Goal: Task Accomplishment & Management: Complete application form

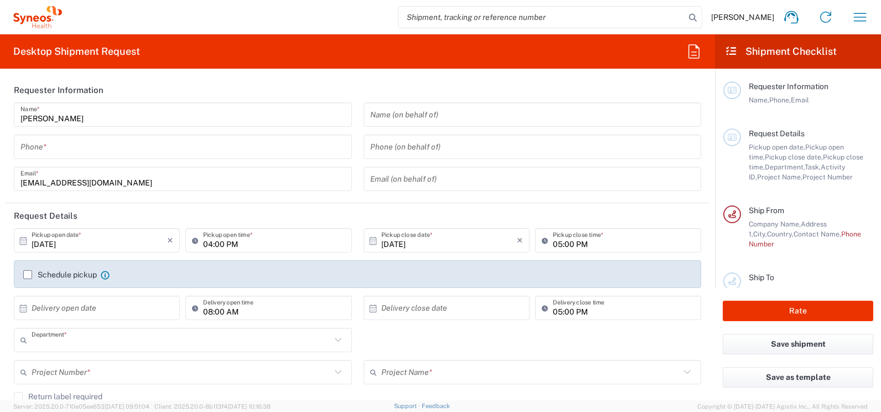
type input "3226"
type input "[GEOGRAPHIC_DATA]"
type input "Taiwan Syneos Health Company L"
click at [71, 149] on input "tel" at bounding box center [182, 146] width 325 height 19
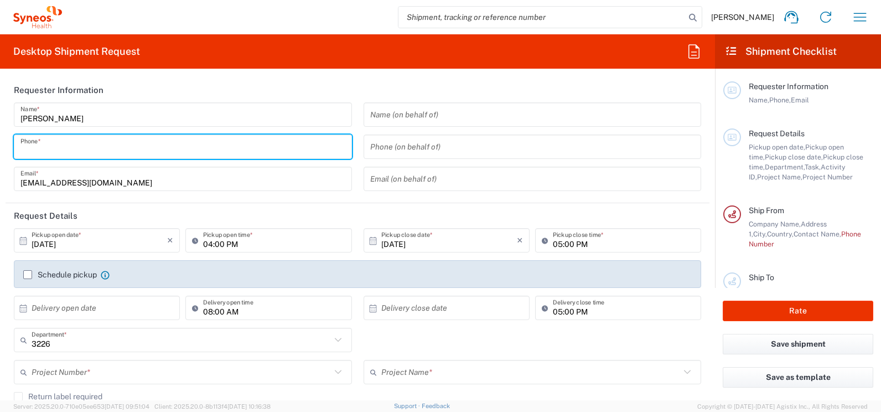
type input "0235185879"
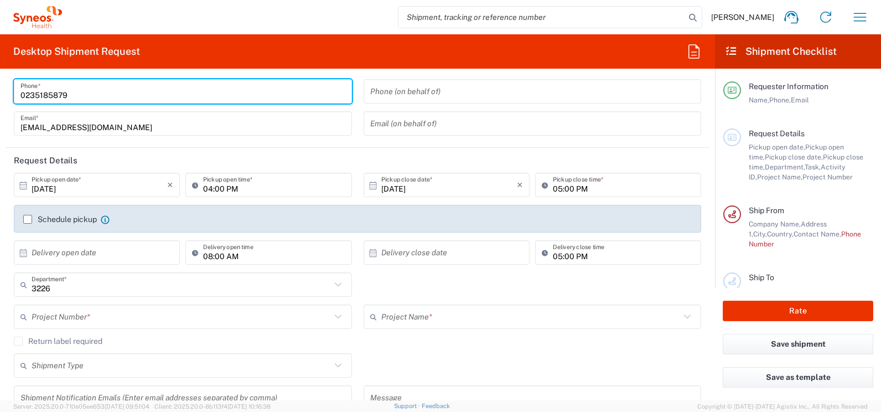
click at [74, 192] on input "[DATE]" at bounding box center [100, 184] width 136 height 19
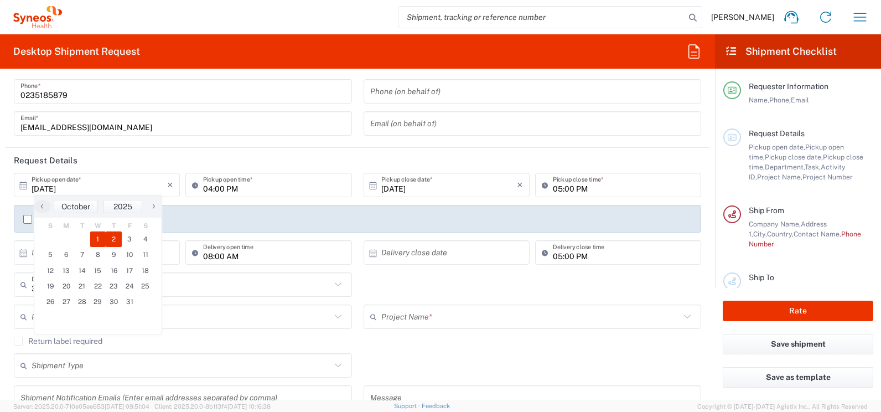
click at [115, 236] on span "2" at bounding box center [114, 238] width 16 height 15
type input "[DATE]"
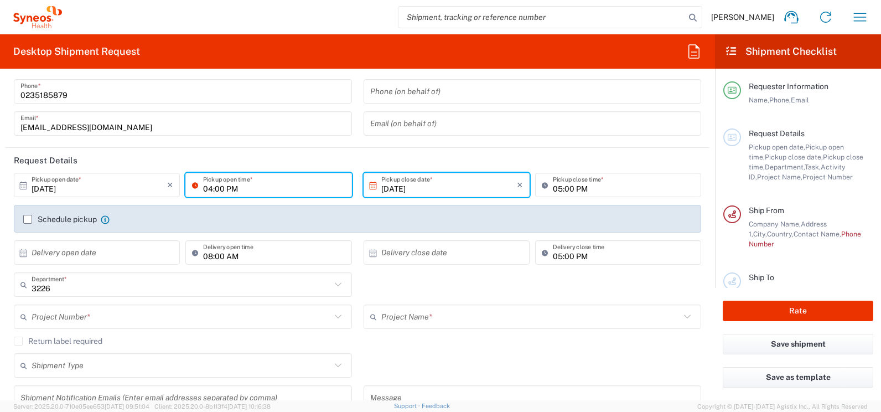
click at [245, 186] on input "04:00 PM" at bounding box center [274, 184] width 142 height 19
drag, startPoint x: 222, startPoint y: 189, endPoint x: 212, endPoint y: 190, distance: 10.1
click at [212, 190] on input "10:00 PM" at bounding box center [274, 184] width 142 height 19
drag, startPoint x: 238, startPoint y: 189, endPoint x: 222, endPoint y: 188, distance: 16.1
click at [222, 188] on input "10:00 PM" at bounding box center [274, 184] width 142 height 19
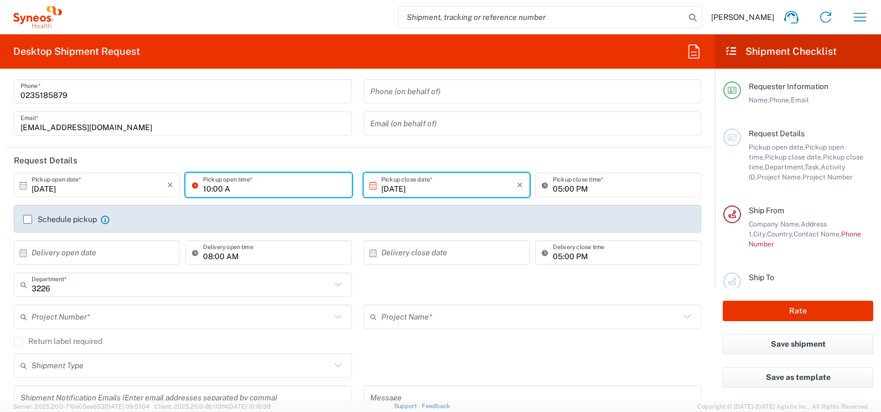
click at [246, 190] on input "10:00 A" at bounding box center [274, 184] width 142 height 19
click at [224, 189] on input "10:00 M" at bounding box center [274, 184] width 142 height 19
type input "10:00 AM"
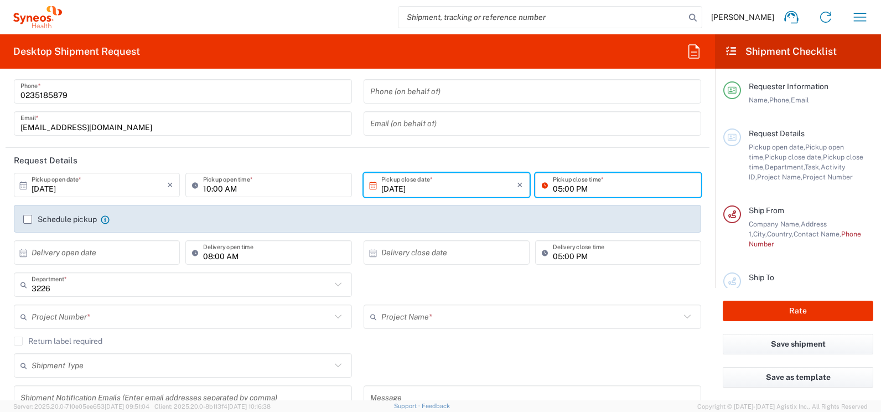
click at [561, 191] on input "05:00 PM" at bounding box center [624, 184] width 142 height 19
type input "02:00 PM"
click at [32, 218] on label "Schedule pickup" at bounding box center [60, 219] width 74 height 9
click at [28, 219] on input "Schedule pickup" at bounding box center [28, 219] width 0 height 0
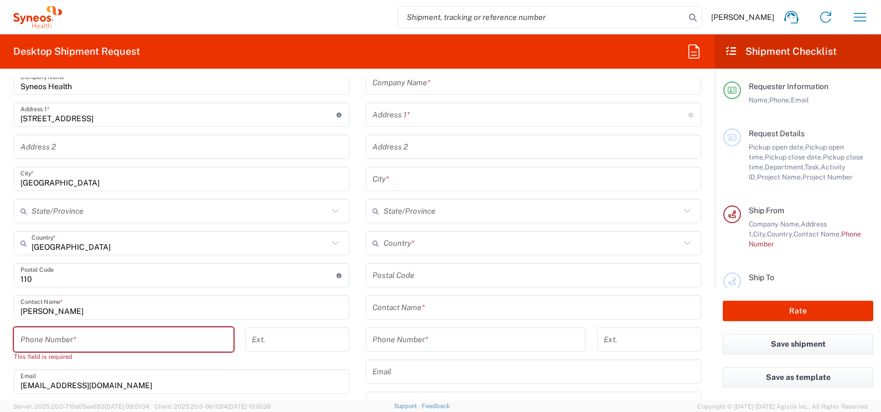
scroll to position [498, 0]
click at [96, 341] on input "tel" at bounding box center [123, 338] width 206 height 19
click at [34, 343] on input "tel" at bounding box center [123, 338] width 206 height 19
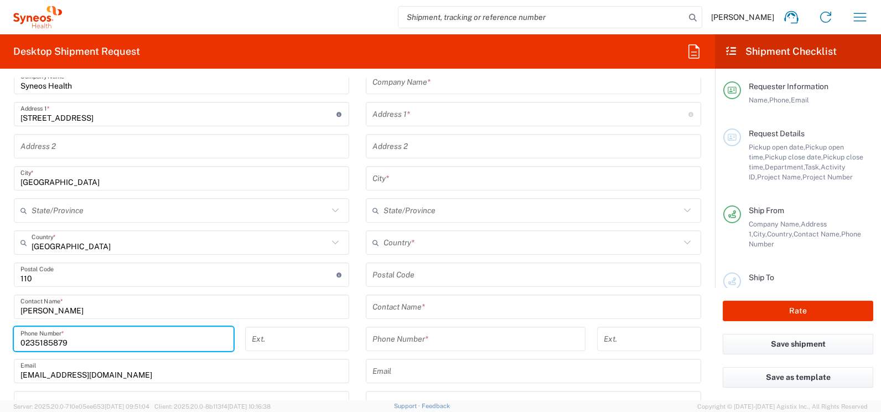
type input "0235185879"
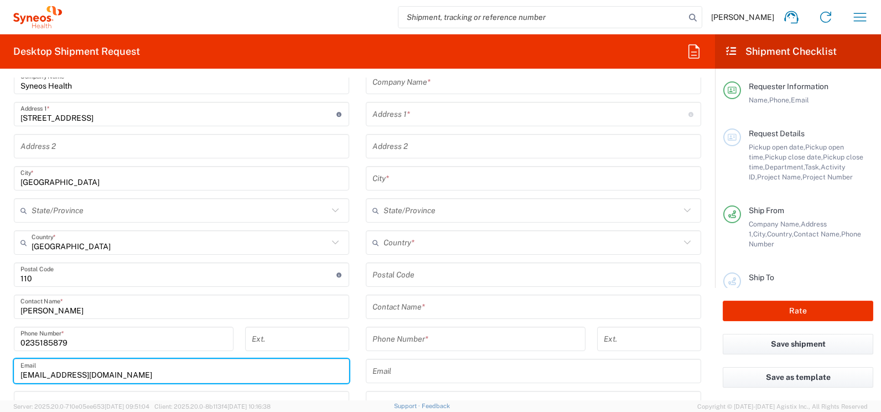
click at [190, 365] on input "[EMAIL_ADDRESS][DOMAIN_NAME]" at bounding box center [181, 370] width 322 height 19
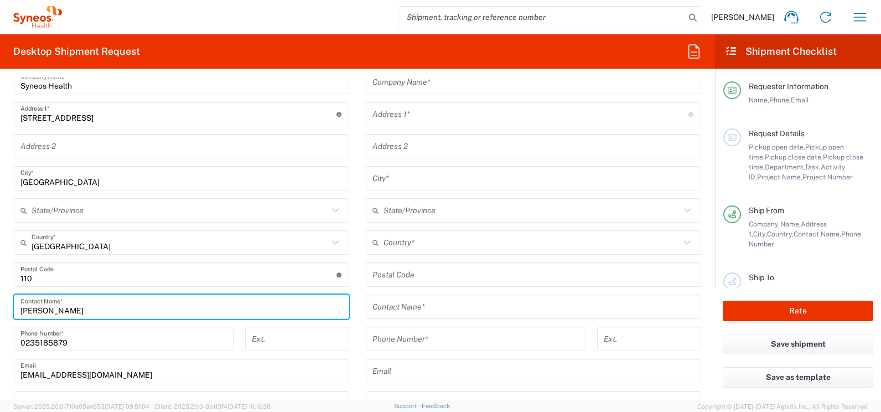
click at [272, 307] on input "[PERSON_NAME]" at bounding box center [181, 306] width 322 height 19
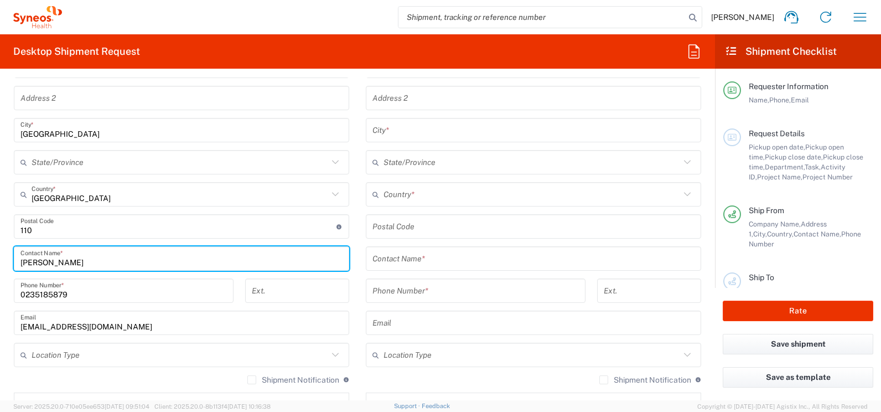
scroll to position [553, 0]
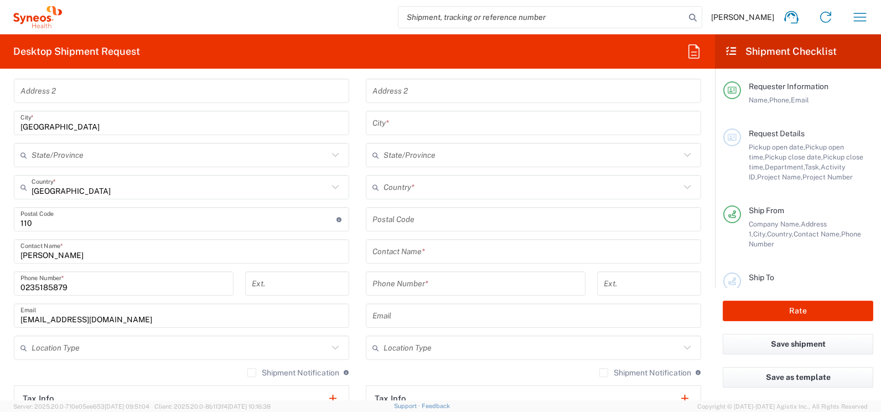
click at [247, 373] on label "Shipment Notification" at bounding box center [293, 372] width 92 height 9
click at [252, 372] on input "Shipment Notification" at bounding box center [252, 372] width 0 height 0
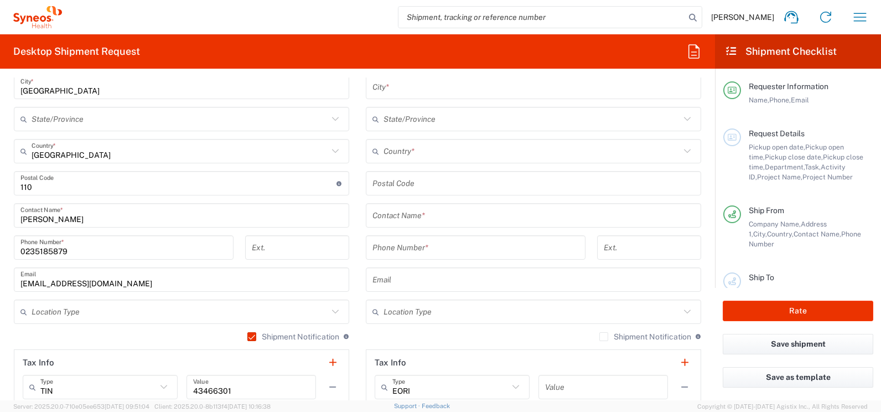
scroll to position [609, 0]
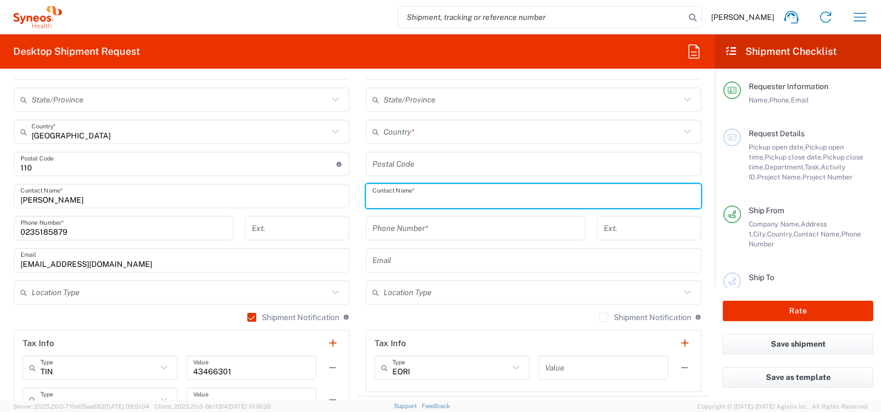
click at [429, 199] on input "text" at bounding box center [533, 195] width 322 height 19
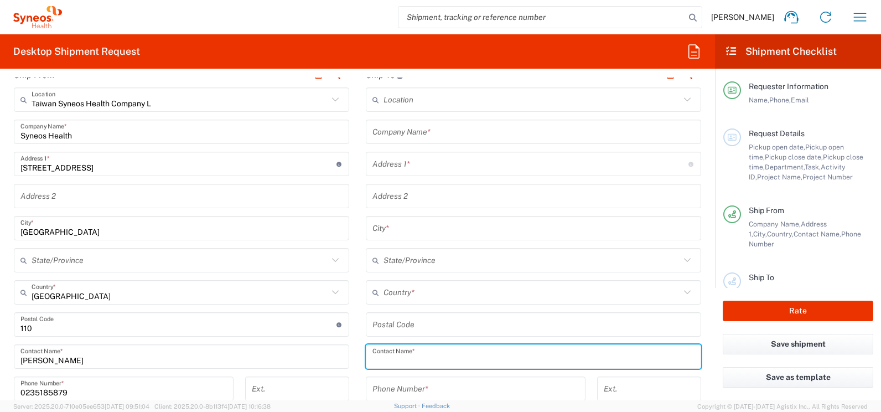
scroll to position [443, 0]
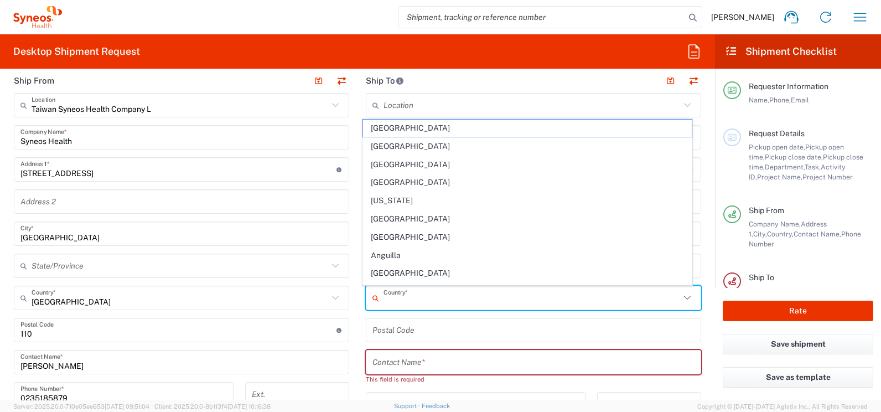
click at [431, 300] on input "text" at bounding box center [531, 297] width 297 height 19
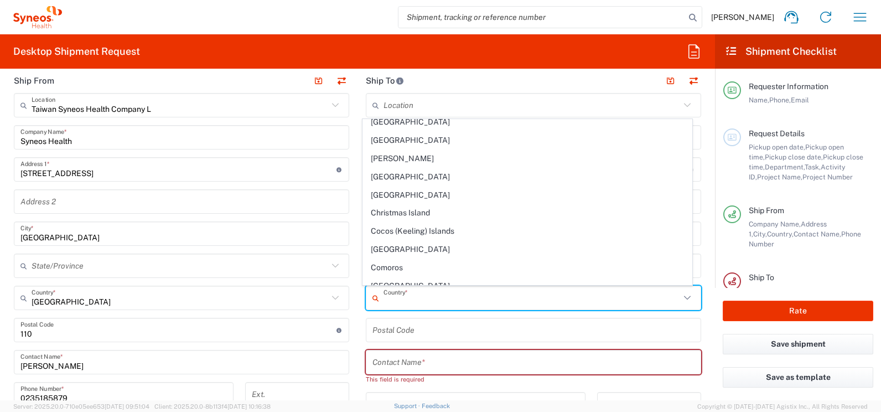
scroll to position [775, 0]
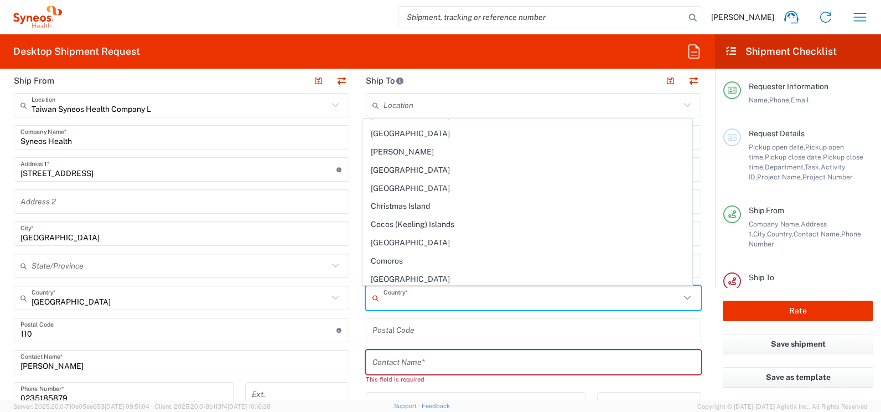
click at [396, 360] on input "text" at bounding box center [533, 361] width 322 height 19
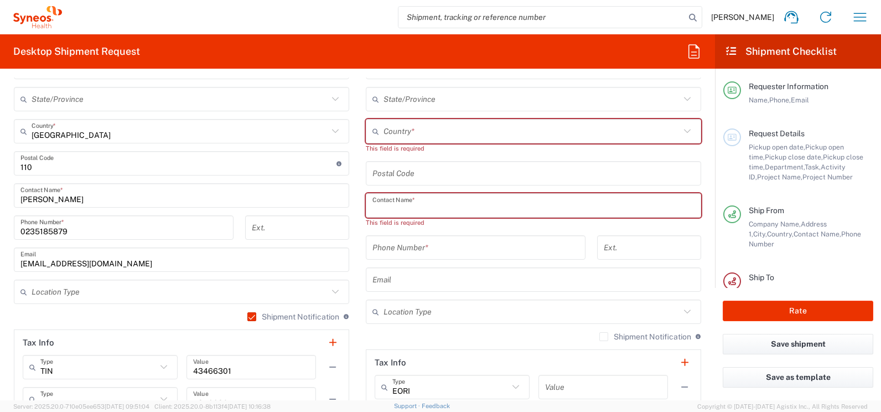
scroll to position [609, 0]
click at [376, 331] on div "Location [PERSON_NAME] LLC-[GEOGRAPHIC_DATA] [GEOGRAPHIC_DATA] [GEOGRAPHIC_DATA…" at bounding box center [533, 169] width 335 height 485
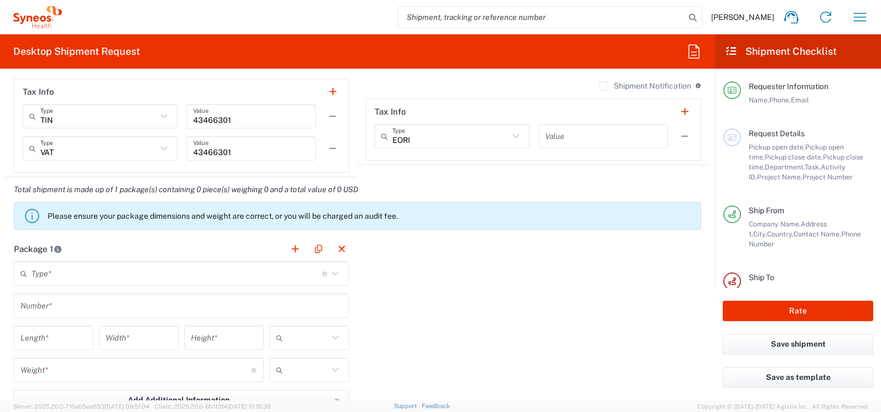
scroll to position [885, 0]
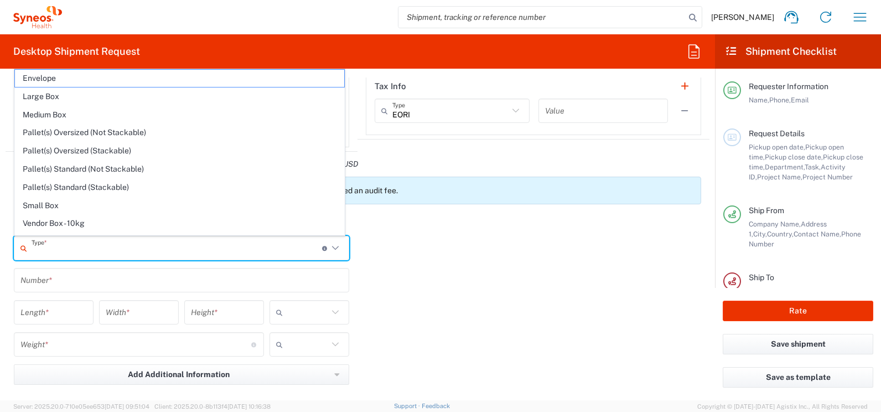
click at [67, 251] on input "text" at bounding box center [177, 247] width 291 height 19
click at [53, 251] on input "text" at bounding box center [177, 247] width 291 height 19
click at [48, 80] on span "Envelope" at bounding box center [179, 78] width 329 height 17
type input "Envelope"
type input "1"
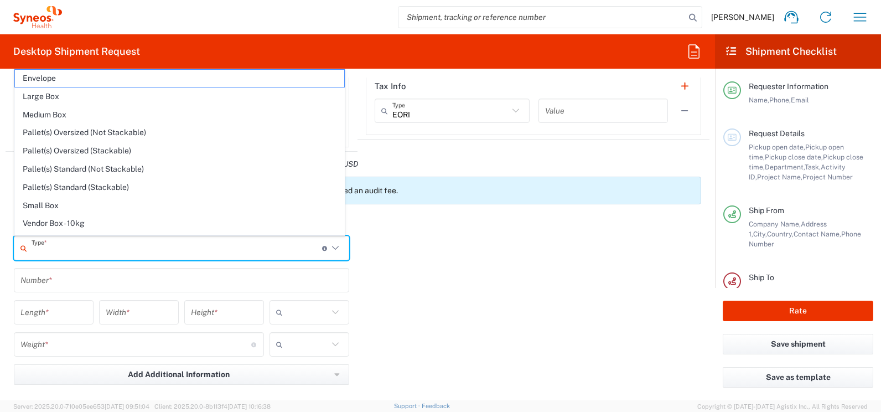
type input "9.5"
type input "12.5"
type input "0.25"
type input "in"
type input "0.45"
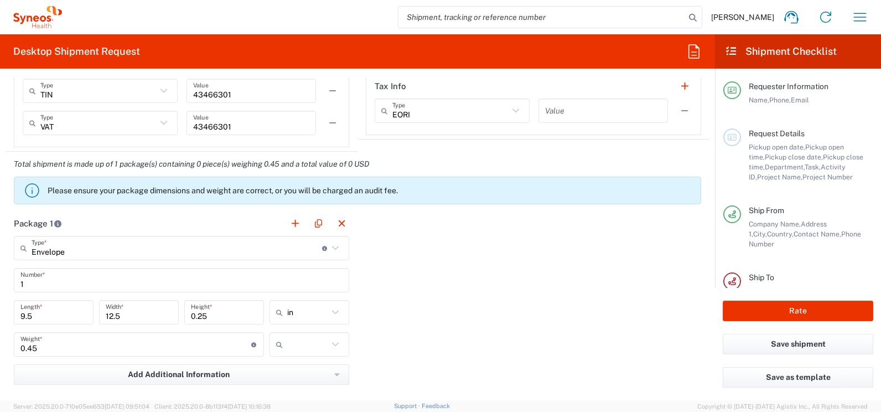
click at [331, 310] on icon at bounding box center [335, 312] width 14 height 14
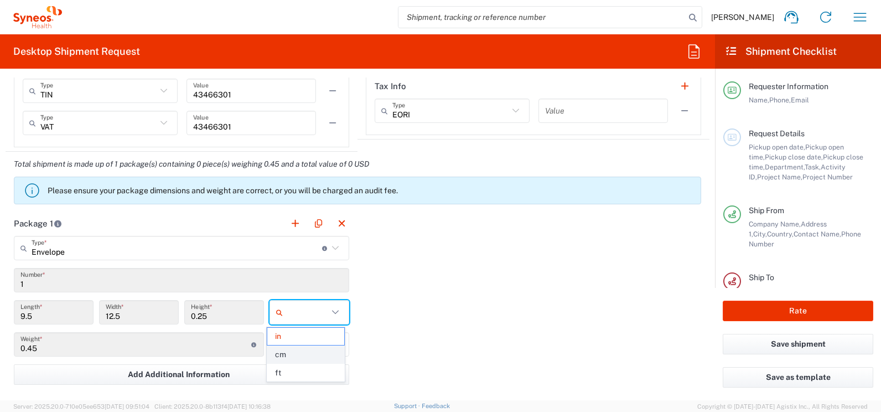
click at [291, 355] on span "cm" at bounding box center [305, 354] width 76 height 17
type input "24.13"
type input "31.75"
type input "0.64"
type input "cm"
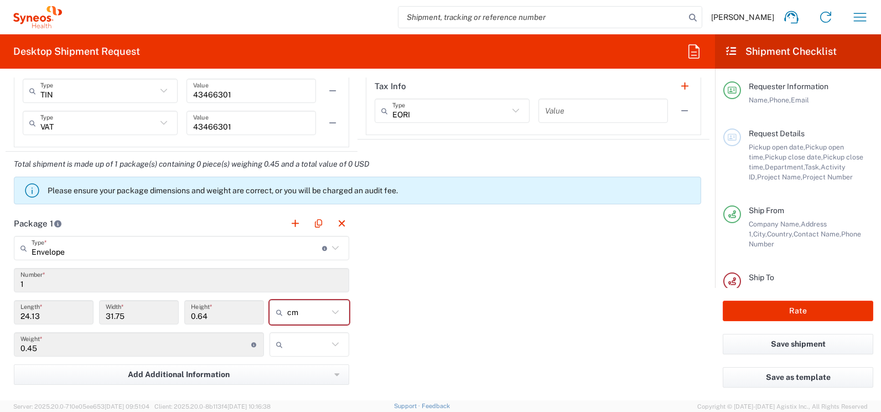
click at [333, 343] on icon at bounding box center [335, 344] width 14 height 14
click at [289, 367] on span "kgs" at bounding box center [305, 368] width 76 height 17
type input "kgs"
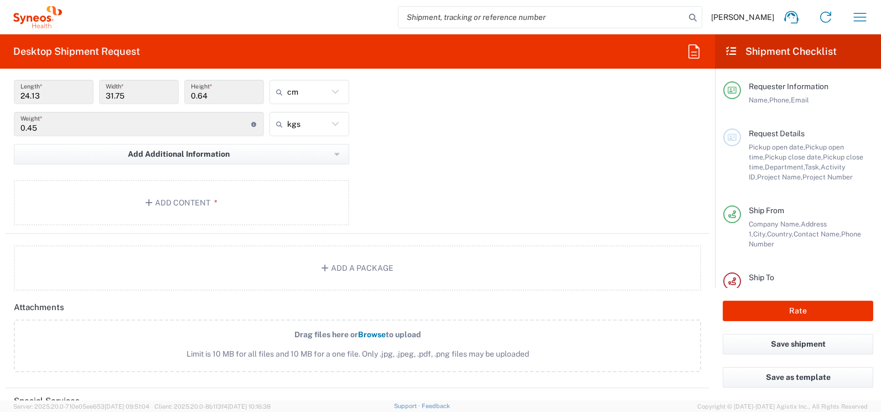
scroll to position [1107, 0]
click at [184, 200] on button "Add Content *" at bounding box center [181, 201] width 335 height 45
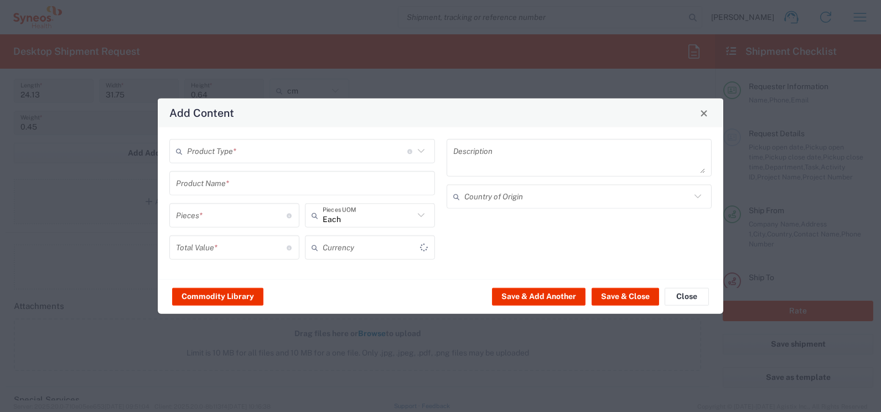
type input "US Dollar"
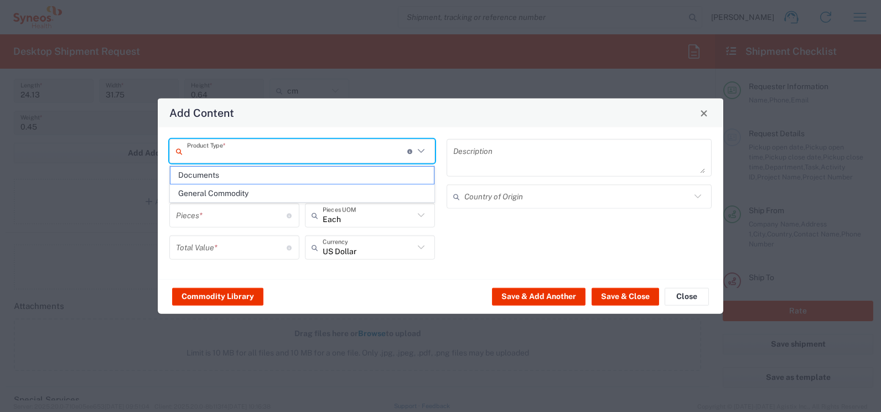
click at [232, 156] on input "text" at bounding box center [297, 150] width 220 height 19
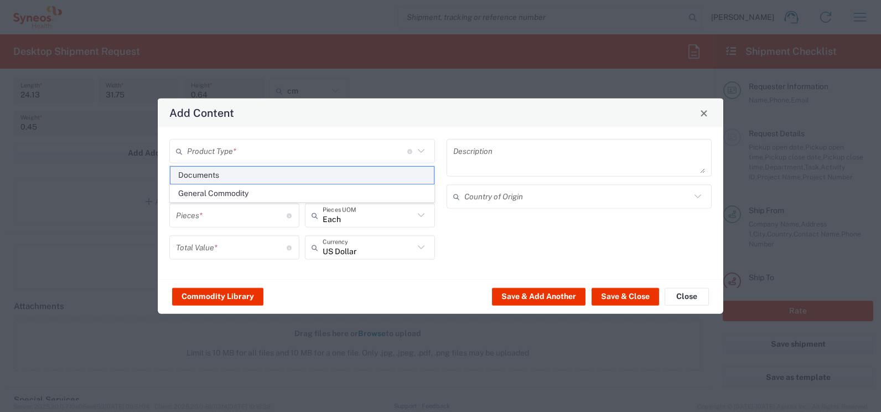
click at [217, 177] on span "Documents" at bounding box center [301, 175] width 263 height 17
type input "Documents"
type input "1"
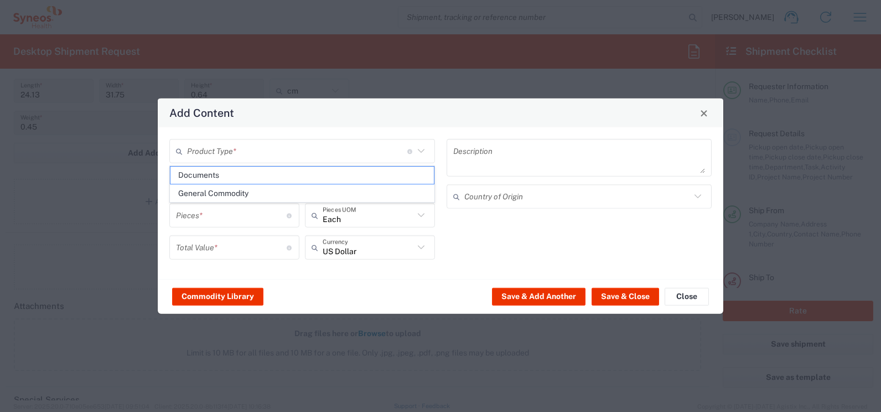
type textarea "Documents"
click at [421, 243] on icon at bounding box center [421, 247] width 14 height 14
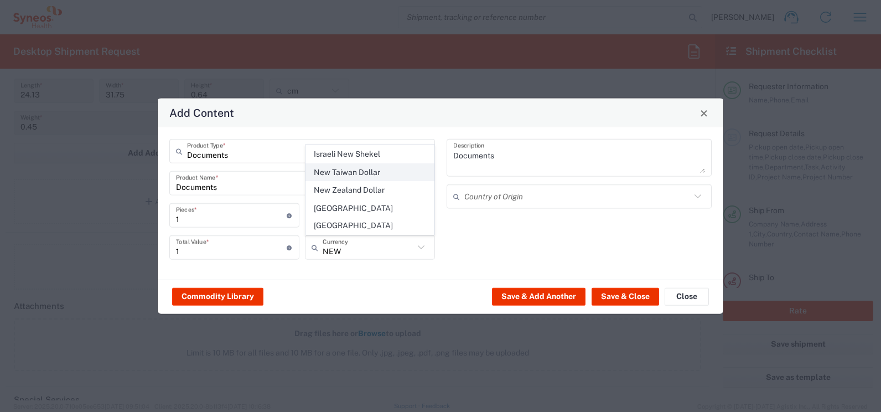
click at [376, 181] on span "New Taiwan Dollar" at bounding box center [370, 172] width 128 height 17
type input "New Taiwan Dollar"
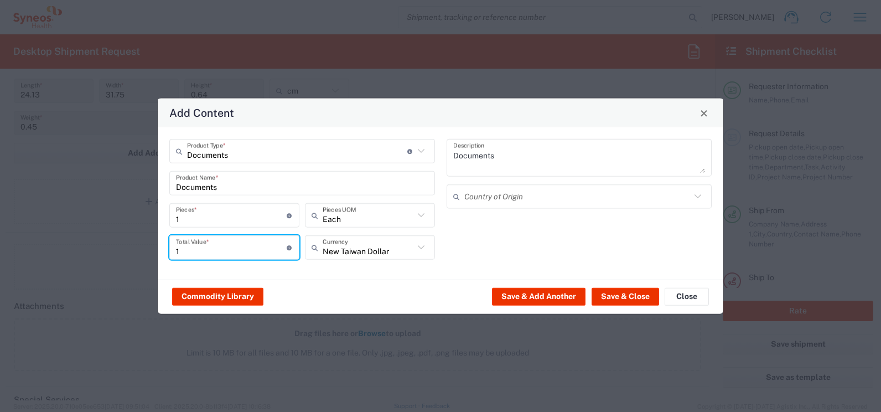
click at [213, 245] on input "1" at bounding box center [231, 246] width 111 height 19
drag, startPoint x: 201, startPoint y: 251, endPoint x: 173, endPoint y: 246, distance: 28.7
click at [173, 246] on div "1200 Total Value * Total value of all the pieces" at bounding box center [234, 247] width 130 height 24
type input "200"
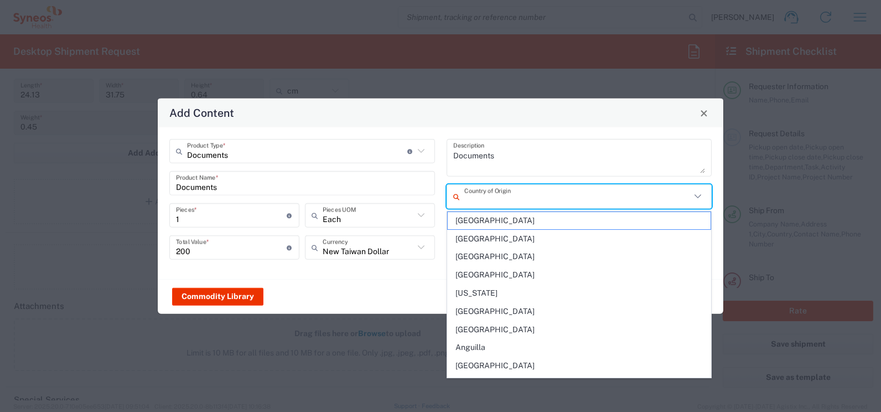
click at [498, 200] on input "text" at bounding box center [577, 195] width 227 height 19
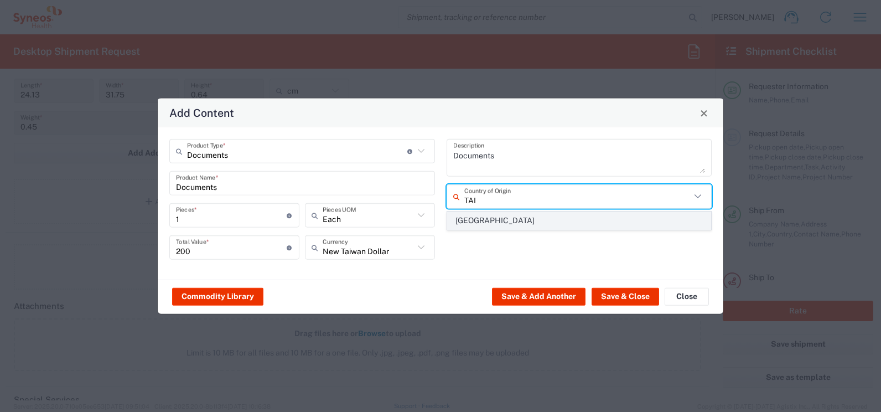
click at [483, 222] on span "[GEOGRAPHIC_DATA]" at bounding box center [579, 220] width 263 height 17
type input "[GEOGRAPHIC_DATA]"
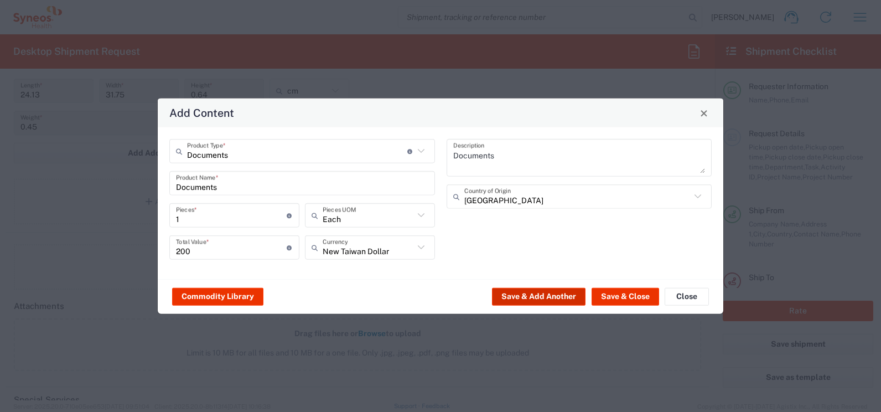
click at [532, 297] on button "Save & Add Another" at bounding box center [539, 296] width 94 height 18
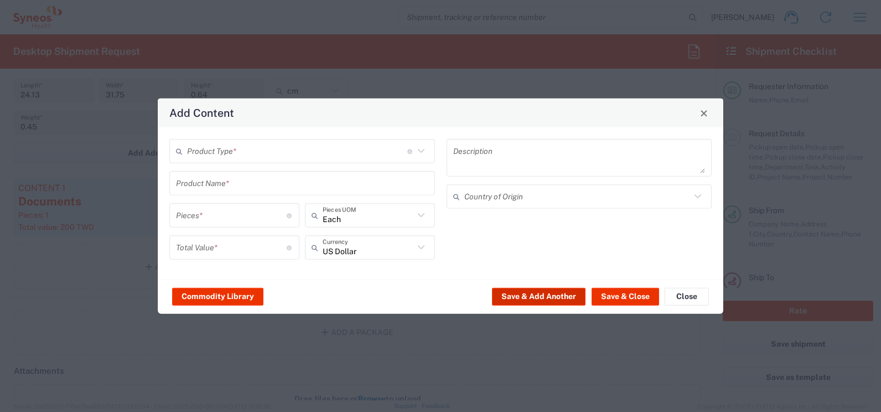
click at [532, 295] on button "Save & Add Another" at bounding box center [539, 296] width 94 height 18
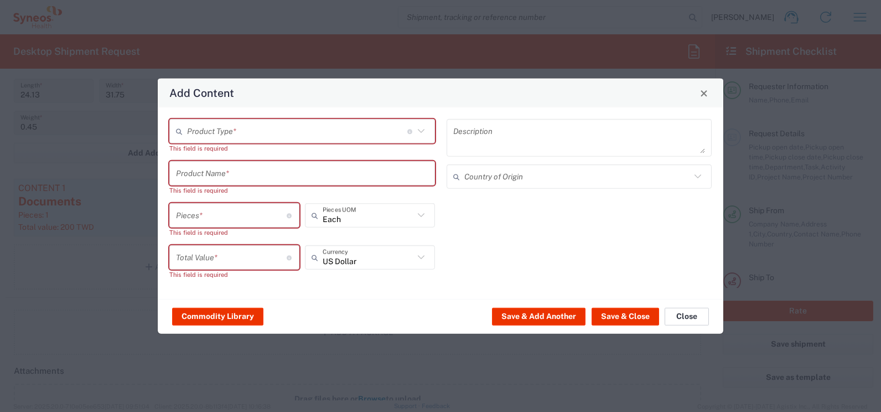
click at [687, 312] on button "Close" at bounding box center [687, 316] width 44 height 18
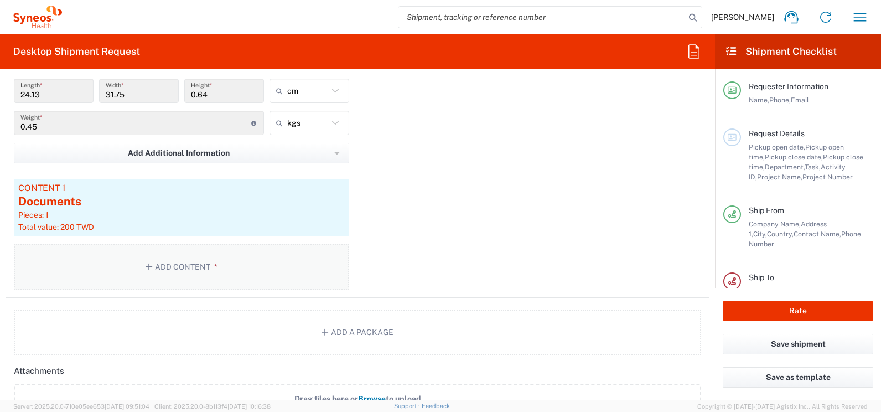
click at [164, 263] on button "Add Content *" at bounding box center [181, 266] width 335 height 45
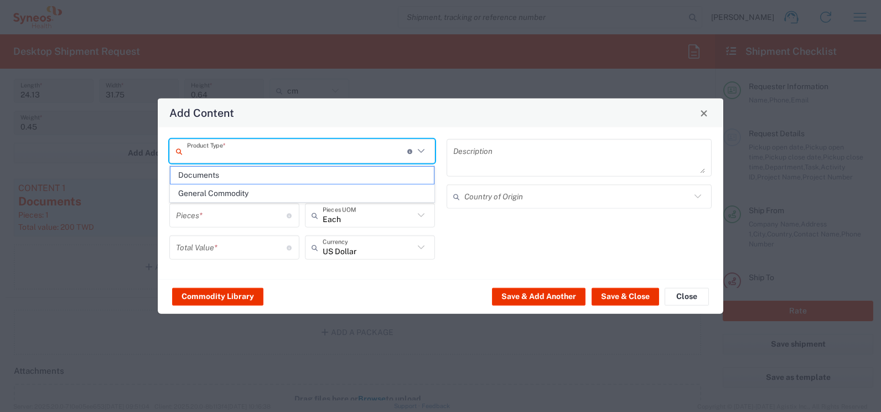
click at [195, 152] on input "text" at bounding box center [297, 150] width 220 height 19
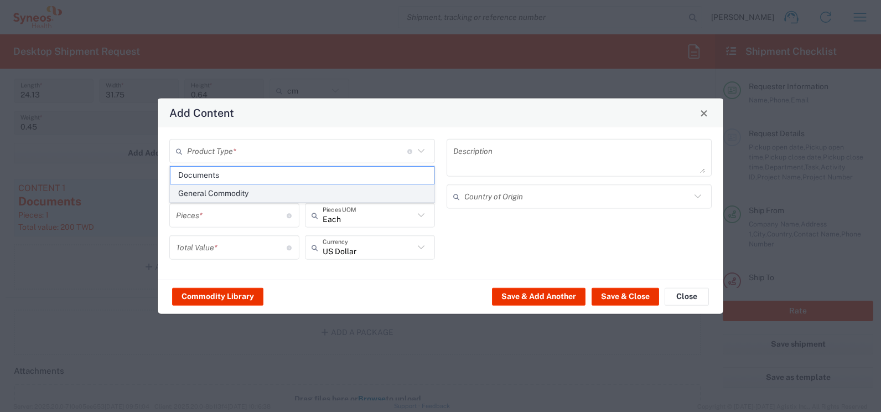
click at [201, 195] on span "General Commodity" at bounding box center [301, 193] width 263 height 17
type input "General Commodity"
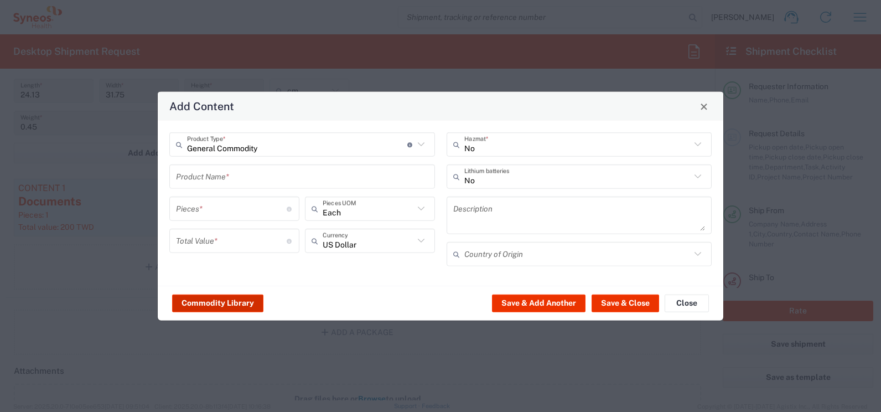
click at [209, 302] on button "Commodity Library" at bounding box center [217, 303] width 91 height 18
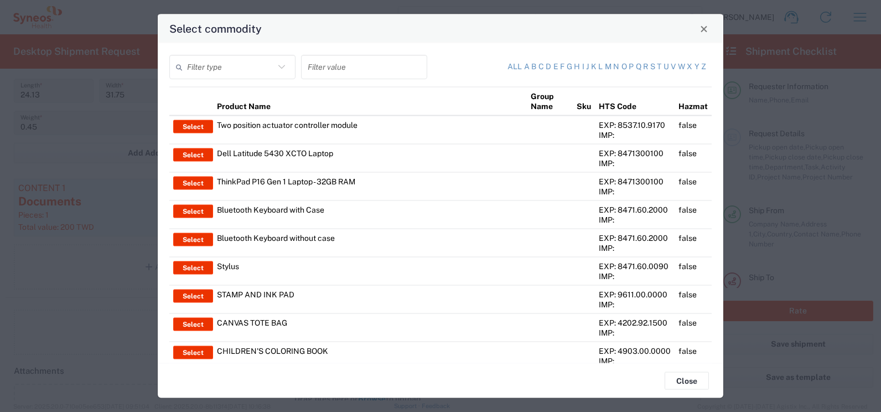
click at [279, 64] on icon at bounding box center [281, 67] width 14 height 14
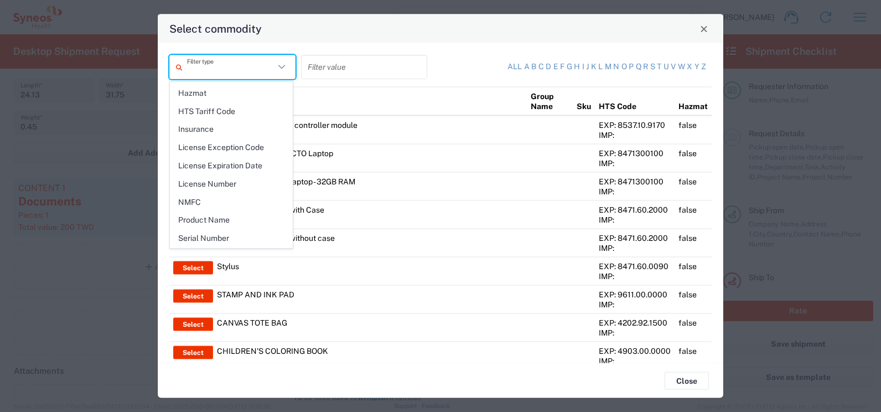
scroll to position [146, 0]
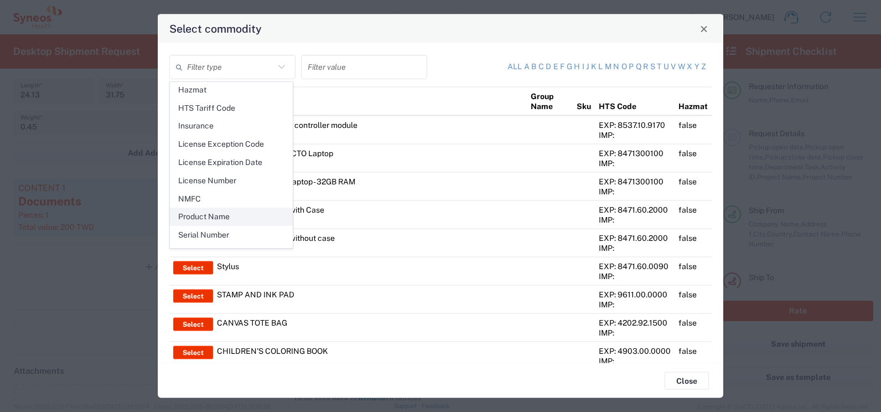
click at [228, 214] on span "Product Name" at bounding box center [231, 216] width 122 height 17
type input "Product Name"
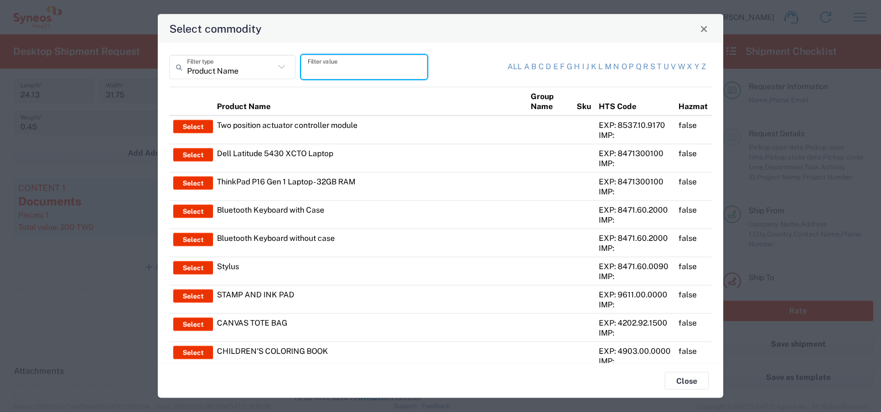
click at [319, 70] on input "text" at bounding box center [364, 66] width 113 height 19
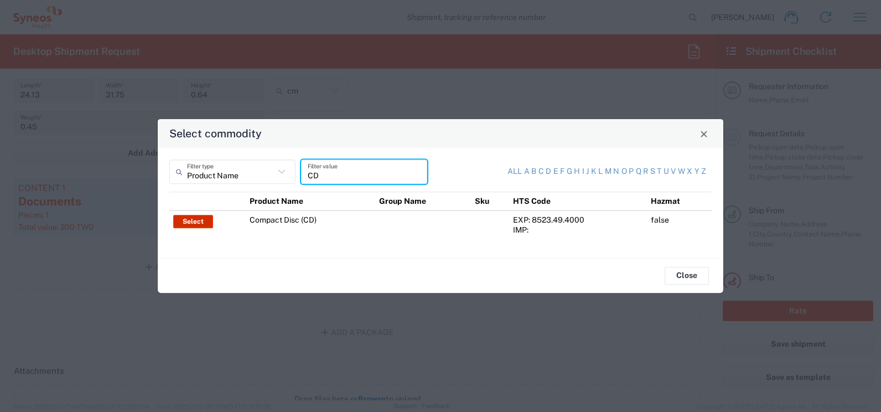
type input "CD"
click at [198, 222] on button "Select" at bounding box center [193, 221] width 40 height 13
type input "Compact Disc (CD)"
type input "1"
type input "2"
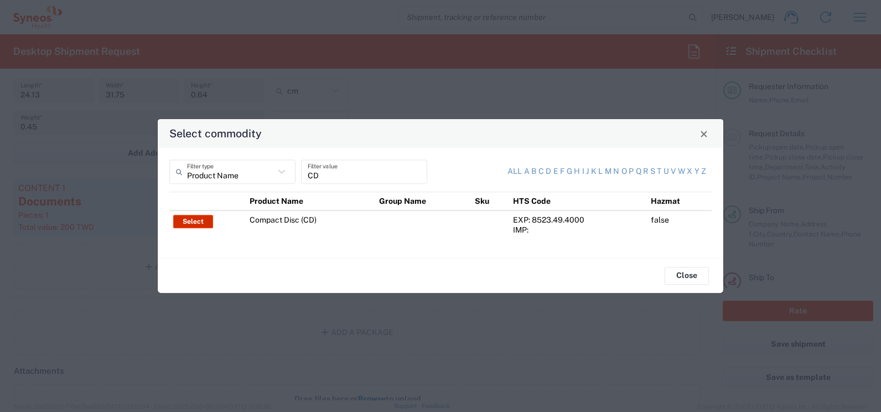
type textarea "Business correspondence on a compact disc"
type input "[GEOGRAPHIC_DATA]"
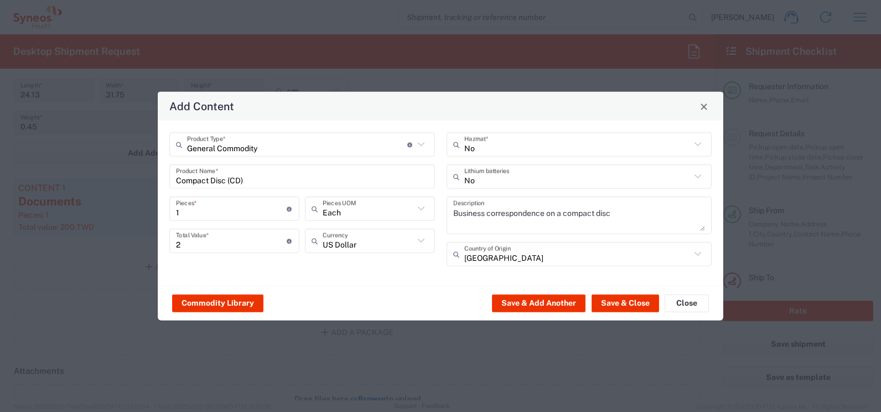
click at [418, 243] on icon at bounding box center [421, 241] width 14 height 14
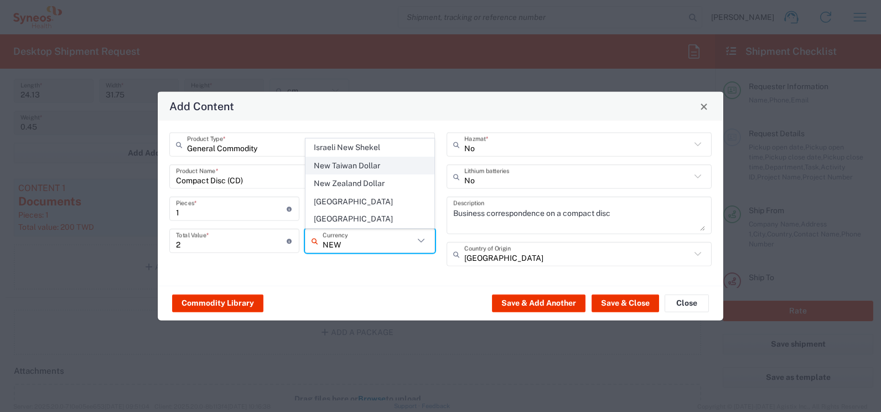
click at [361, 174] on span "New Taiwan Dollar" at bounding box center [370, 165] width 128 height 17
type input "New Taiwan Dollar"
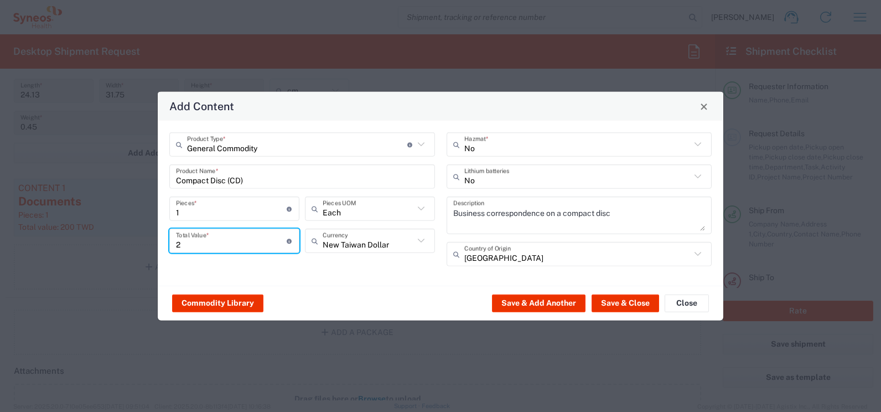
click at [199, 246] on input "2" at bounding box center [231, 240] width 111 height 19
type input "100"
click at [487, 256] on input "text" at bounding box center [577, 253] width 227 height 19
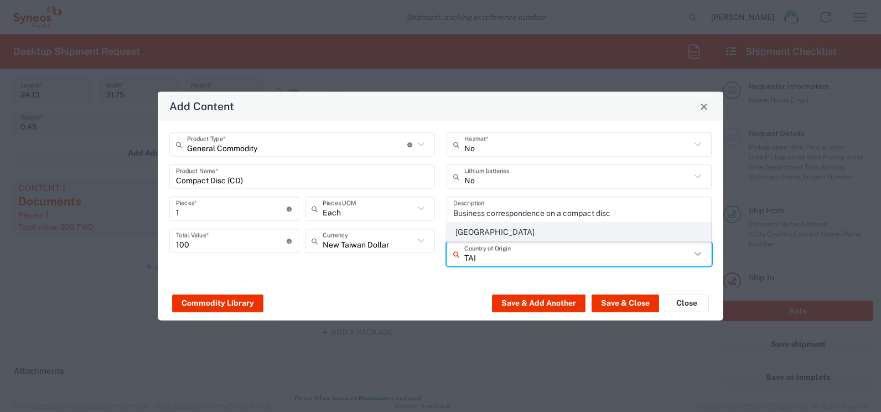
click at [475, 232] on span "[GEOGRAPHIC_DATA]" at bounding box center [579, 232] width 263 height 17
type input "[GEOGRAPHIC_DATA]"
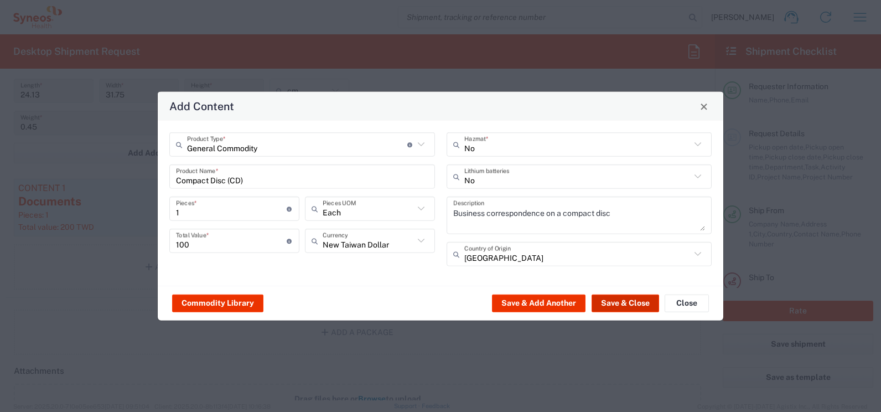
click at [620, 301] on button "Save & Close" at bounding box center [626, 303] width 68 height 18
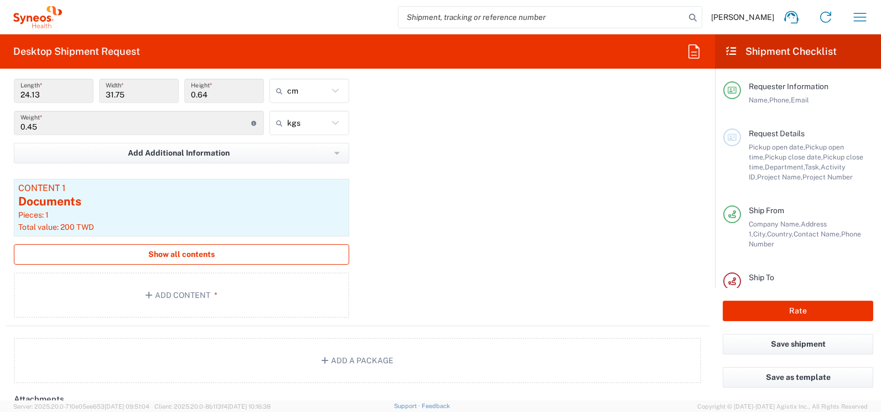
click at [183, 256] on span "Show all contents" at bounding box center [181, 254] width 66 height 11
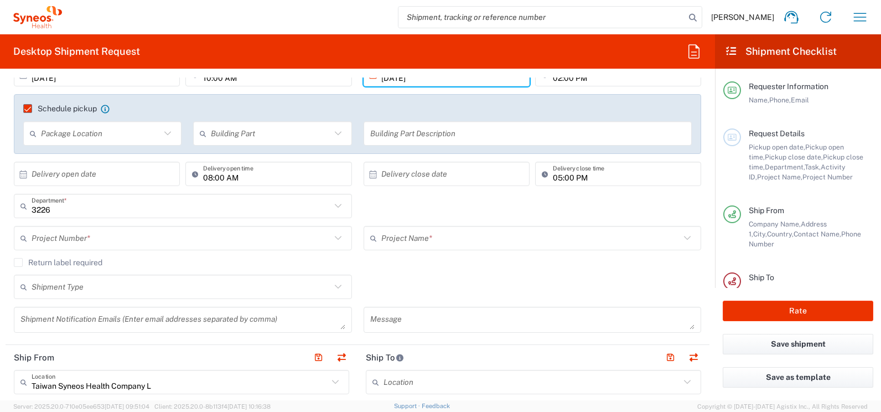
scroll to position [221, 0]
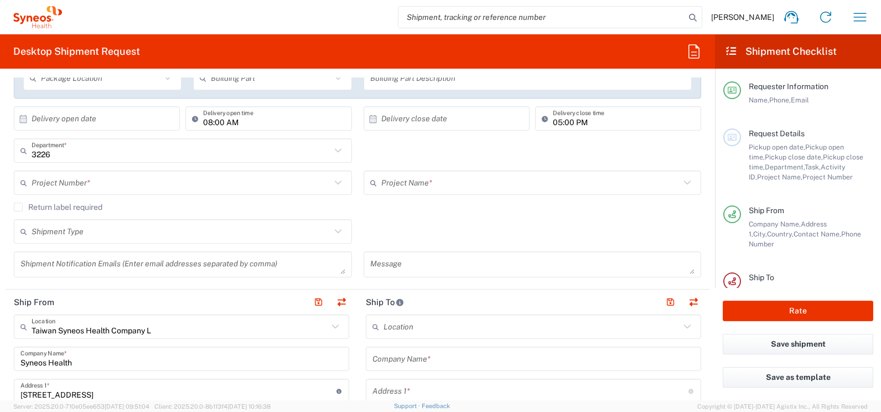
click at [411, 189] on input "text" at bounding box center [530, 182] width 299 height 19
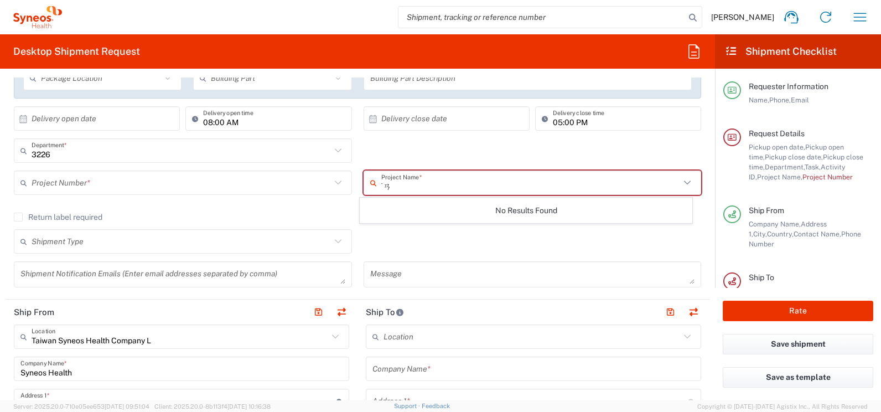
type input "˙"
click at [386, 190] on input "text" at bounding box center [530, 182] width 299 height 19
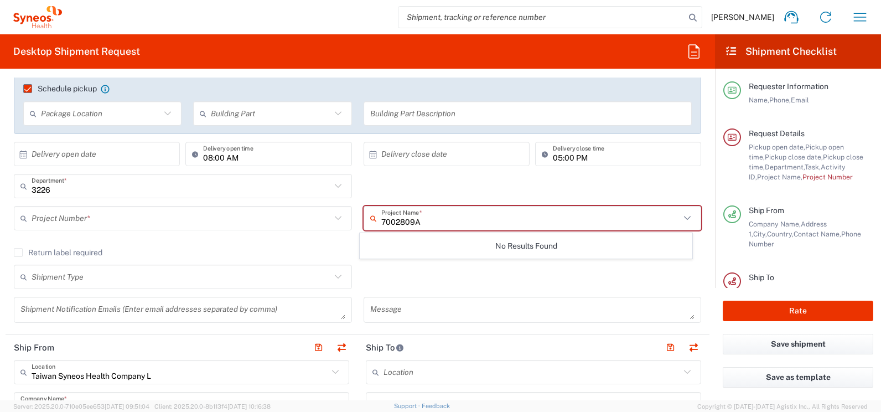
scroll to position [166, 0]
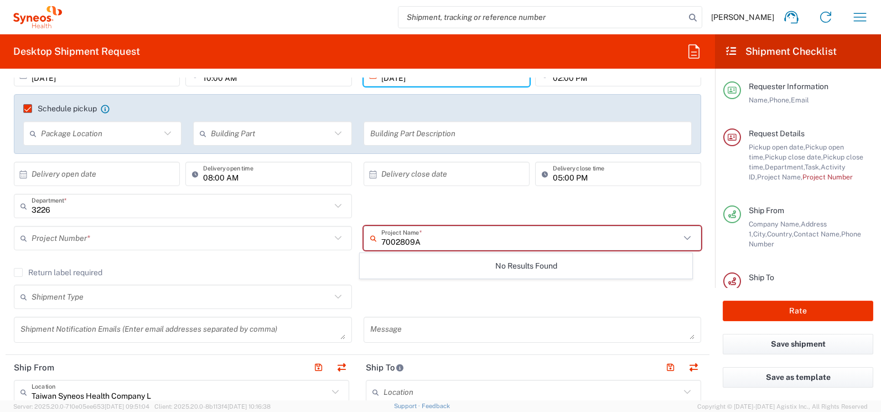
click at [438, 243] on input "7002809A" at bounding box center [530, 238] width 299 height 19
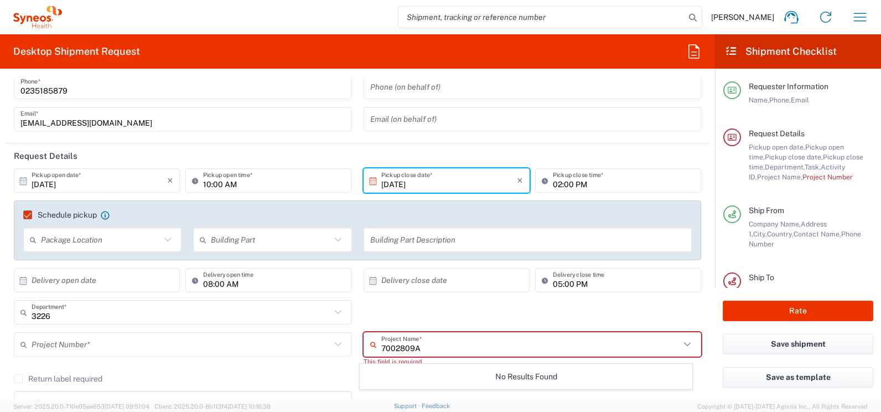
scroll to position [55, 0]
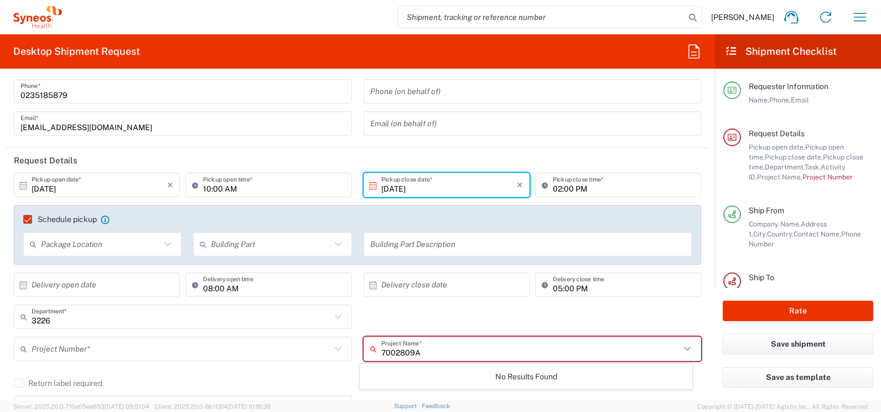
click at [421, 351] on input "7002809A" at bounding box center [530, 348] width 299 height 19
click at [410, 351] on input "7002809" at bounding box center [530, 348] width 299 height 19
type input "7002809A"
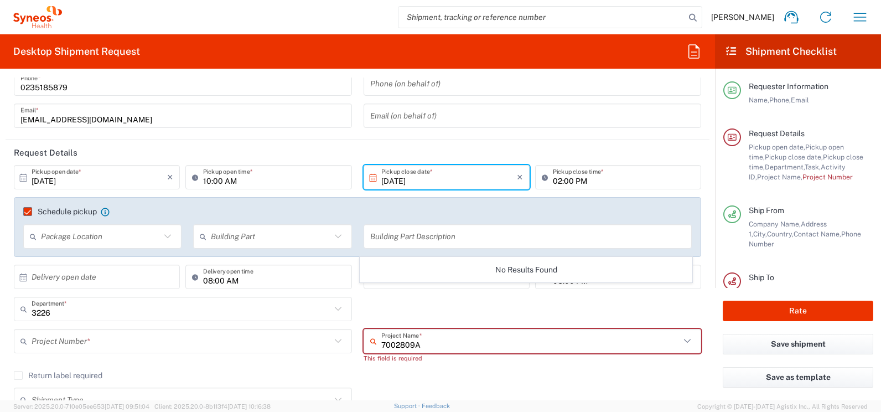
scroll to position [166, 0]
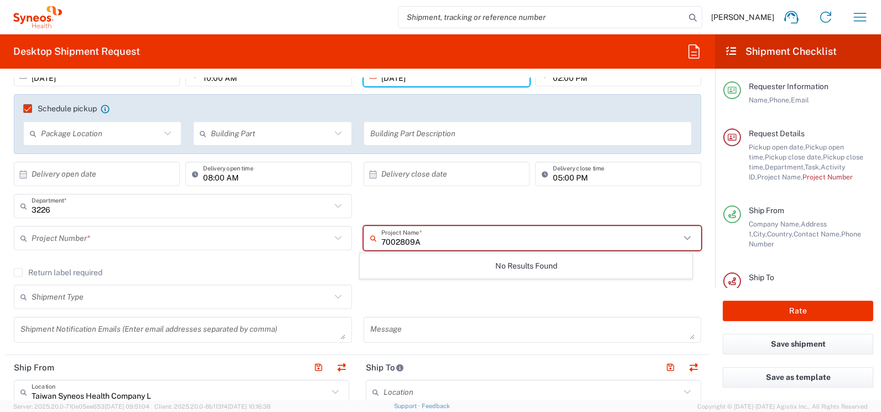
click at [443, 242] on input "7002809A" at bounding box center [530, 238] width 299 height 19
drag, startPoint x: 423, startPoint y: 242, endPoint x: 378, endPoint y: 242, distance: 44.3
click at [381, 242] on input "7002809A" at bounding box center [530, 238] width 299 height 19
click at [655, 293] on div "Shipment Type Batch Regular" at bounding box center [357, 300] width 699 height 32
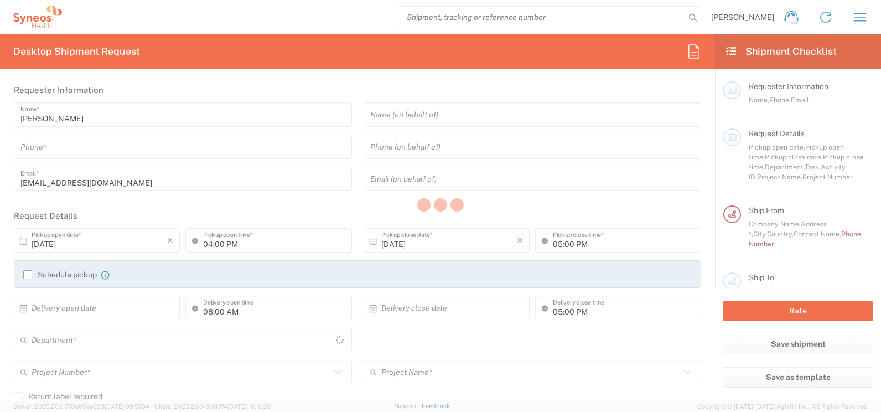
type input "3226"
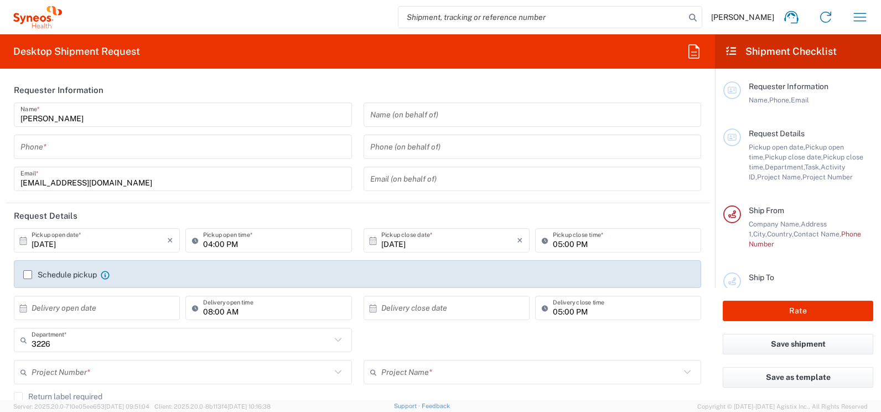
type input "[GEOGRAPHIC_DATA]"
click at [111, 146] on input "tel" at bounding box center [182, 146] width 325 height 19
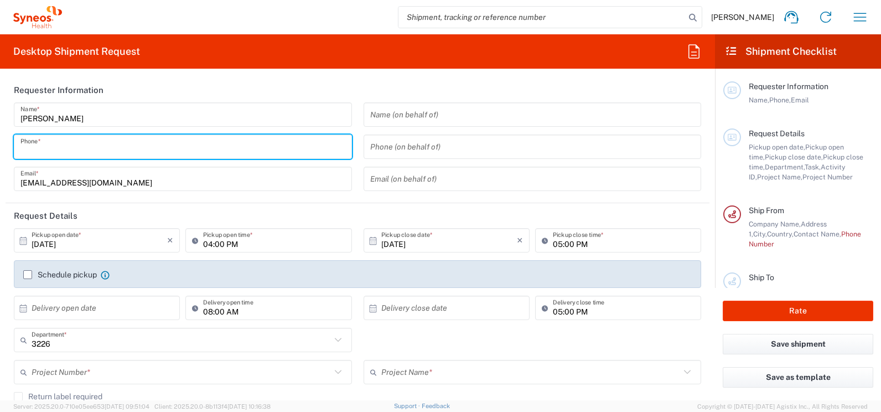
type input "Taiwan Syneos Health Company L"
type input "0235185879"
click at [102, 243] on div "10/01/2025 × Pickup open date * Cancel Apply 04:00 PM Pickup open time * 10/01/…" at bounding box center [357, 351] width 699 height 246
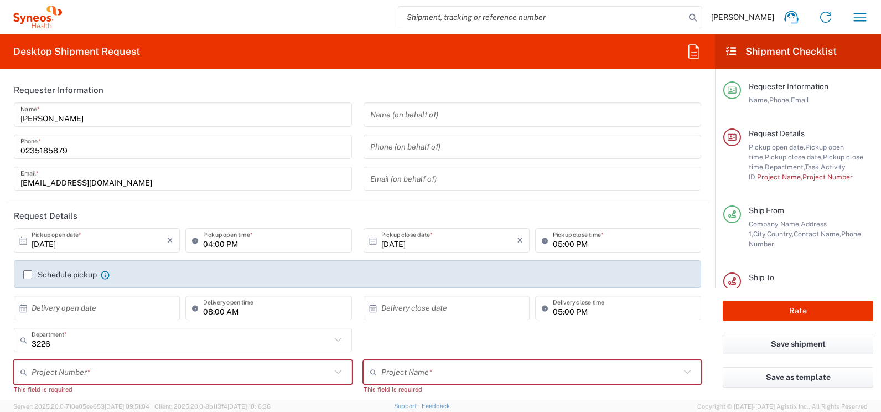
type input "Taiwan Syneos Health Company L"
click at [84, 295] on div "× Delivery open date" at bounding box center [97, 307] width 166 height 24
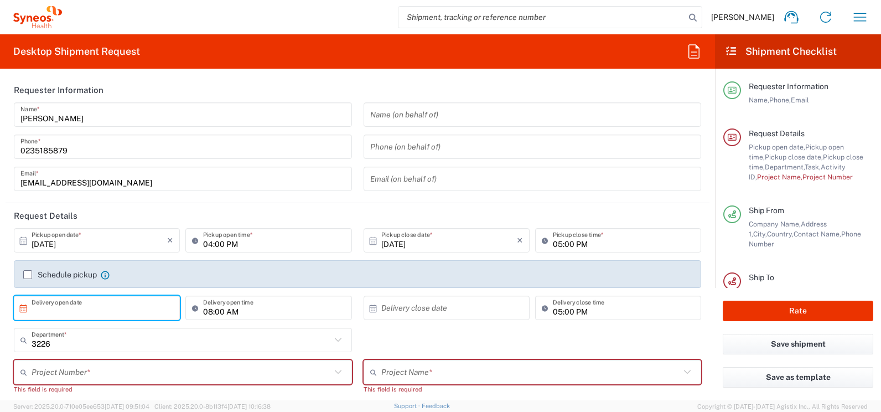
scroll to position [55, 0]
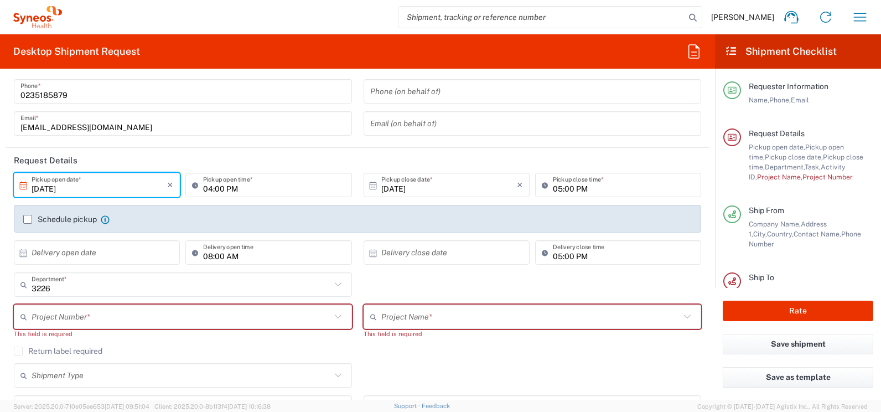
click at [99, 192] on input "[DATE]" at bounding box center [100, 184] width 136 height 19
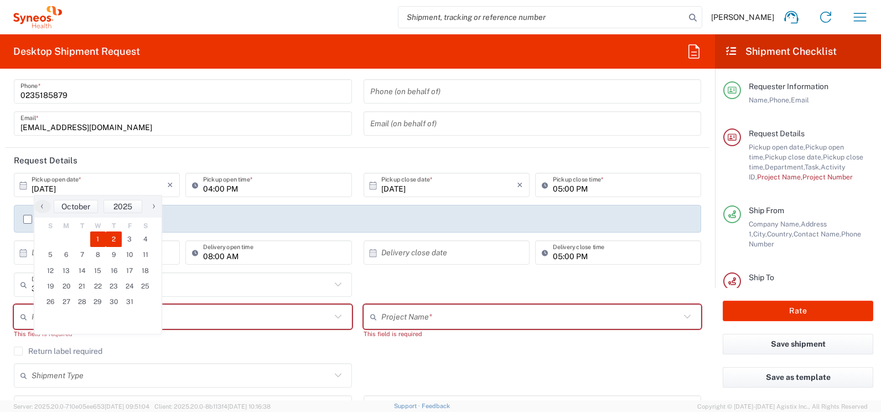
click at [113, 237] on span "2" at bounding box center [114, 238] width 16 height 15
type input "[DATE]"
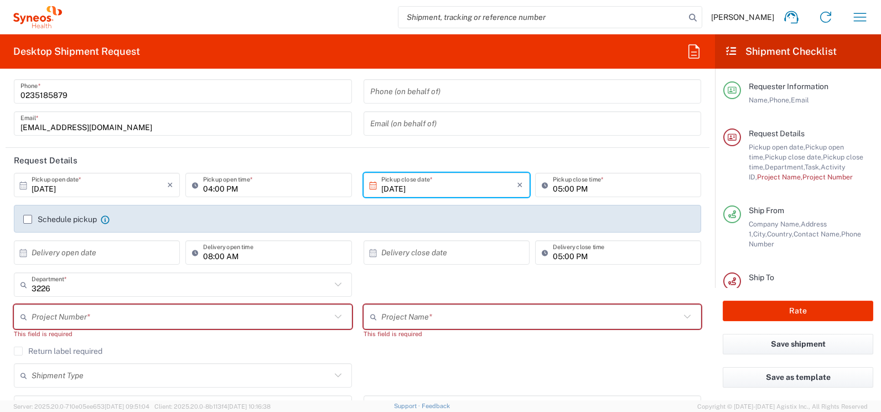
click at [215, 186] on input "04:00 PM" at bounding box center [274, 184] width 142 height 19
click at [223, 189] on input "10:00 PM" at bounding box center [274, 184] width 142 height 19
type input "10:00 AM"
click at [395, 188] on input "[DATE]" at bounding box center [449, 184] width 136 height 19
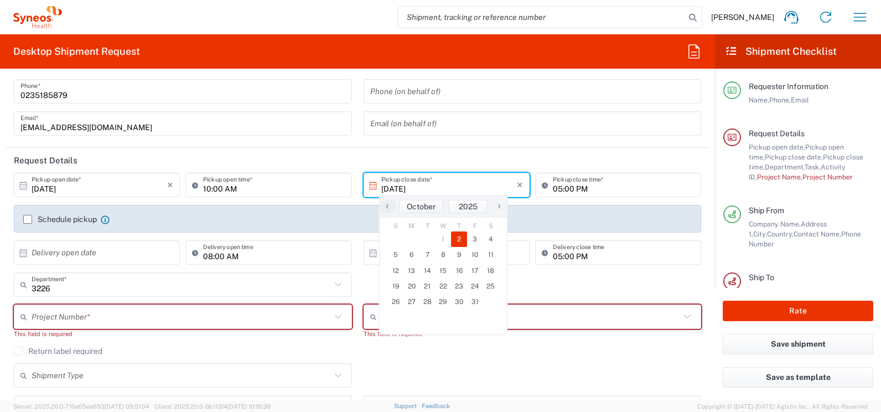
click at [554, 188] on input "05:00 PM" at bounding box center [624, 184] width 142 height 19
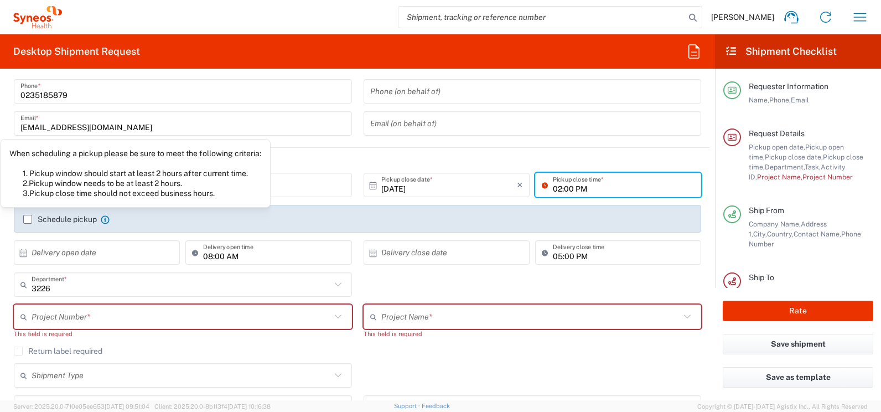
type input "02:00 PM"
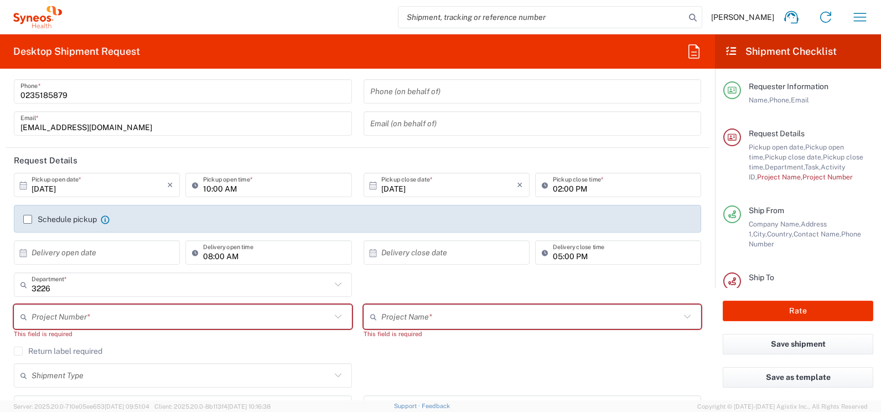
click at [154, 220] on agx-checkbox-control "Schedule pickup When scheduling a pickup please be sure to meet the following c…" at bounding box center [357, 219] width 668 height 10
click at [28, 219] on label "Schedule pickup" at bounding box center [60, 219] width 74 height 9
click at [28, 219] on input "Schedule pickup" at bounding box center [28, 219] width 0 height 0
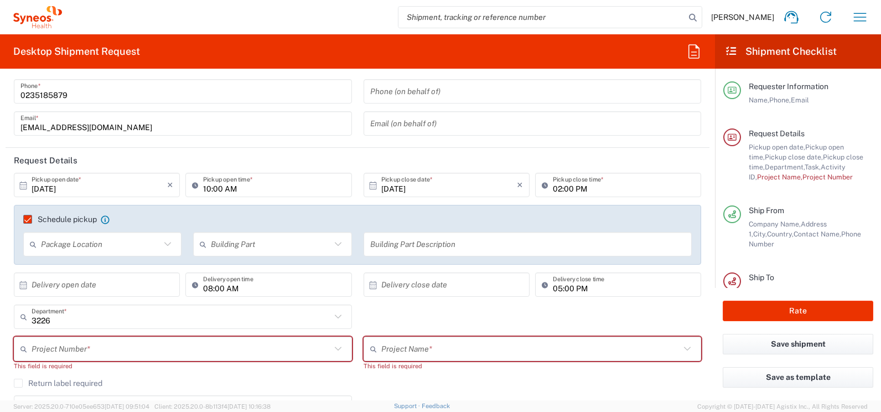
scroll to position [111, 0]
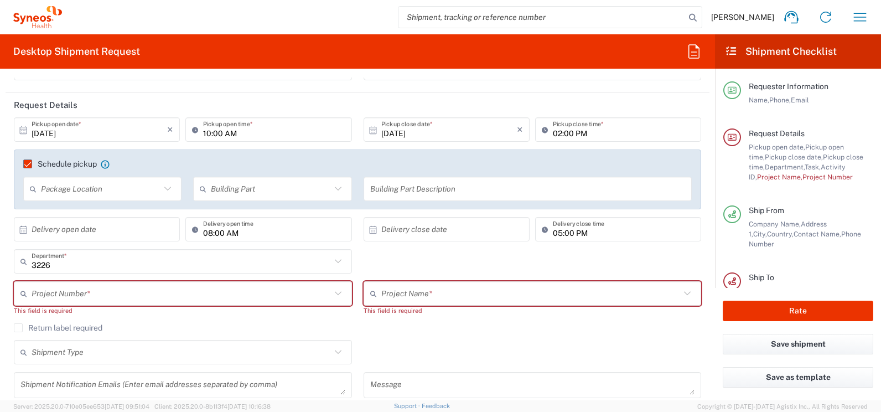
click at [396, 292] on input "text" at bounding box center [530, 293] width 299 height 19
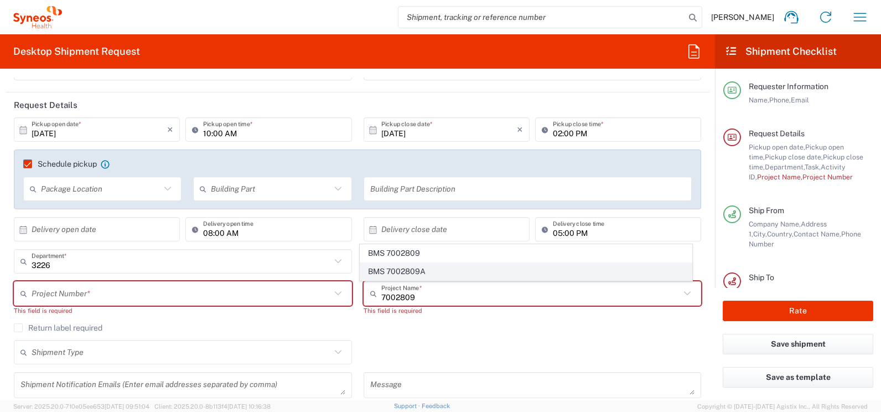
click at [414, 271] on span "BMS 7002809A" at bounding box center [525, 271] width 331 height 17
type input "BMS 7002809A"
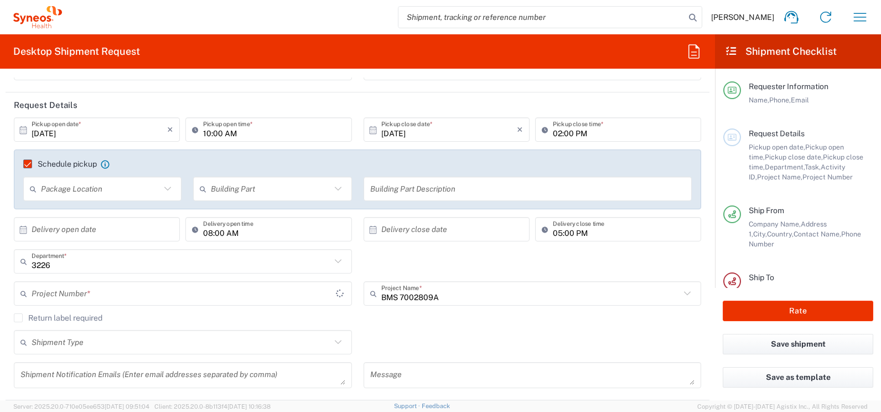
type input "7002809A"
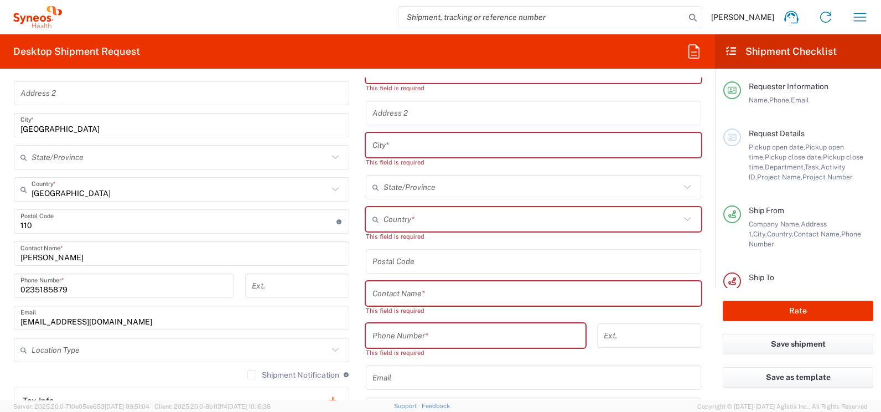
scroll to position [553, 0]
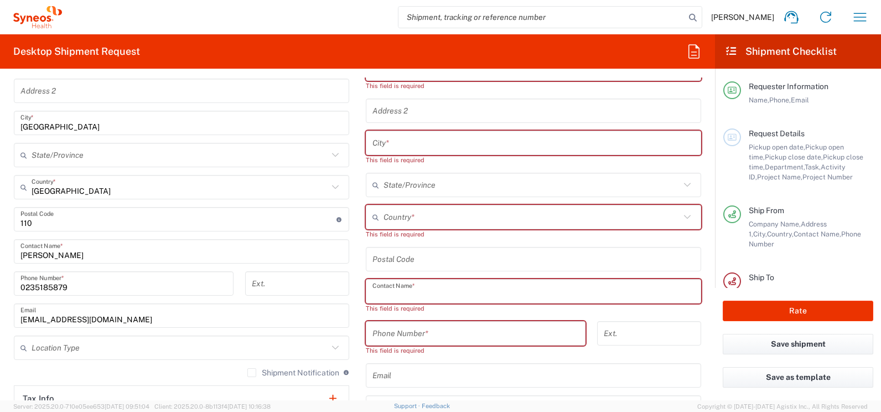
click at [418, 294] on input "text" at bounding box center [533, 291] width 322 height 19
paste input "Ms. Christie LI"
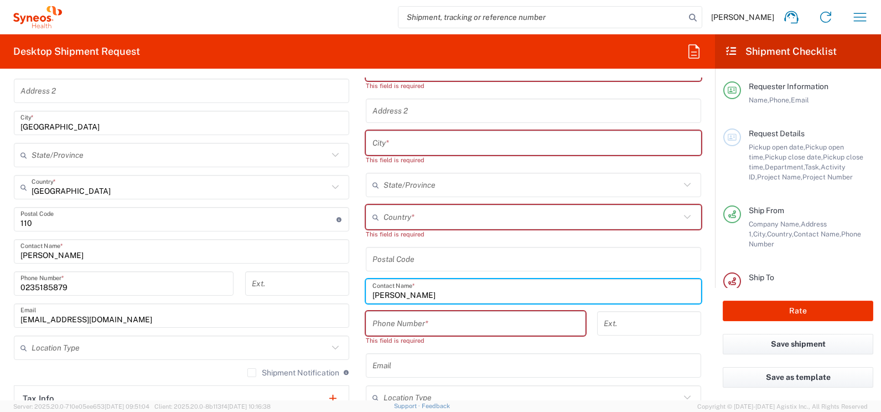
type input "Ms. Christie LI"
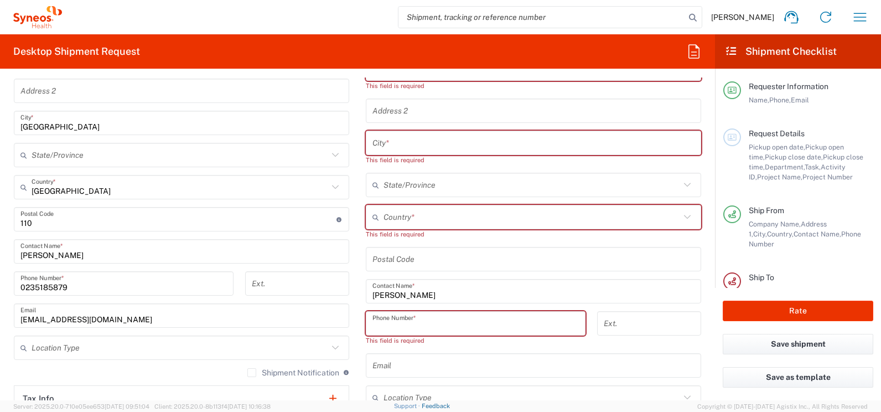
drag, startPoint x: 425, startPoint y: 327, endPoint x: 453, endPoint y: 406, distance: 83.3
click at [453, 406] on agx-forms-host "Linda Lin Home Shipment estimator Shipment tracking Desktop shipment request My…" at bounding box center [440, 206] width 881 height 412
click at [402, 326] on input "tel" at bounding box center [475, 323] width 206 height 19
paste input "852 2255 1661"
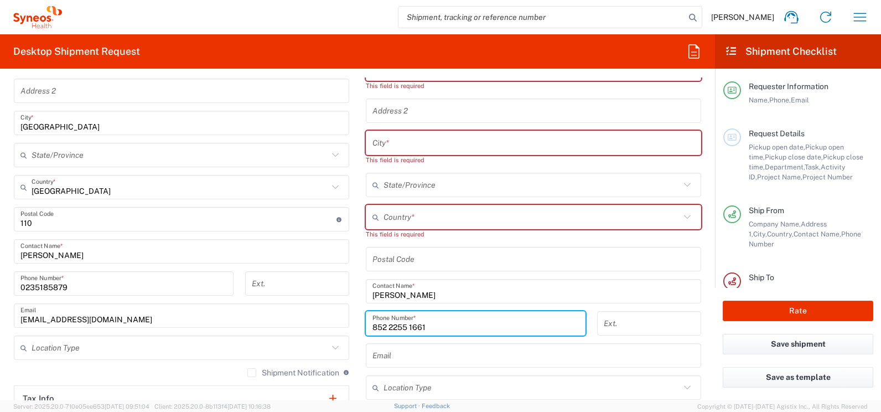
drag, startPoint x: 431, startPoint y: 326, endPoint x: 364, endPoint y: 329, distance: 67.0
click at [366, 329] on div "852 2255 1661 Phone Number *" at bounding box center [476, 323] width 220 height 24
paste input "tel"
type input "852 2255 1661"
click at [411, 222] on input "text" at bounding box center [531, 217] width 297 height 19
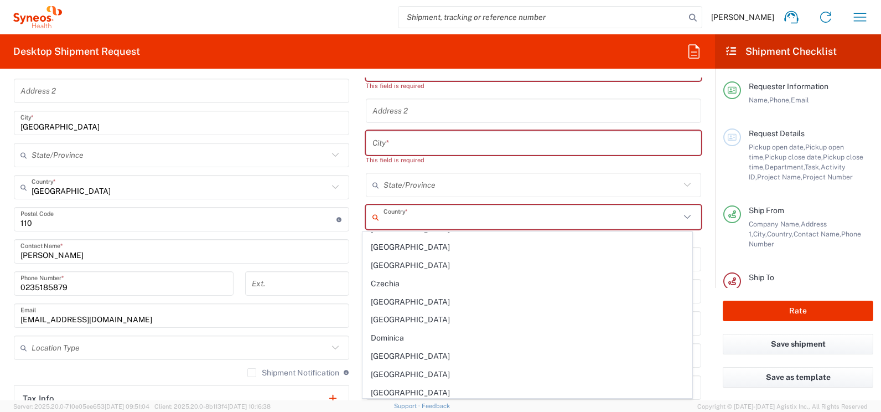
scroll to position [1107, 0]
click at [391, 220] on input "text" at bounding box center [531, 217] width 297 height 19
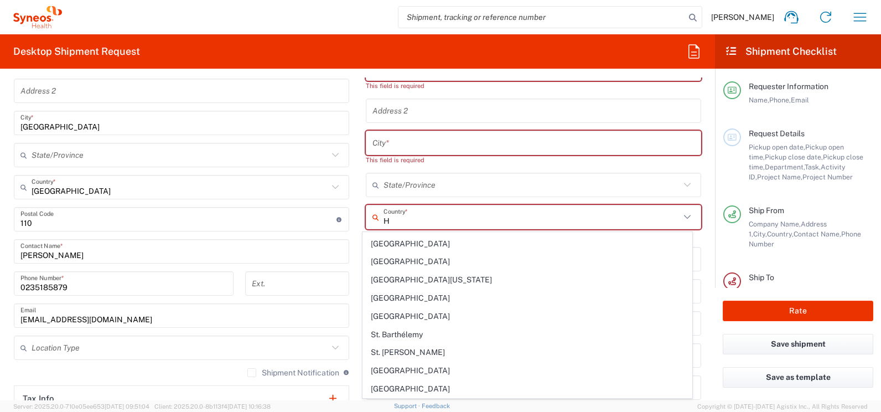
scroll to position [272, 0]
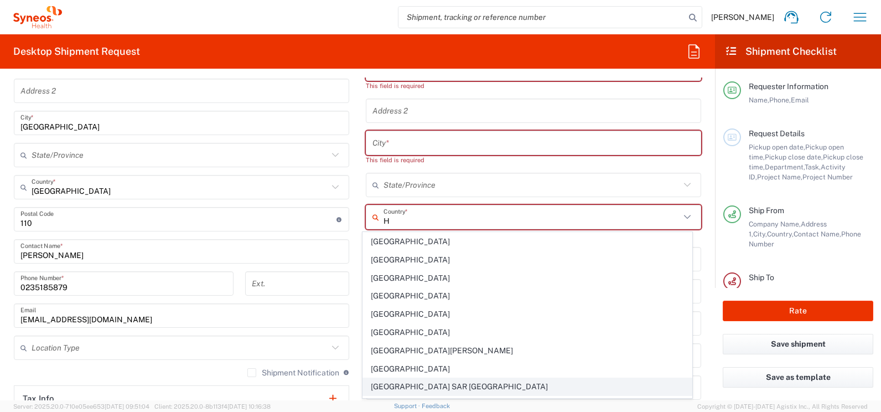
click at [427, 383] on span "[GEOGRAPHIC_DATA] SAR [GEOGRAPHIC_DATA]" at bounding box center [527, 386] width 329 height 17
type input "[GEOGRAPHIC_DATA] SAR [GEOGRAPHIC_DATA]"
type input "Sender/Shipper"
type input "Delivery Duty Paid"
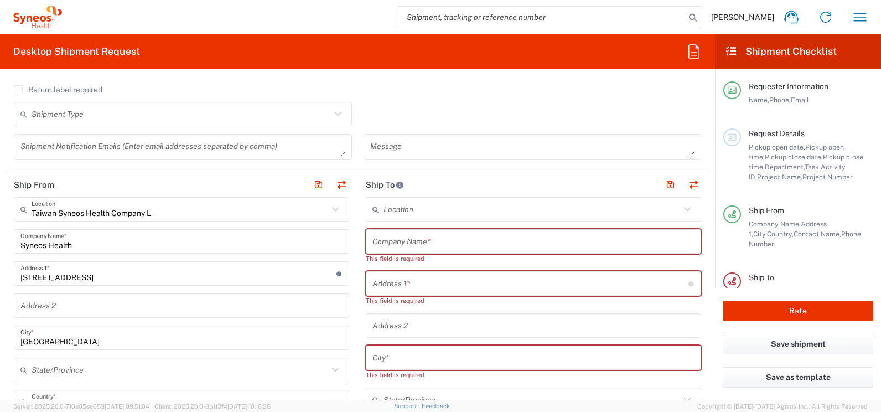
scroll to position [332, 0]
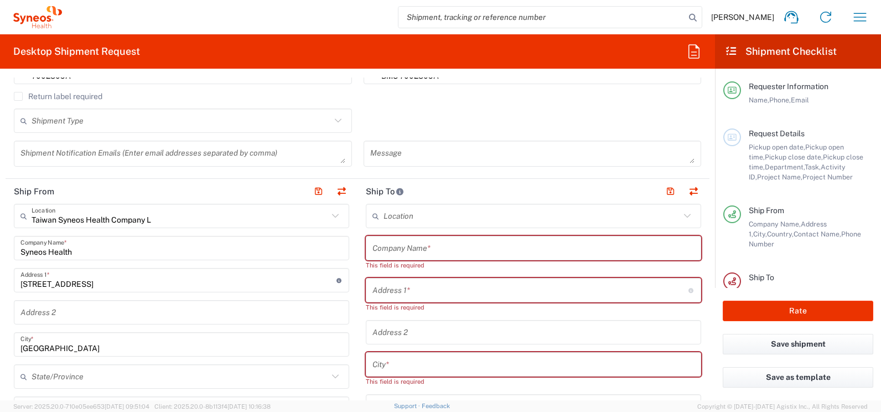
click at [386, 251] on input "text" at bounding box center [533, 247] width 322 height 19
paste input "Department of Medicine [PERSON_NAME][GEOGRAPHIC_DATA]"
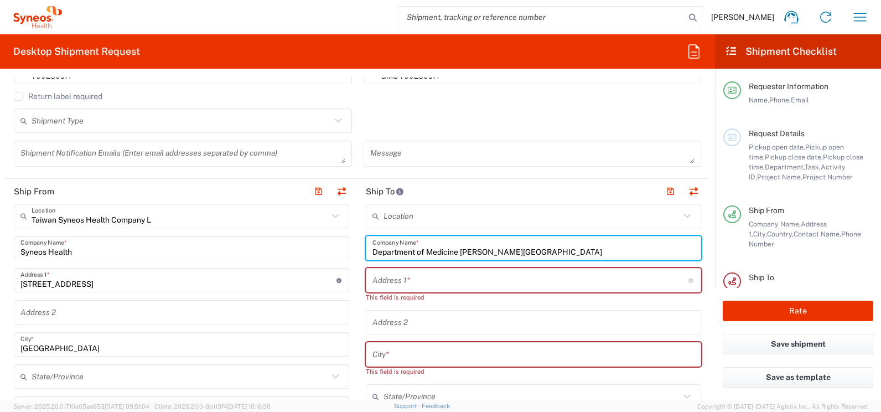
type input "Department of Medicine [PERSON_NAME][GEOGRAPHIC_DATA]"
drag, startPoint x: 395, startPoint y: 287, endPoint x: 419, endPoint y: 284, distance: 24.0
click at [395, 287] on input "text" at bounding box center [530, 280] width 316 height 19
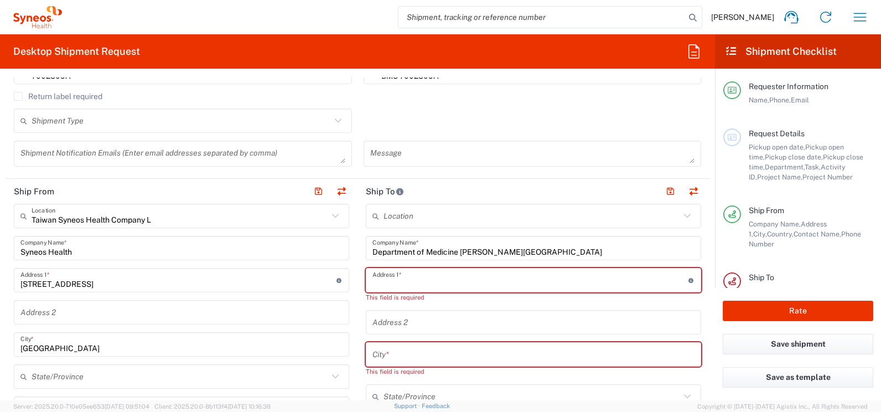
click at [383, 282] on input "text" at bounding box center [530, 280] width 316 height 19
paste input "Room K4S,4/F, Block K,Department of Medicine"
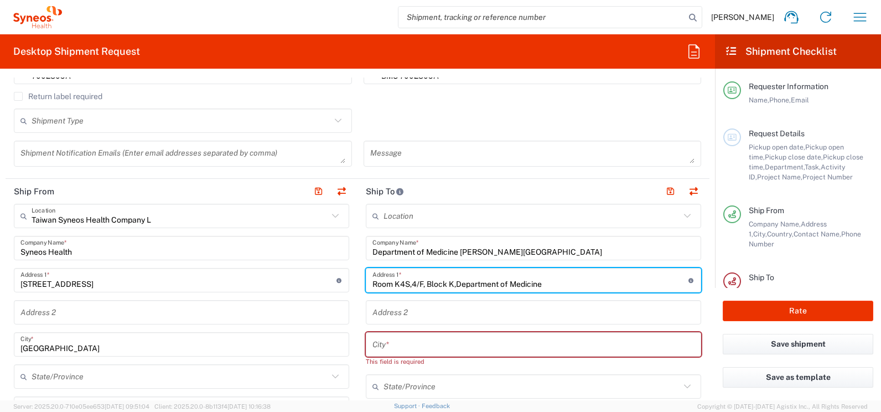
type input "Room K4S,4/F, Block K, Department of Medicine"
type input "[PERSON_NAME][GEOGRAPHIC_DATA],[STREET_ADDRESS]"
type input "[GEOGRAPHIC_DATA]"
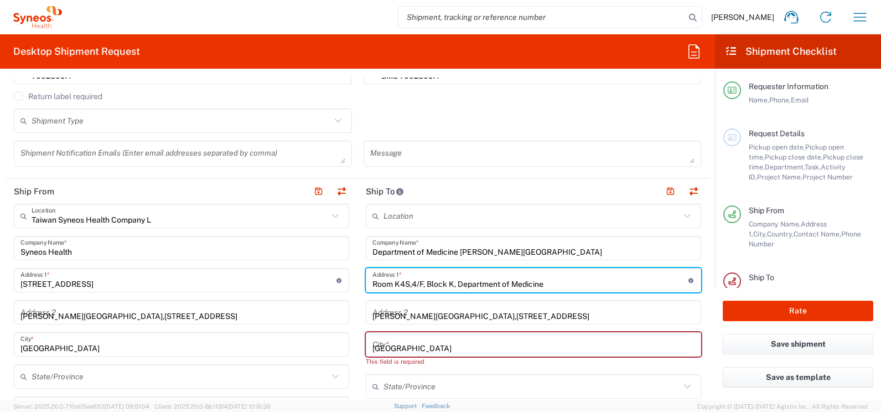
type input "Vivian WY Chan"
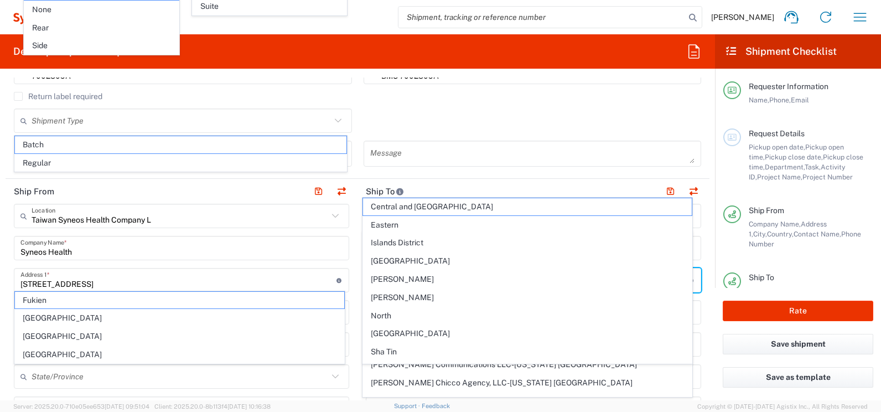
scroll to position [555, 0]
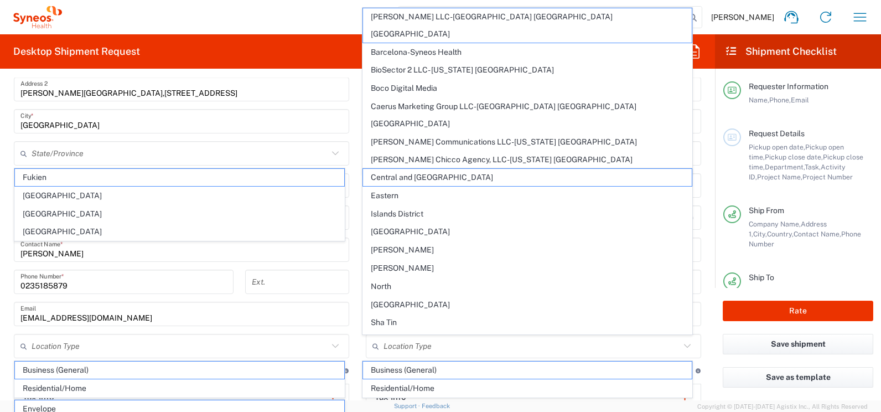
click at [346, 244] on main "Taiwan Syneos Health Company L Location Taiwan Syneos Health Company L Addison …" at bounding box center [182, 229] width 352 height 497
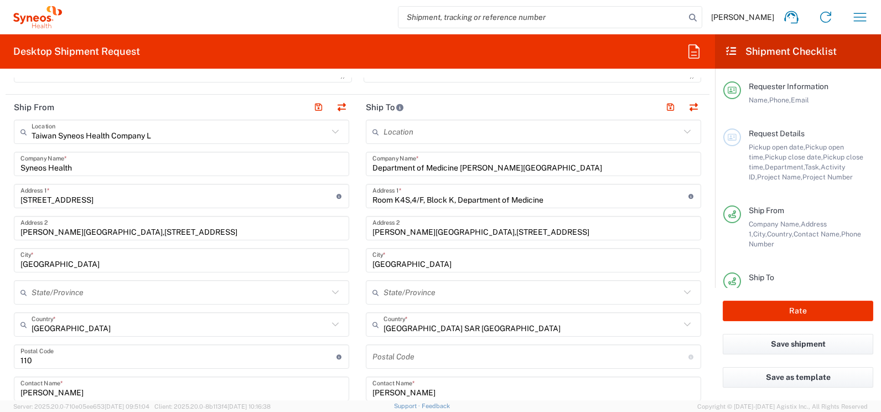
scroll to position [389, 0]
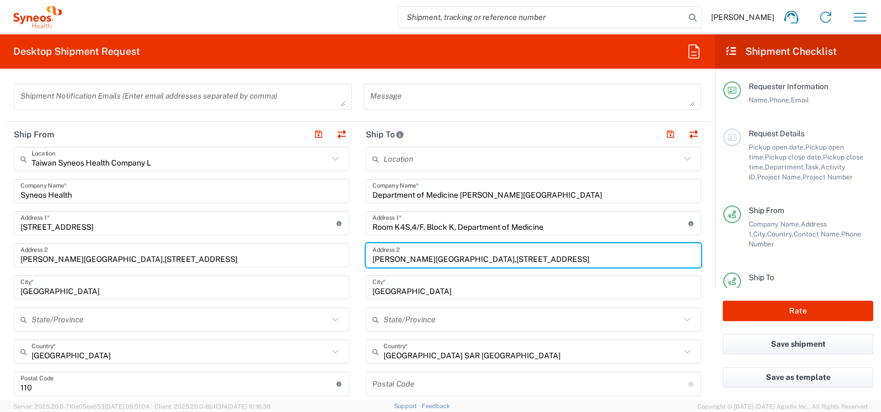
drag, startPoint x: 533, startPoint y: 261, endPoint x: 497, endPoint y: 261, distance: 35.4
click at [497, 261] on input "[PERSON_NAME][GEOGRAPHIC_DATA],[STREET_ADDRESS]" at bounding box center [533, 255] width 322 height 19
click at [599, 261] on input "[PERSON_NAME][GEOGRAPHIC_DATA],[STREET_ADDRESS]" at bounding box center [533, 255] width 322 height 19
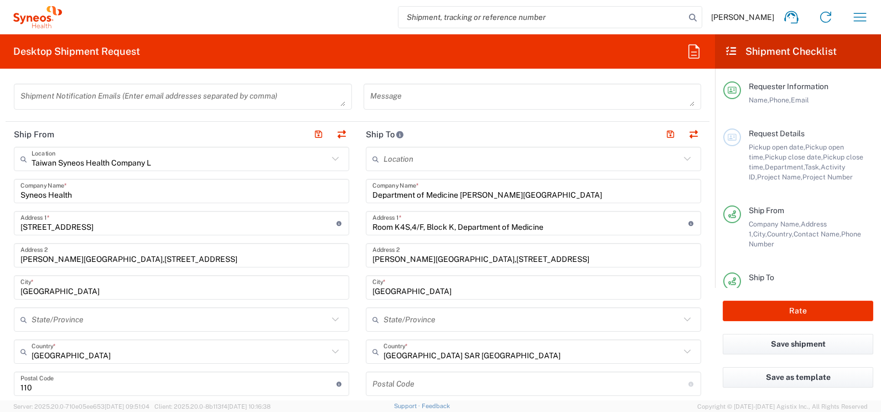
click at [706, 356] on form "Requester Information Linda Lin Name * 0235185879 Phone * dairung.lin@syneoshea…" at bounding box center [357, 238] width 715 height 323
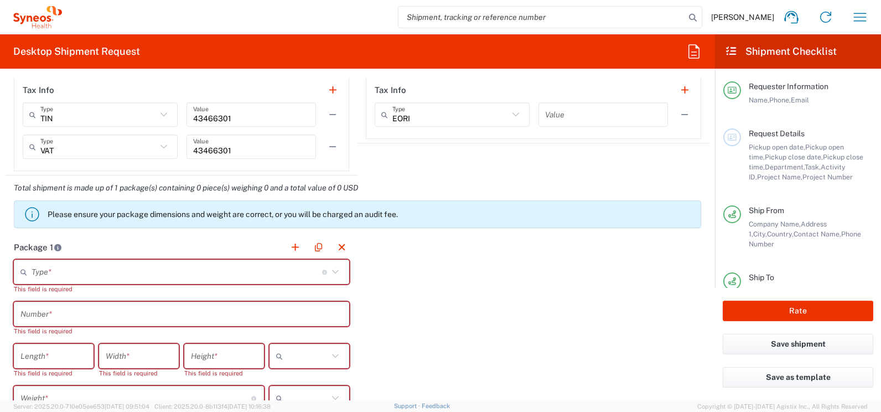
scroll to position [887, 0]
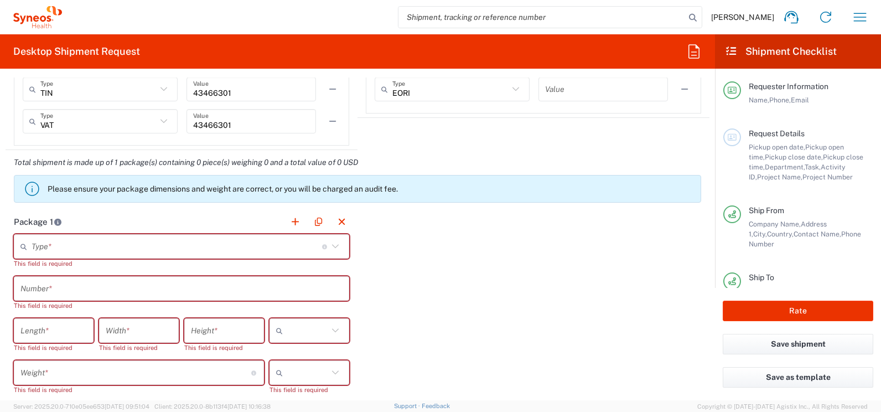
click at [118, 251] on input "text" at bounding box center [177, 246] width 291 height 19
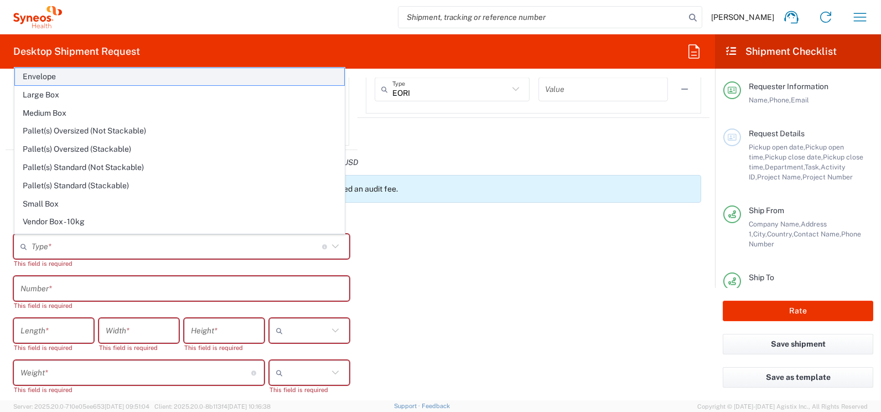
click at [33, 77] on span "Envelope" at bounding box center [179, 76] width 329 height 17
type input "Envelope"
type input "1"
type input "9.5"
type input "12.5"
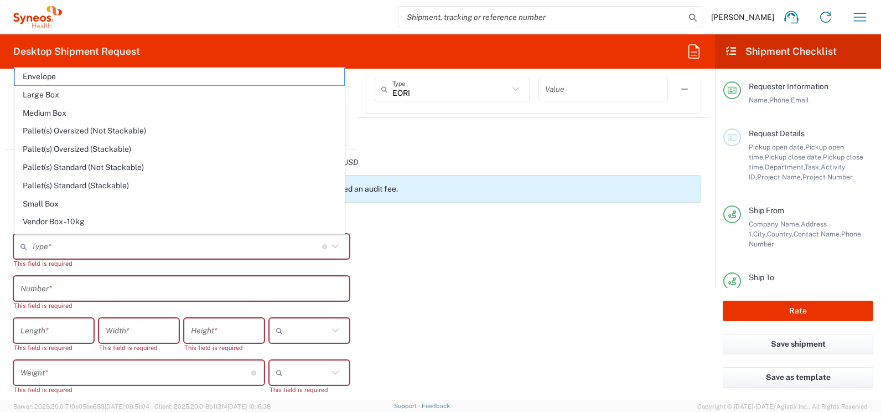
type input "0.25"
type input "in"
type input "0.45"
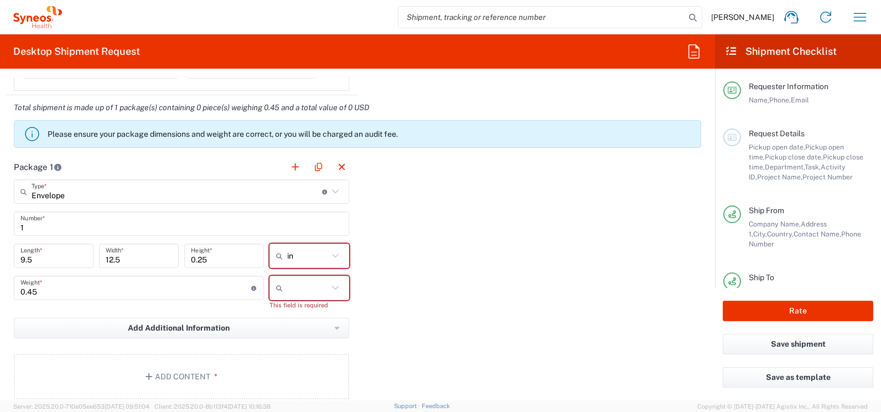
scroll to position [942, 0]
click at [328, 256] on icon at bounding box center [335, 255] width 14 height 14
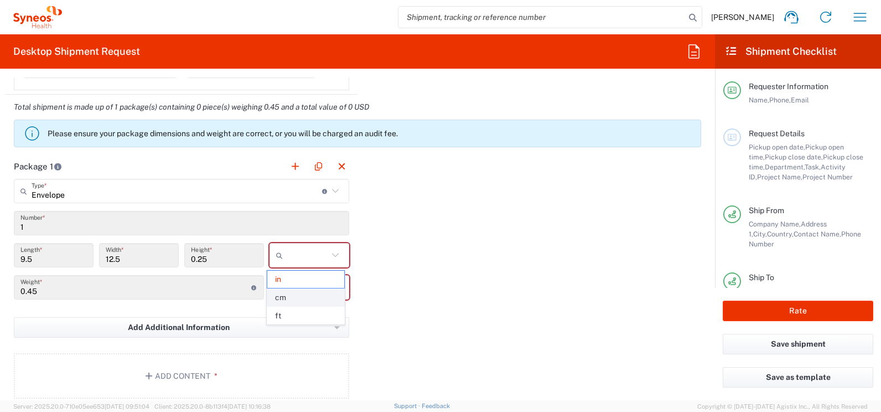
click at [298, 296] on span "cm" at bounding box center [305, 297] width 76 height 17
type input "24.13"
type input "31.75"
type input "0.64"
type input "cm"
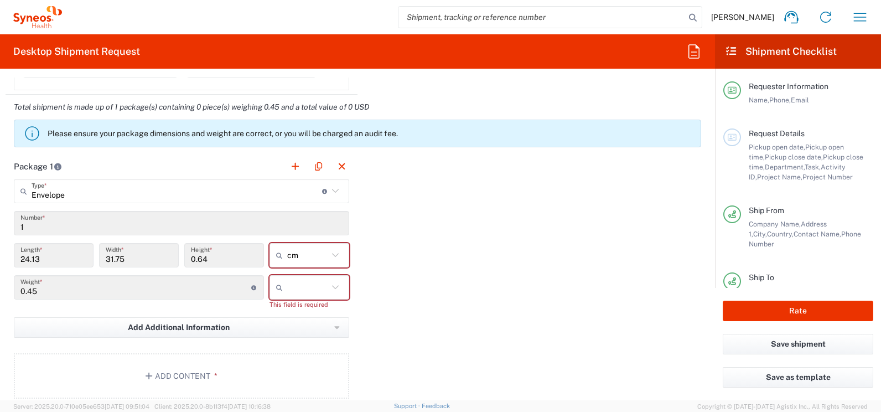
click at [335, 291] on icon at bounding box center [335, 287] width 14 height 14
click at [309, 315] on span "kgs" at bounding box center [305, 311] width 76 height 17
type input "kgs"
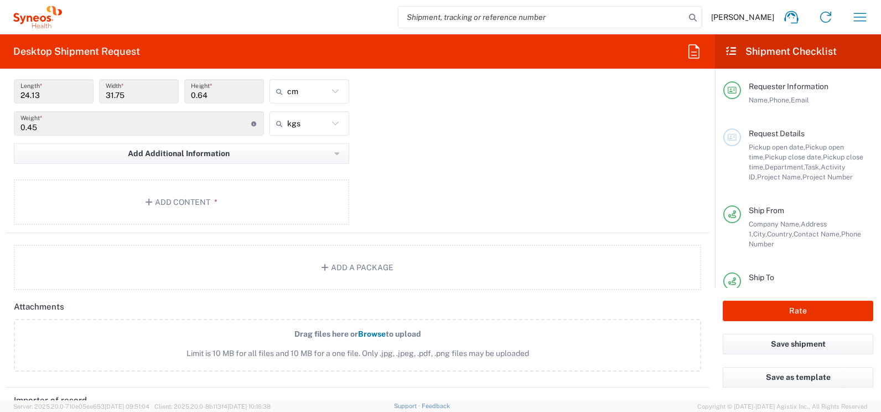
scroll to position [1108, 0]
click at [190, 196] on button "Add Content *" at bounding box center [181, 199] width 335 height 45
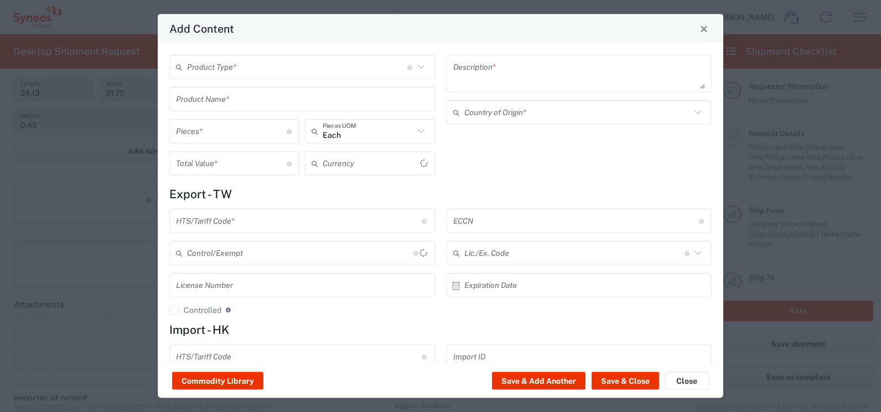
type input "US Dollar"
click at [240, 66] on input "text" at bounding box center [297, 66] width 220 height 19
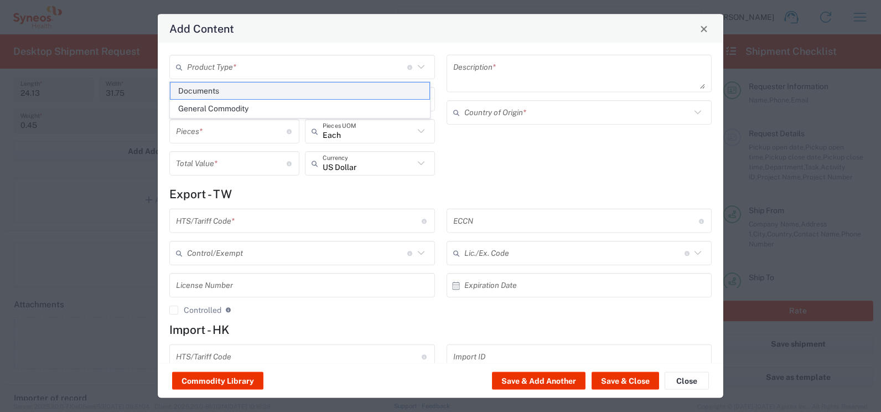
click at [222, 91] on span "Documents" at bounding box center [299, 90] width 259 height 17
type input "Documents"
type input "1"
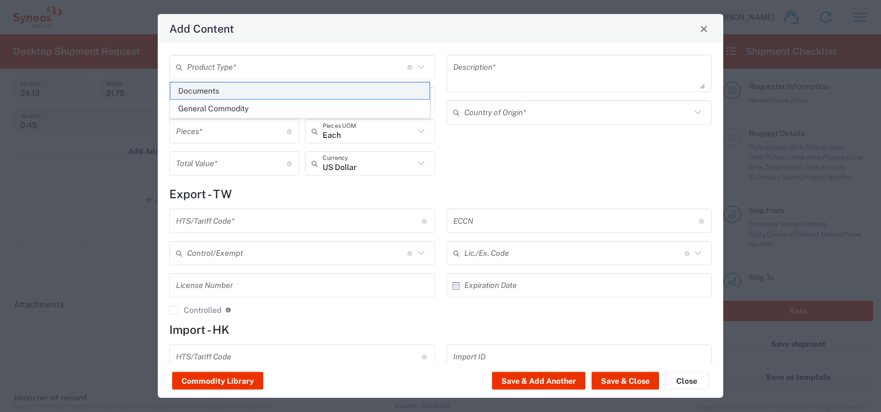
type textarea "Documents"
type input "[GEOGRAPHIC_DATA]"
type input "0000.00.0000"
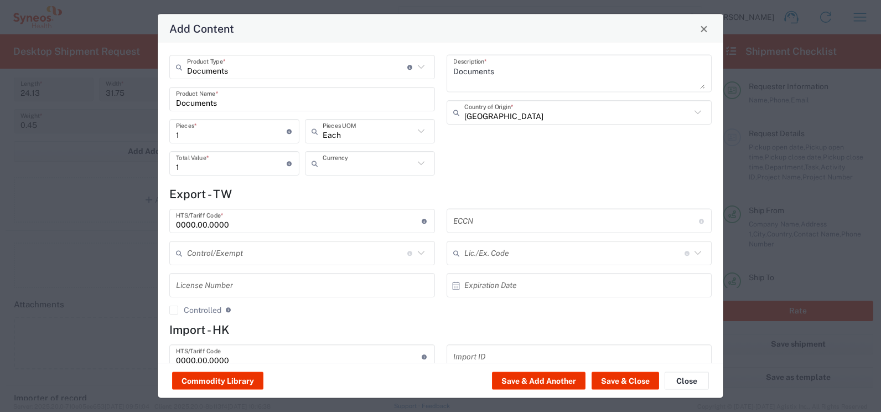
click at [392, 166] on input "text" at bounding box center [368, 162] width 91 height 19
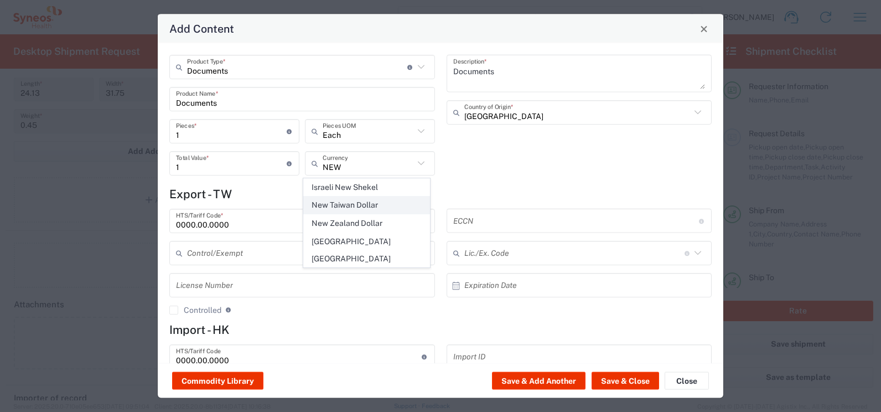
click at [375, 207] on span "New Taiwan Dollar" at bounding box center [367, 204] width 126 height 17
type input "New Taiwan Dollar"
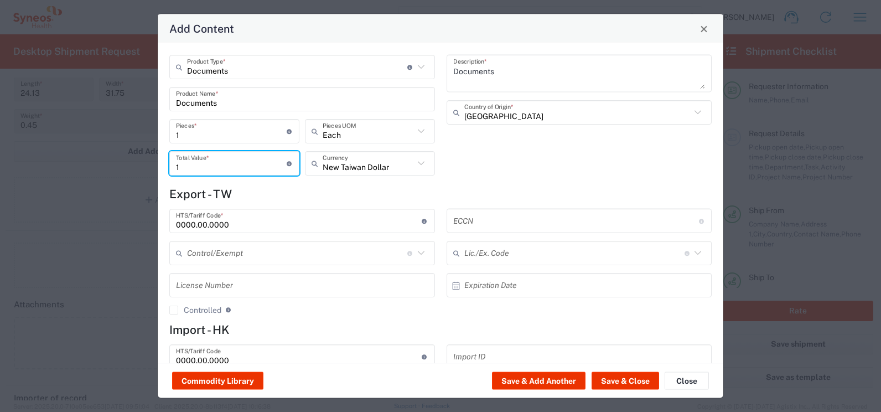
drag, startPoint x: 206, startPoint y: 165, endPoint x: 176, endPoint y: 166, distance: 29.9
click at [176, 166] on input "1" at bounding box center [231, 162] width 111 height 19
type input "200"
click at [519, 380] on button "Save & Add Another" at bounding box center [539, 381] width 94 height 18
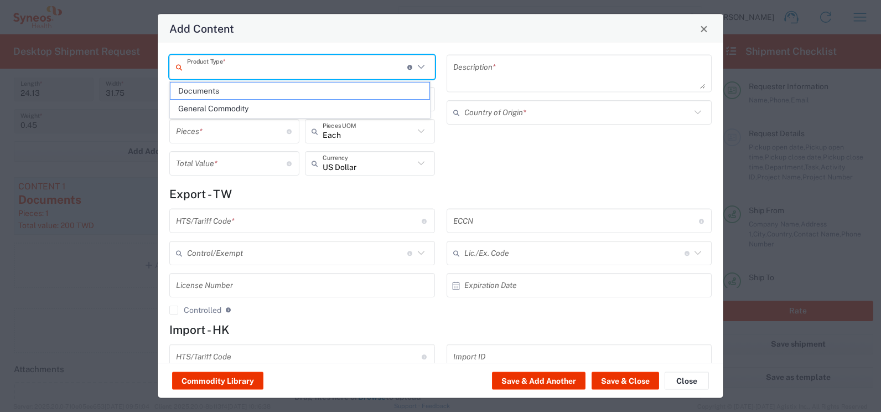
click at [201, 72] on input "text" at bounding box center [297, 66] width 220 height 19
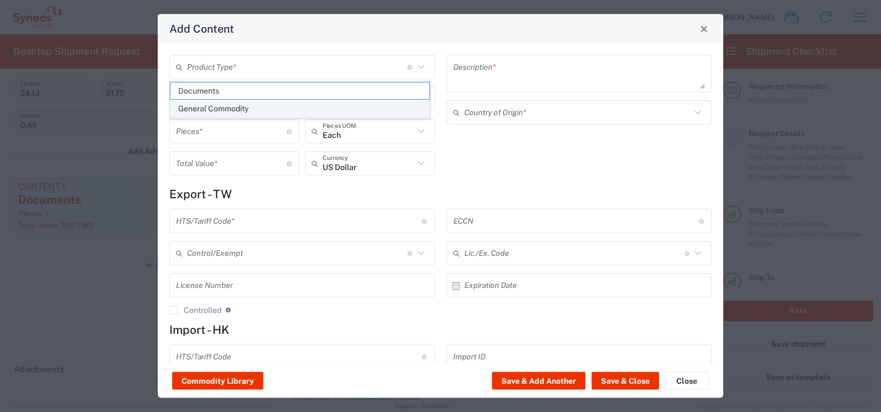
click at [202, 111] on span "General Commodity" at bounding box center [299, 108] width 259 height 17
type input "General Commodity"
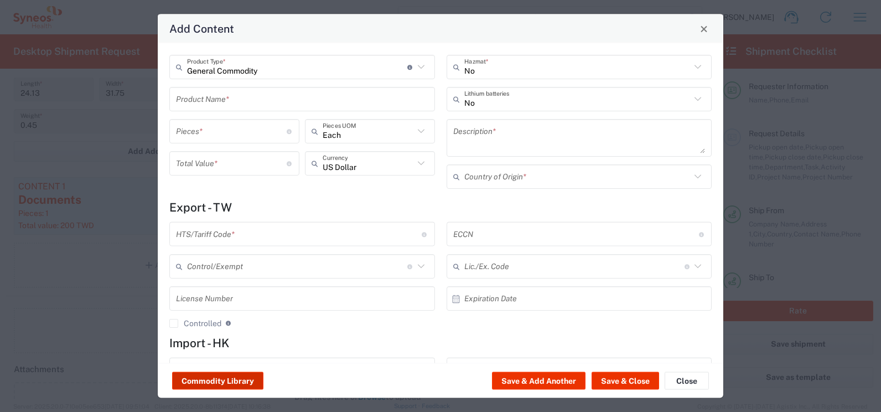
click at [203, 384] on button "Commodity Library" at bounding box center [217, 381] width 91 height 18
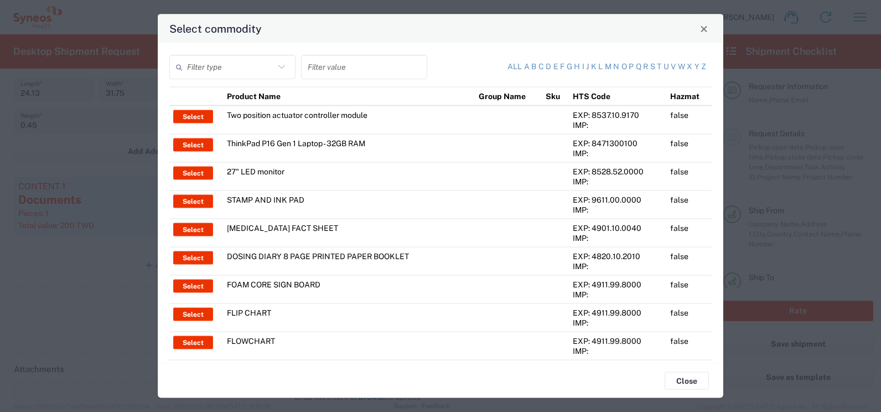
click at [279, 66] on icon at bounding box center [281, 67] width 14 height 14
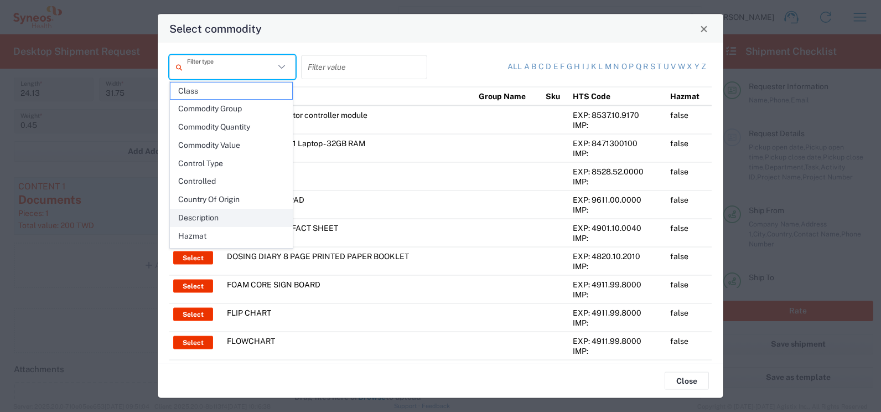
scroll to position [160, 0]
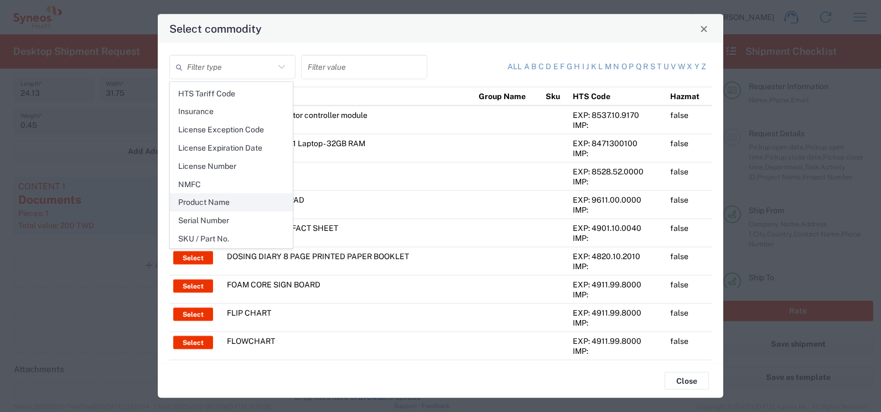
click at [224, 203] on span "Product Name" at bounding box center [231, 202] width 122 height 17
type input "Product Name"
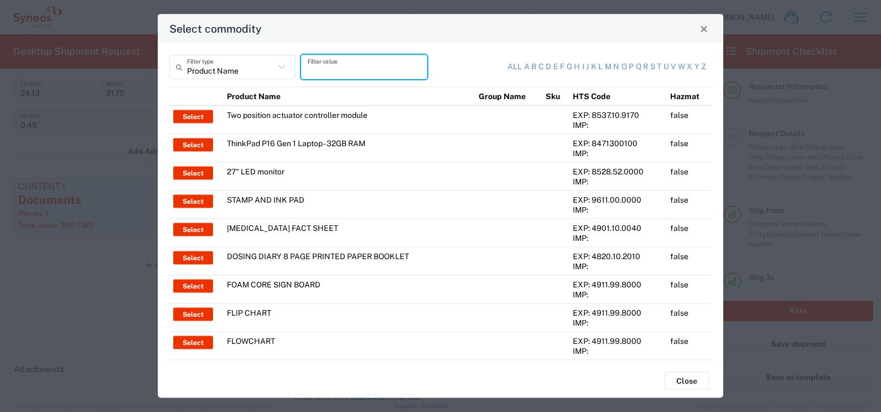
click at [333, 68] on input "text" at bounding box center [364, 66] width 113 height 19
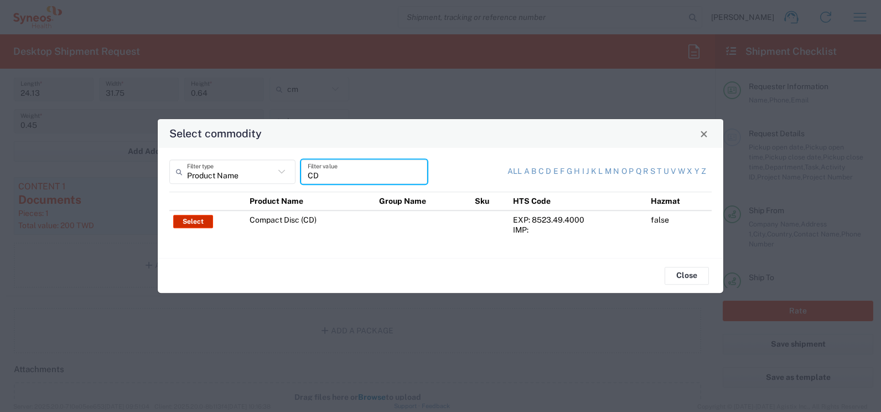
type input "CD"
click at [186, 222] on button "Select" at bounding box center [193, 221] width 40 height 13
type input "Compact Disc (CD)"
type input "1"
type input "2"
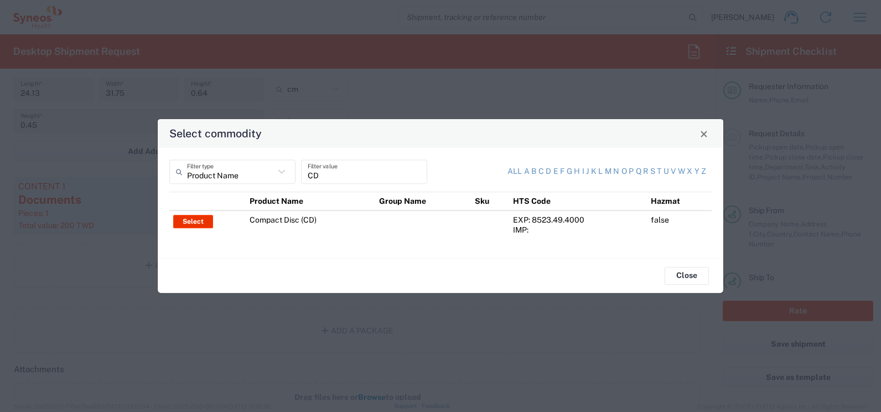
type textarea "Business correspondence on a compact disc"
type input "[GEOGRAPHIC_DATA]"
type input "8523.49.4000"
type input "BIS"
type input "EAR99"
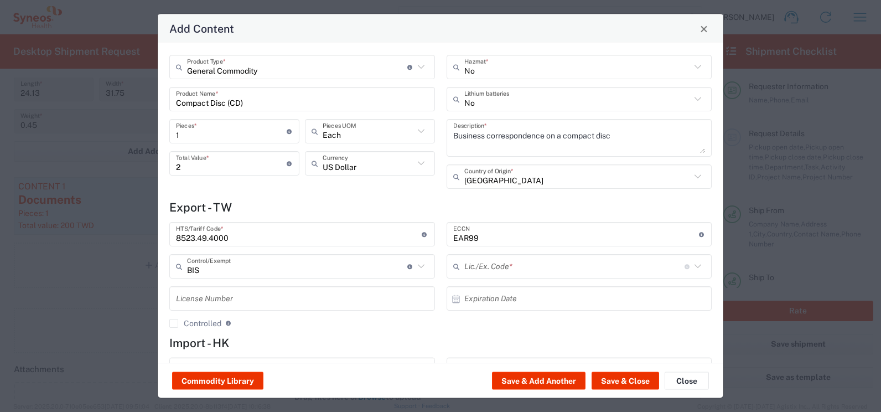
type input "NLR - No License Required"
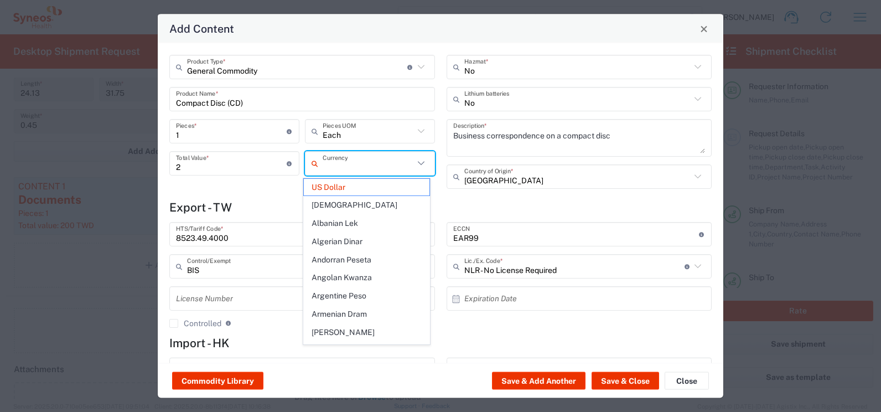
click at [376, 164] on input "text" at bounding box center [368, 162] width 91 height 19
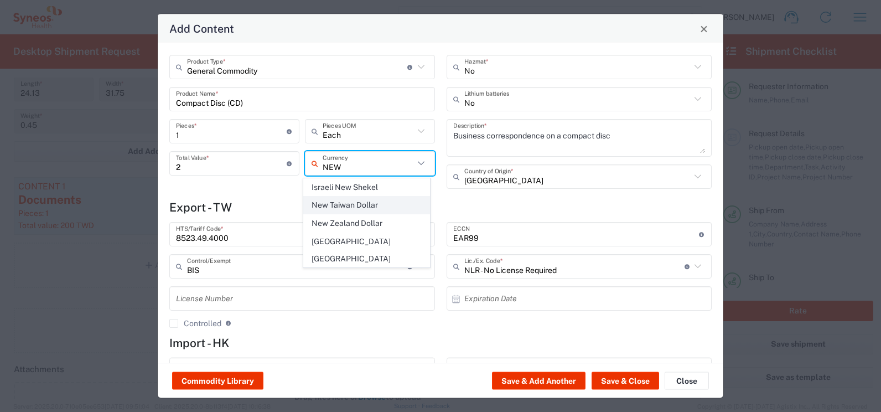
click at [366, 206] on span "New Taiwan Dollar" at bounding box center [367, 204] width 126 height 17
type input "New Taiwan Dollar"
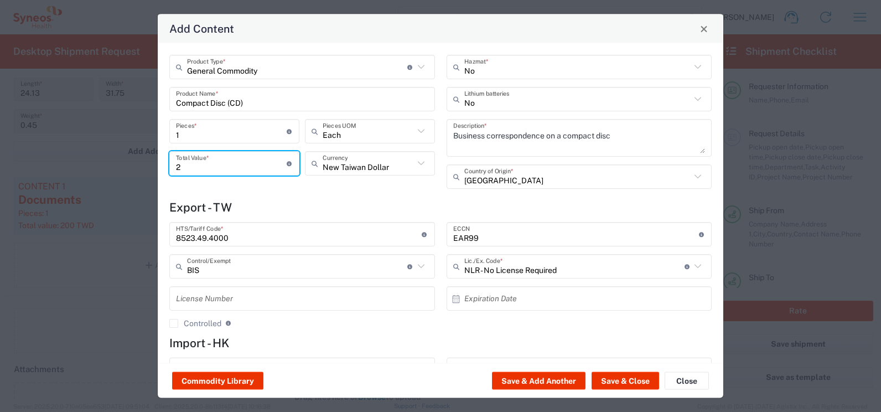
click at [199, 168] on input "2" at bounding box center [231, 162] width 111 height 19
type input "100"
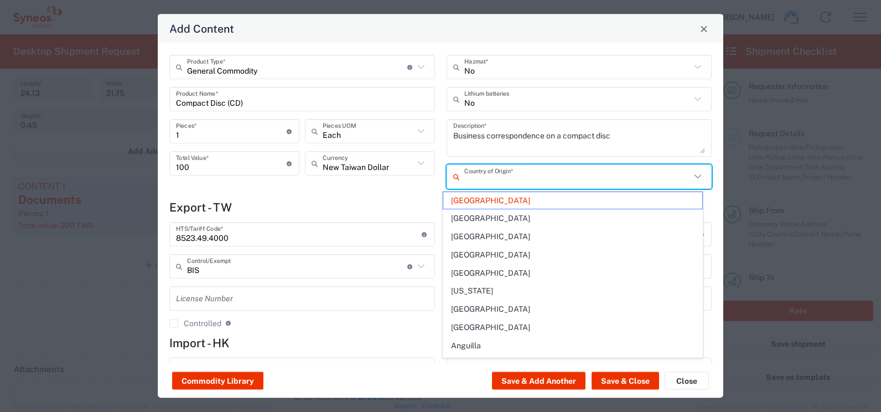
click at [492, 183] on input "text" at bounding box center [577, 176] width 227 height 19
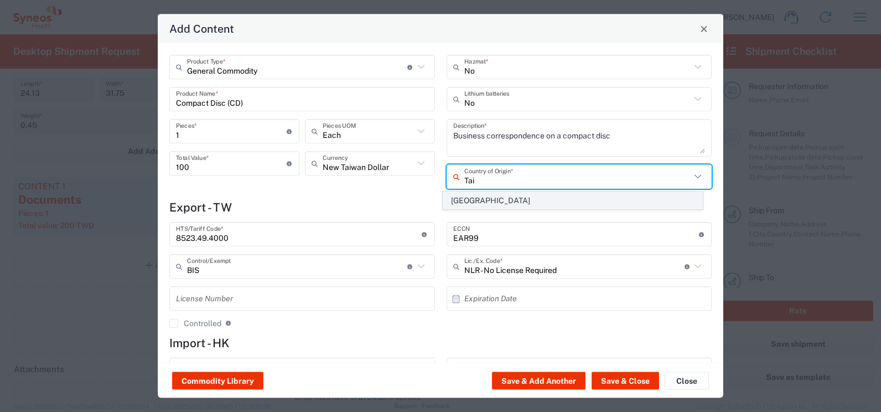
click at [478, 199] on span "[GEOGRAPHIC_DATA]" at bounding box center [572, 200] width 259 height 17
type input "[GEOGRAPHIC_DATA]"
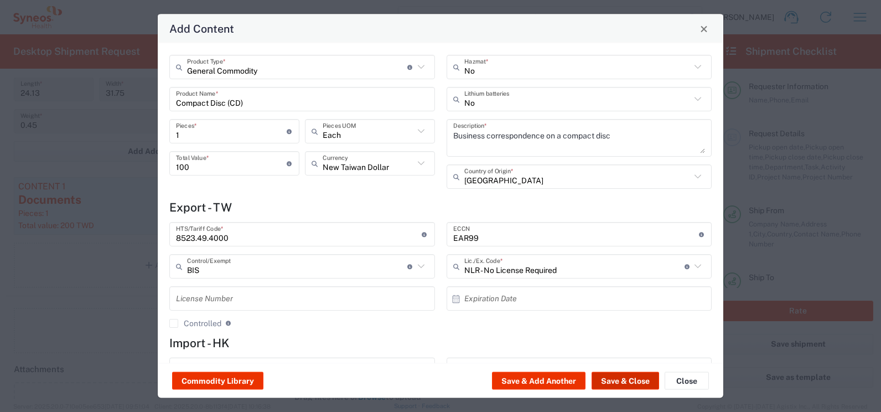
click at [622, 381] on button "Save & Close" at bounding box center [626, 381] width 68 height 18
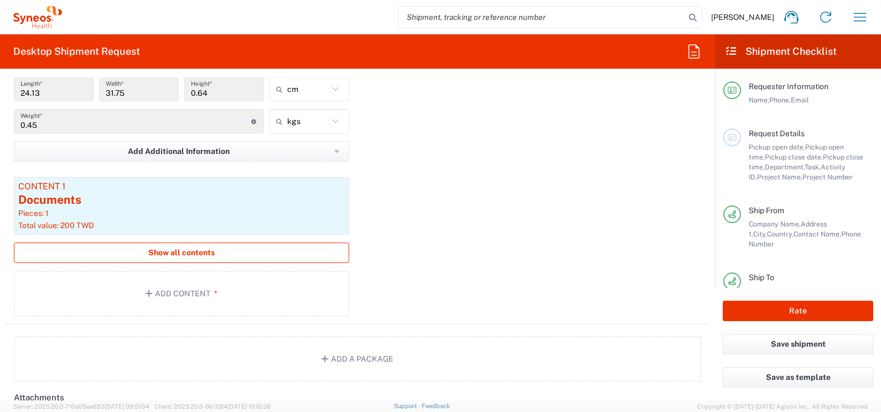
click at [175, 253] on span "Show all contents" at bounding box center [181, 252] width 66 height 11
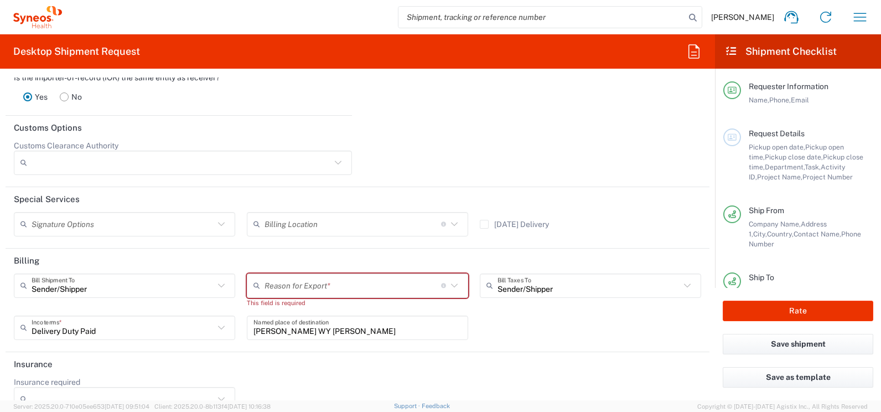
scroll to position [1660, 0]
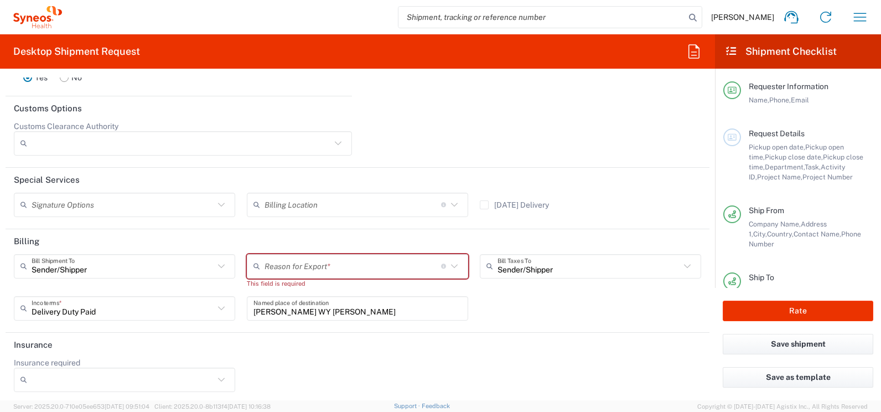
click at [392, 268] on input "text" at bounding box center [352, 265] width 177 height 19
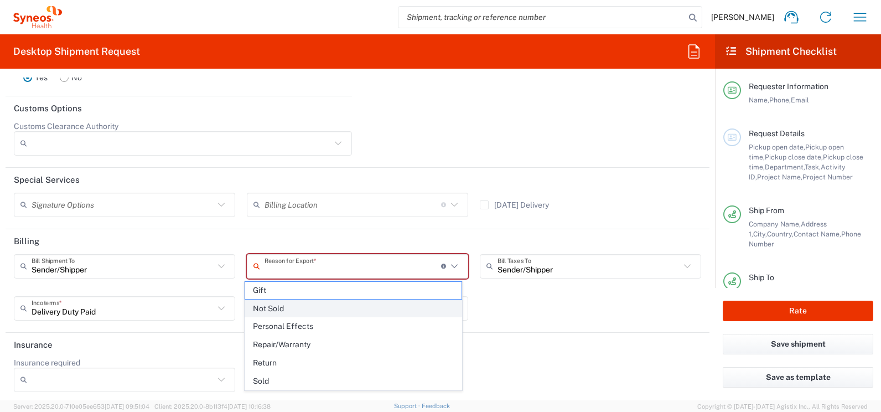
click at [283, 306] on span "Not Sold" at bounding box center [353, 308] width 216 height 17
type input "Not Sold"
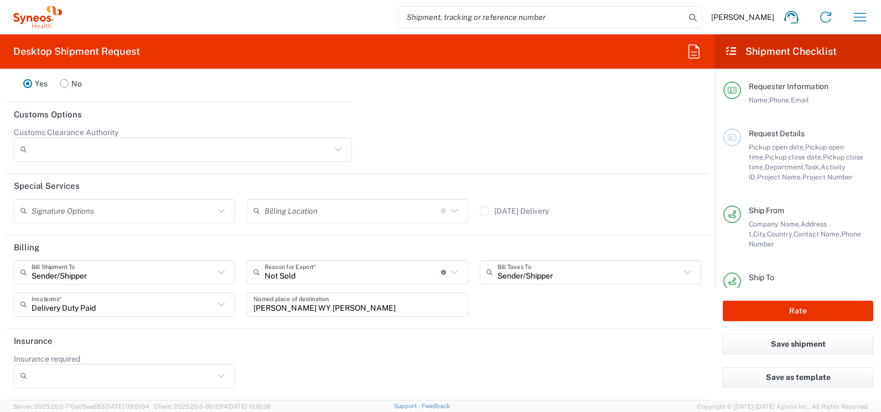
scroll to position [1654, 0]
drag, startPoint x: 317, startPoint y: 308, endPoint x: 220, endPoint y: 298, distance: 96.7
click at [230, 301] on div "Sender/Shipper Bill Shipment To Sender/Shipper Recipient Account Third Party Ac…" at bounding box center [357, 292] width 699 height 64
click at [805, 308] on button "Rate" at bounding box center [798, 310] width 151 height 20
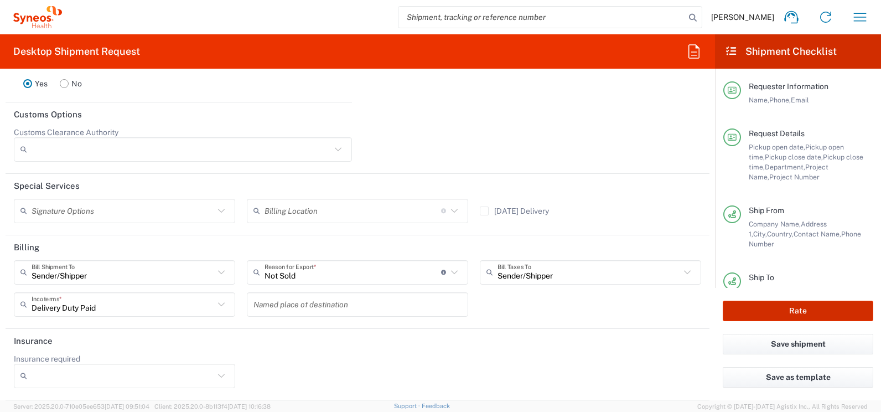
type input "BMS 7002809A"
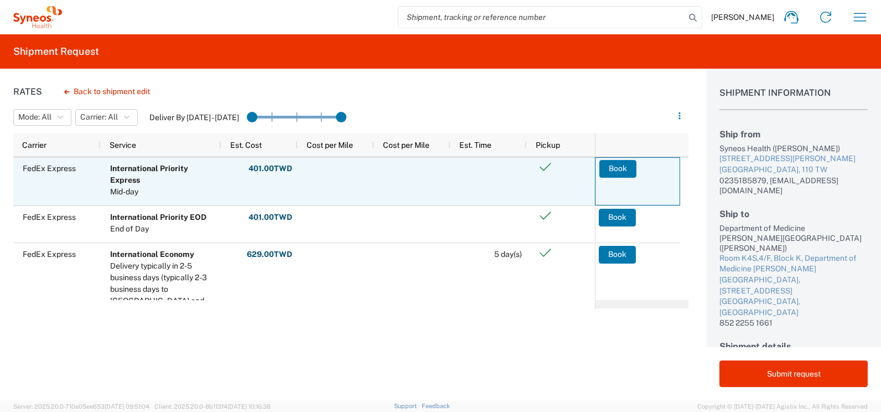
click at [626, 168] on button "Book" at bounding box center [617, 169] width 37 height 18
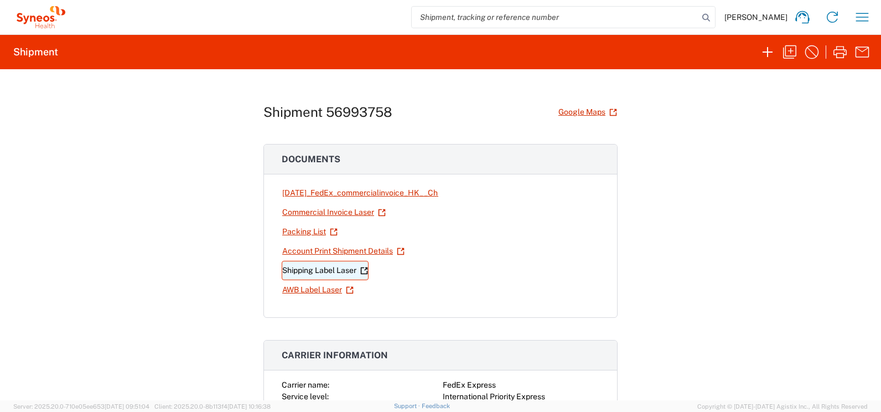
click at [339, 271] on link "Shipping Label Laser" at bounding box center [325, 270] width 87 height 19
click at [307, 288] on link "AWB Label Laser" at bounding box center [318, 289] width 72 height 19
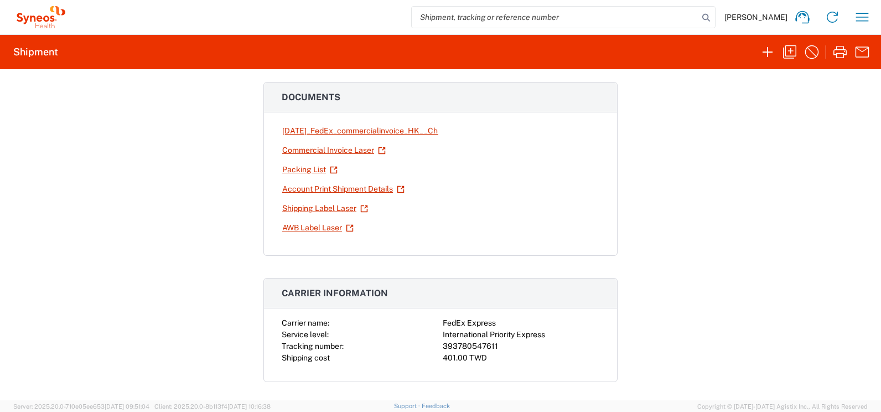
scroll to position [166, 0]
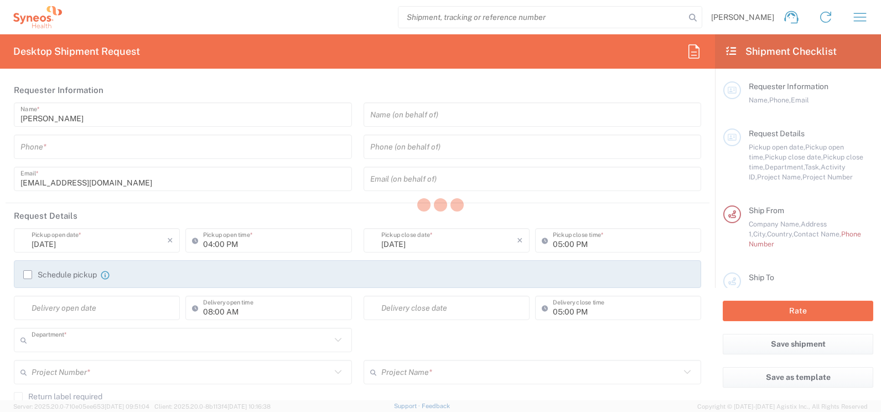
type input "3226"
type input "[GEOGRAPHIC_DATA]"
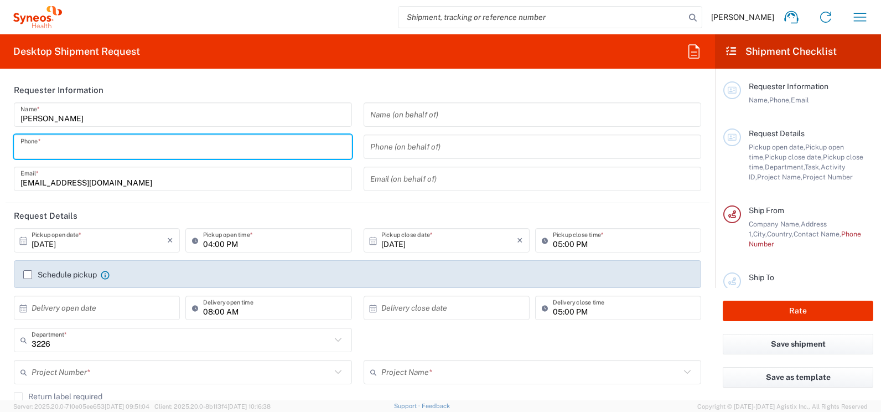
click at [96, 153] on input "tel" at bounding box center [182, 146] width 325 height 19
type input "Taiwan Syneos Health Company L"
type input "0235185879"
type input "[EMAIL_ADDRESS][DOMAIN_NAME]"
type input "[GEOGRAPHIC_DATA]"
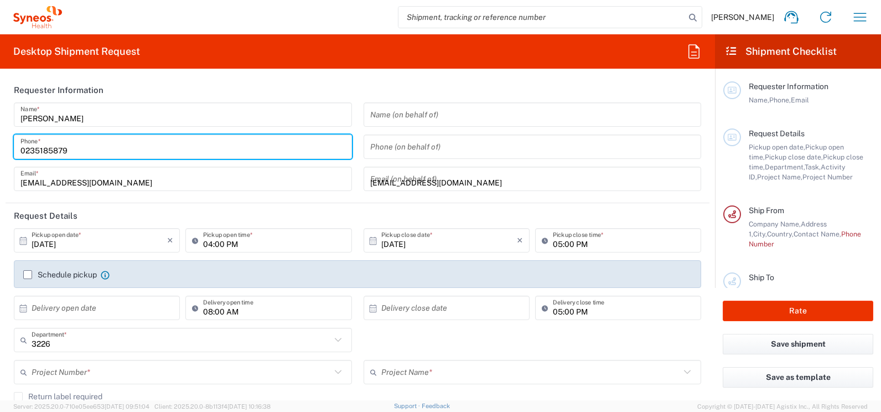
type input "0235185879"
type input "住家(賽紐仕員工)"
type input "[STREET_ADDRESS]"
type input "北市"
type input "[GEOGRAPHIC_DATA]"
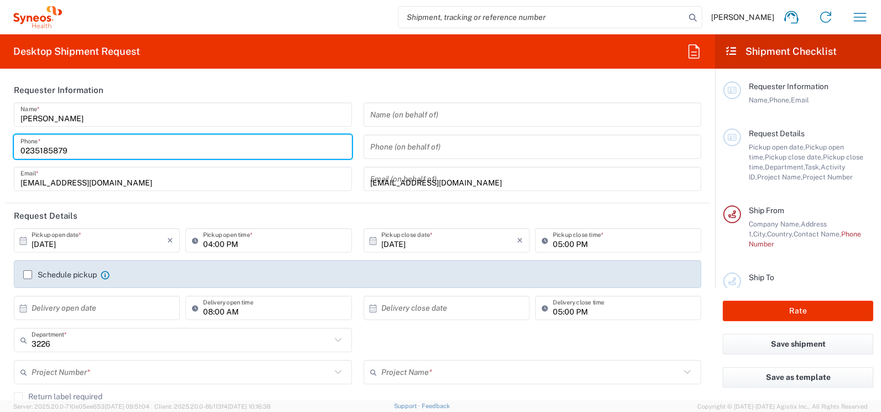
type input "[GEOGRAPHIC_DATA]"
type input "0235185879"
type input "[EMAIL_ADDRESS][DOMAIN_NAME]"
type input "[PERSON_NAME]"
click at [66, 237] on input "[DATE]" at bounding box center [100, 240] width 136 height 19
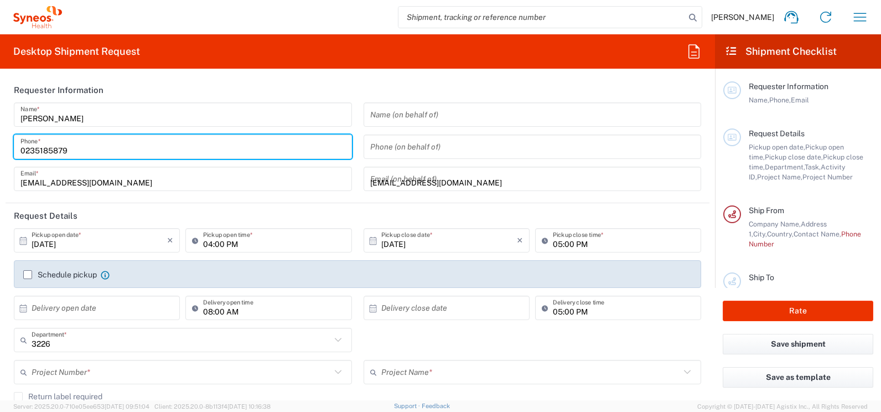
click at [46, 245] on input "[DATE]" at bounding box center [100, 240] width 136 height 19
type input "Taiwan Syneos Health Company L"
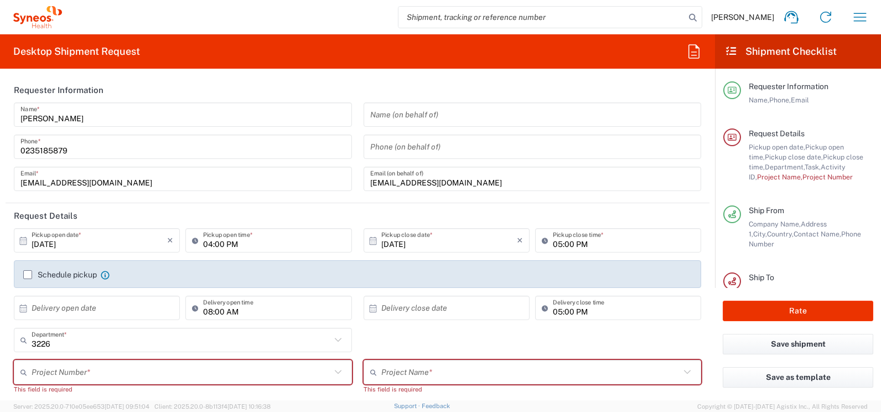
click at [94, 260] on div "Schedule pickup When scheduling a pickup please be sure to meet the following c…" at bounding box center [357, 277] width 699 height 35
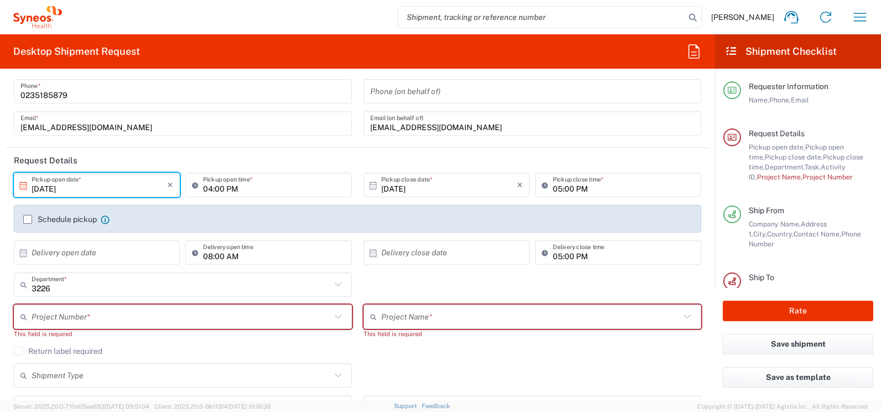
click at [90, 187] on input "[DATE]" at bounding box center [100, 184] width 136 height 19
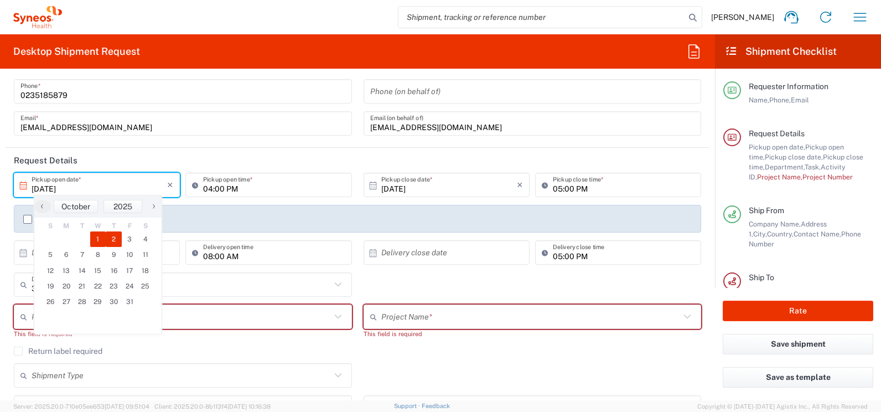
click at [110, 238] on span "2" at bounding box center [114, 238] width 16 height 15
type input "[DATE]"
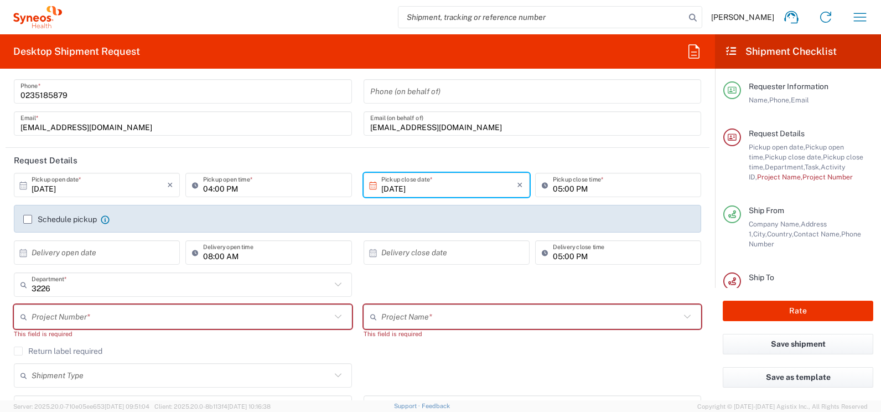
click at [225, 187] on input "04:00 PM" at bounding box center [274, 184] width 142 height 19
click at [224, 189] on input "10:00 PM" at bounding box center [274, 184] width 142 height 19
type input "10:00 AM"
click at [595, 185] on input "05:00 PM" at bounding box center [624, 184] width 142 height 19
type input "02:00 PM"
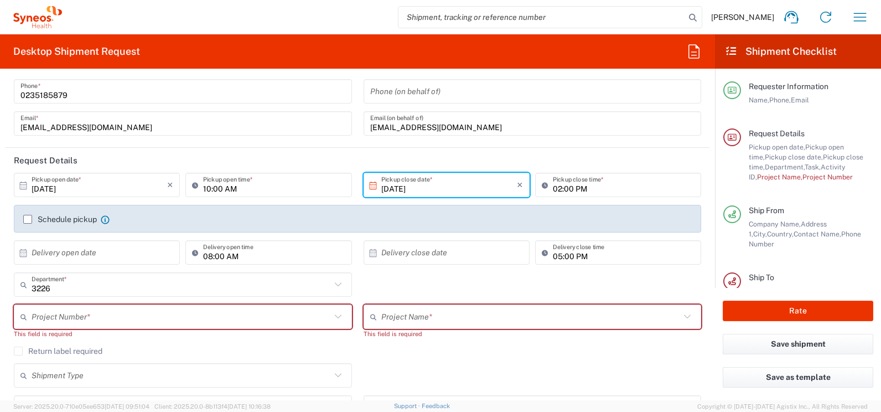
click at [27, 219] on label "Schedule pickup" at bounding box center [60, 219] width 74 height 9
click at [28, 219] on input "Schedule pickup" at bounding box center [28, 219] width 0 height 0
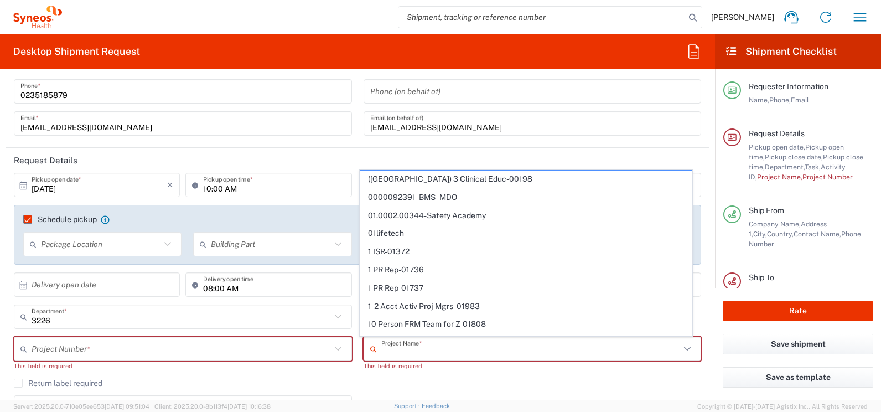
click at [385, 353] on input "text" at bounding box center [530, 348] width 299 height 19
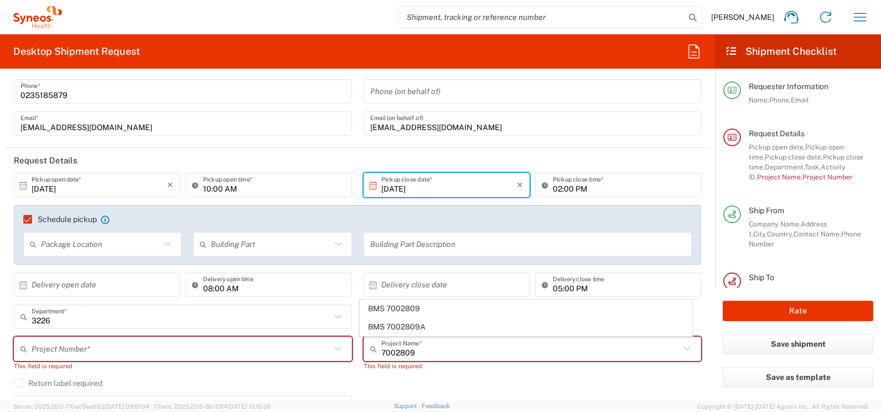
click at [414, 325] on span "BMS 7002809A" at bounding box center [525, 326] width 331 height 17
type input "BMS 7002809A"
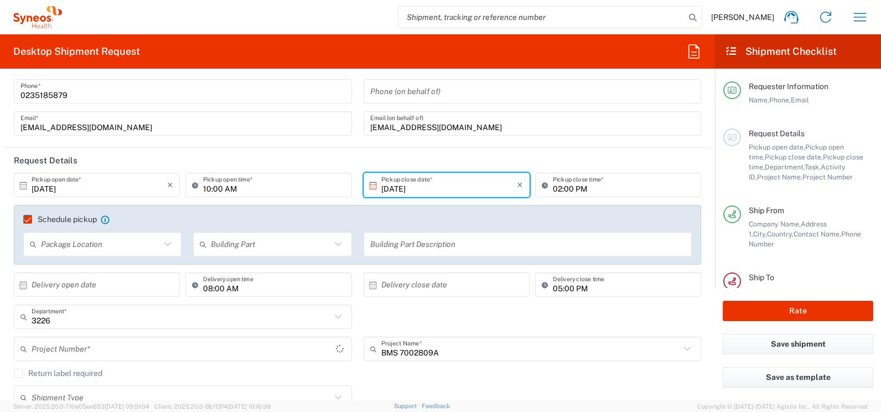
type input "7002809A"
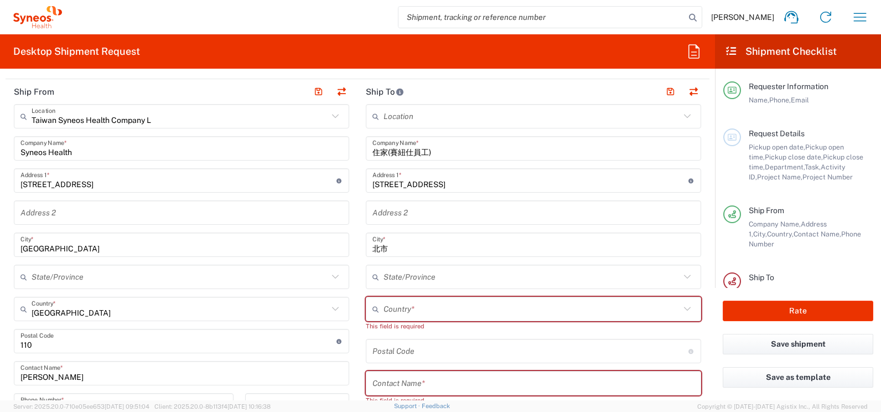
scroll to position [498, 0]
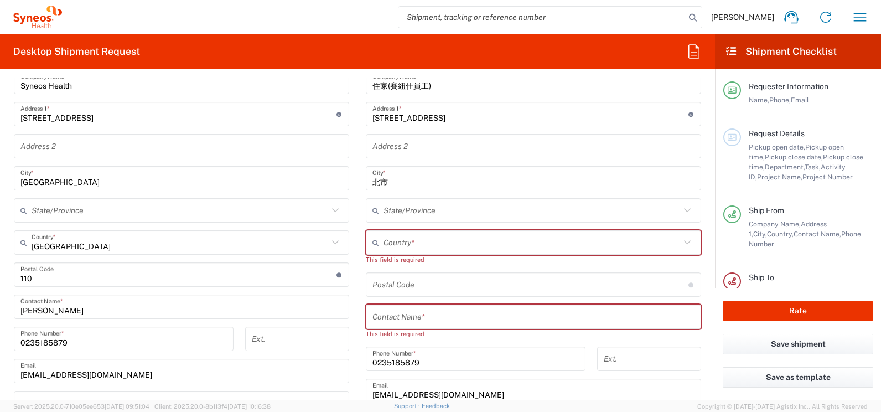
click at [406, 250] on input "text" at bounding box center [531, 242] width 297 height 19
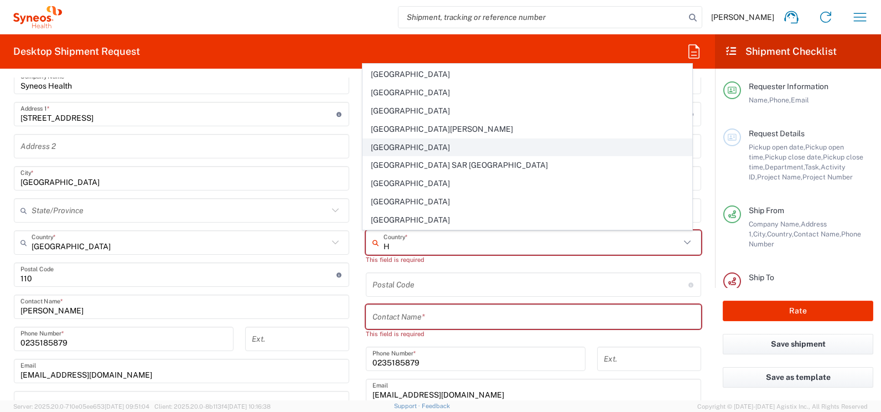
scroll to position [263, 0]
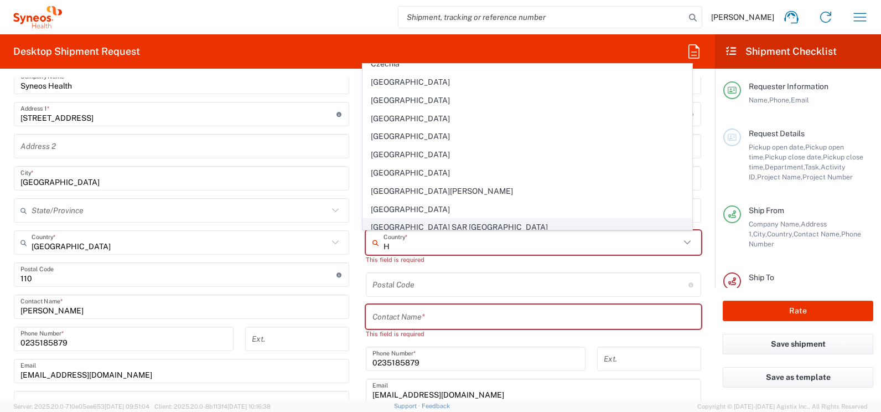
click at [434, 226] on span "[GEOGRAPHIC_DATA] SAR [GEOGRAPHIC_DATA]" at bounding box center [527, 227] width 329 height 17
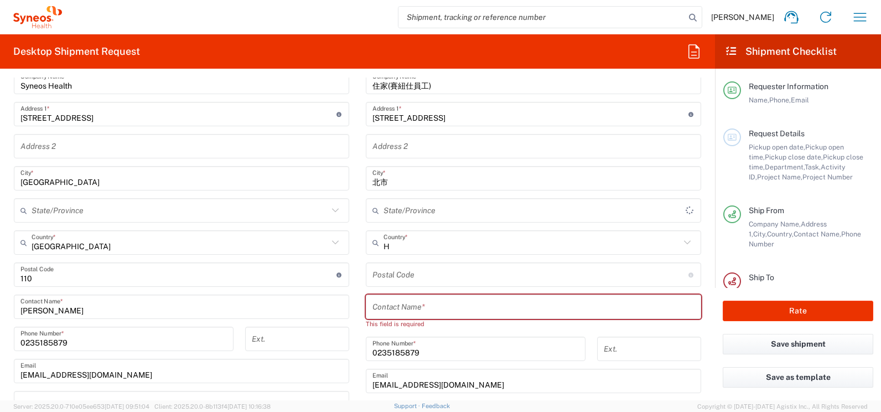
type input "[GEOGRAPHIC_DATA] SAR [GEOGRAPHIC_DATA]"
type input "Sender/Shipper"
type input "Delivery Duty Paid"
click at [418, 308] on input "text" at bounding box center [533, 306] width 322 height 19
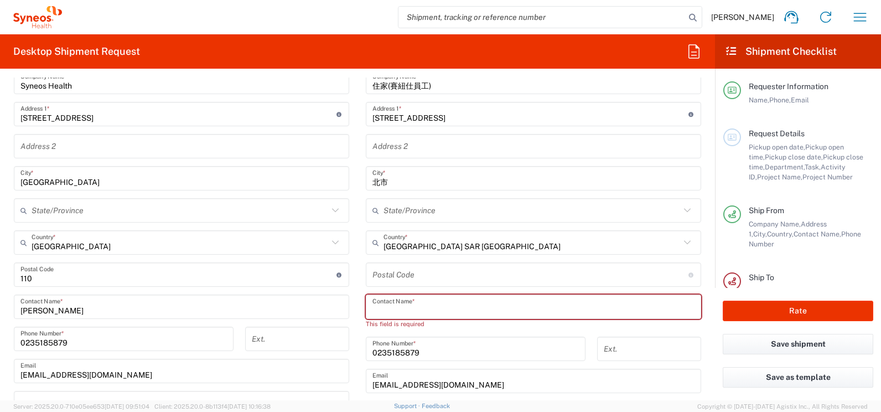
paste input "[PERSON_NAME]"
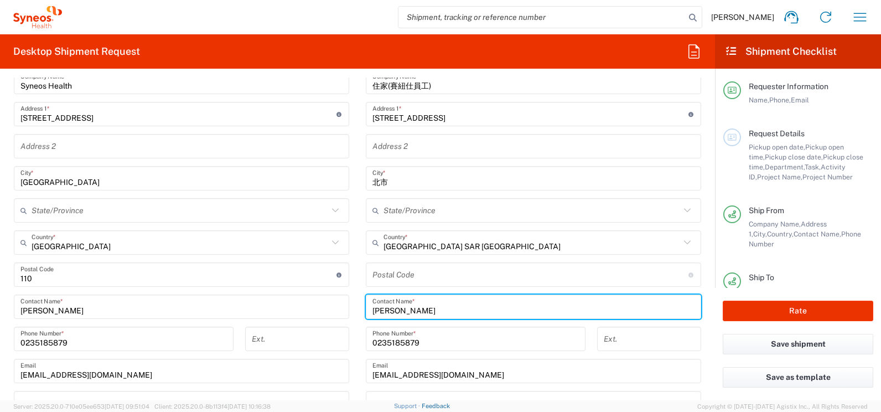
type input "[PERSON_NAME]"
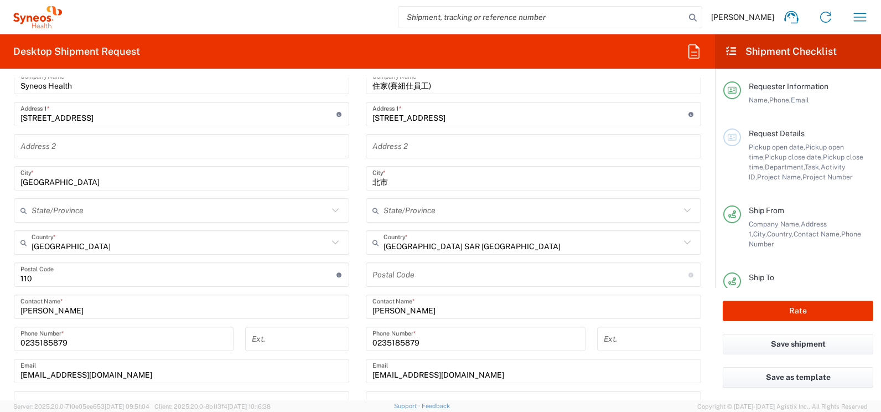
click at [417, 341] on input "0235185879" at bounding box center [475, 338] width 206 height 19
drag, startPoint x: 421, startPoint y: 341, endPoint x: 360, endPoint y: 335, distance: 61.1
click at [360, 335] on div "0235185879 Phone Number *" at bounding box center [475, 342] width 231 height 32
paste input "852 3910 3059"
type input "852 3910 3059"
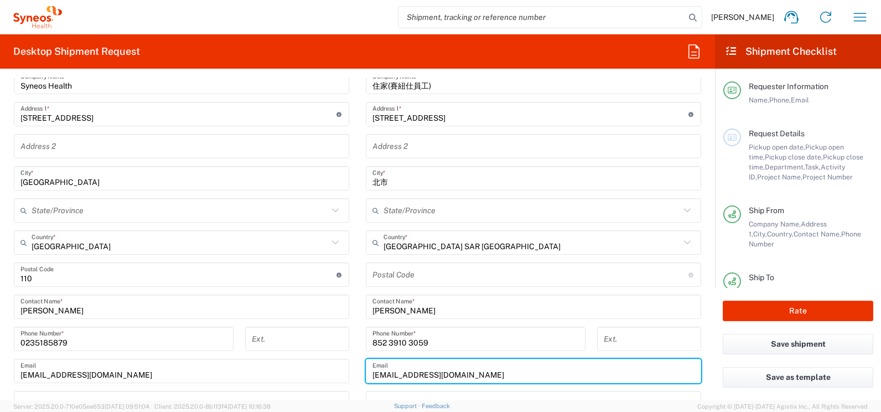
click at [407, 366] on input "[EMAIL_ADDRESS][DOMAIN_NAME]" at bounding box center [533, 370] width 322 height 19
drag, startPoint x: 489, startPoint y: 374, endPoint x: 349, endPoint y: 375, distance: 140.6
click at [349, 375] on div "Ship From [GEOGRAPHIC_DATA] Syneos Health Company L Location Taiwan Syneos Heal…" at bounding box center [358, 276] width 704 height 526
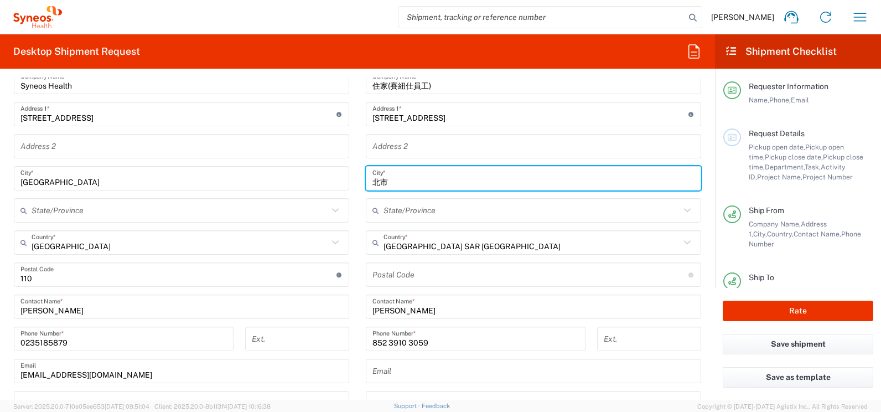
drag, startPoint x: 390, startPoint y: 180, endPoint x: 356, endPoint y: 180, distance: 33.8
click at [357, 180] on main "Location [PERSON_NAME] LLC-[GEOGRAPHIC_DATA] [GEOGRAPHIC_DATA] [GEOGRAPHIC_DATA…" at bounding box center [533, 270] width 352 height 465
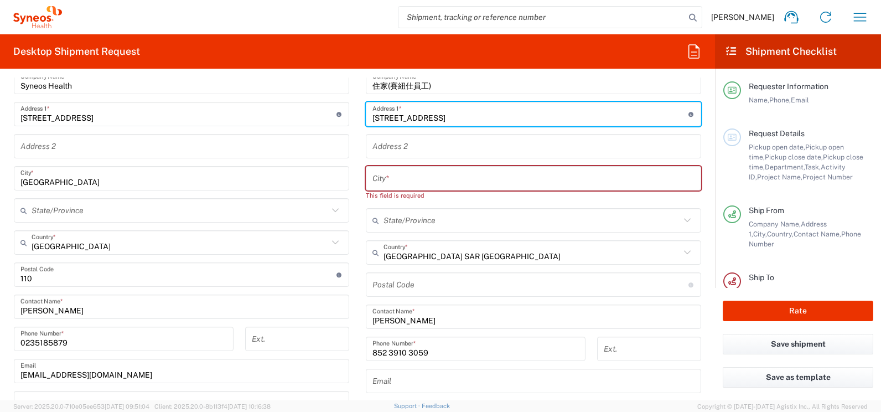
drag, startPoint x: 518, startPoint y: 120, endPoint x: 355, endPoint y: 117, distance: 163.3
click at [357, 117] on main "Location [PERSON_NAME] LLC-[GEOGRAPHIC_DATA] [GEOGRAPHIC_DATA] [GEOGRAPHIC_DATA…" at bounding box center [533, 275] width 352 height 475
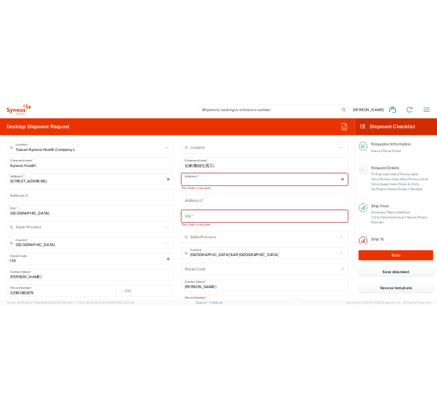
scroll to position [387, 0]
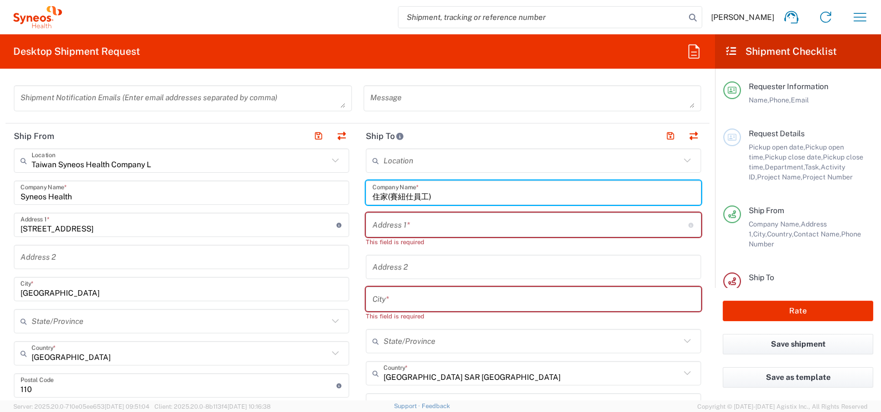
drag, startPoint x: 437, startPoint y: 198, endPoint x: 344, endPoint y: 198, distance: 93.0
click at [344, 198] on div "Ship From [GEOGRAPHIC_DATA] Syneos Health Company L Location Taiwan Syneos Heal…" at bounding box center [358, 386] width 704 height 526
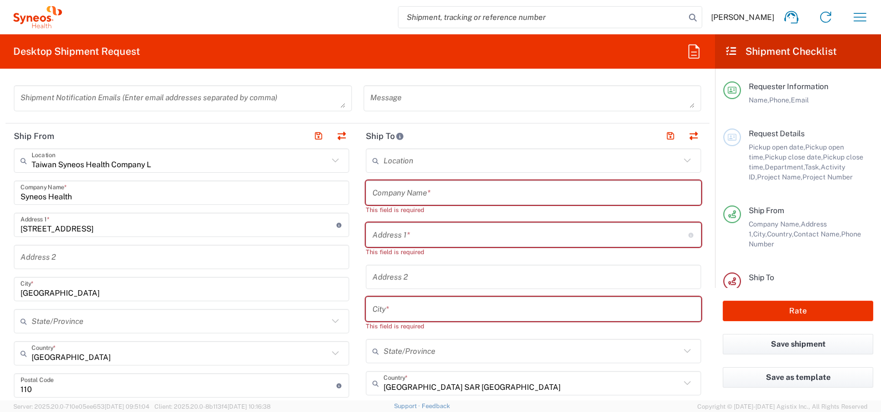
click at [397, 199] on input "text" at bounding box center [533, 192] width 322 height 19
paste input "HKU CLINICAL TRIALS CENTRE"
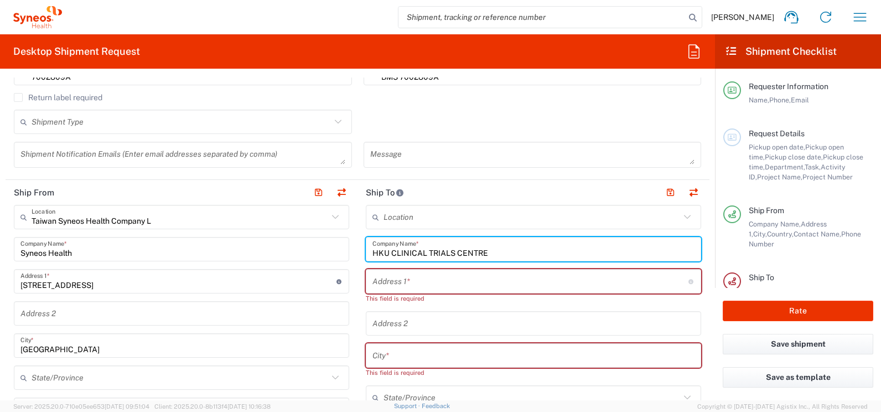
scroll to position [332, 0]
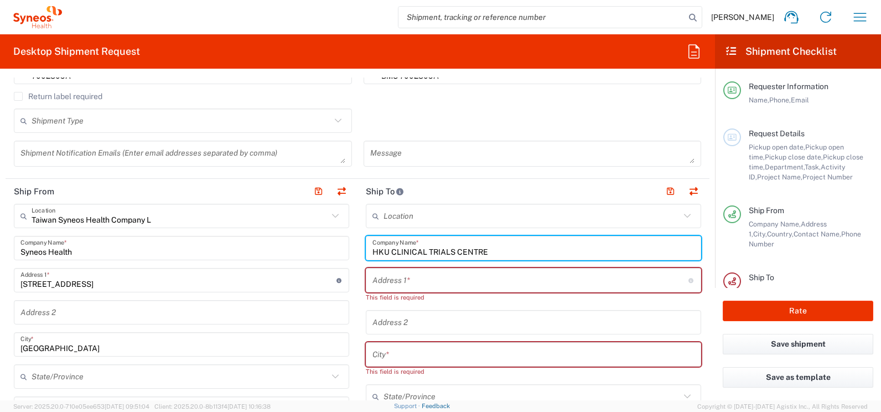
type input "HKU CLINICAL TRIALS CENTRE"
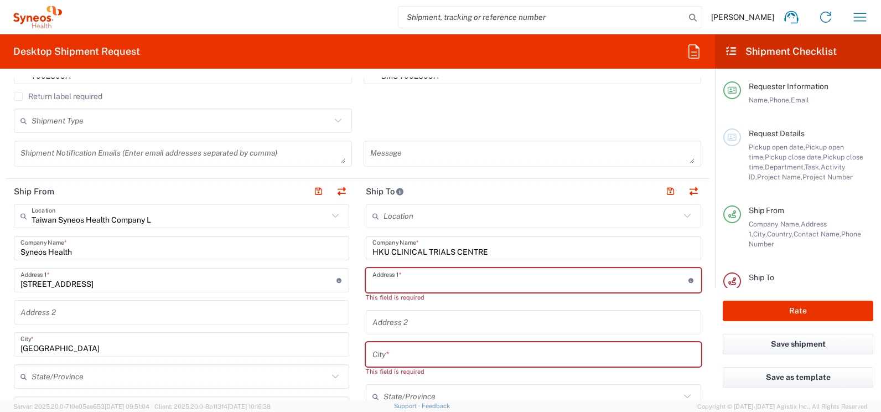
click at [416, 282] on input "text" at bounding box center [530, 280] width 316 height 19
paste input "Flat B, 2/F, [PERSON_NAME][GEOGRAPHIC_DATA]"
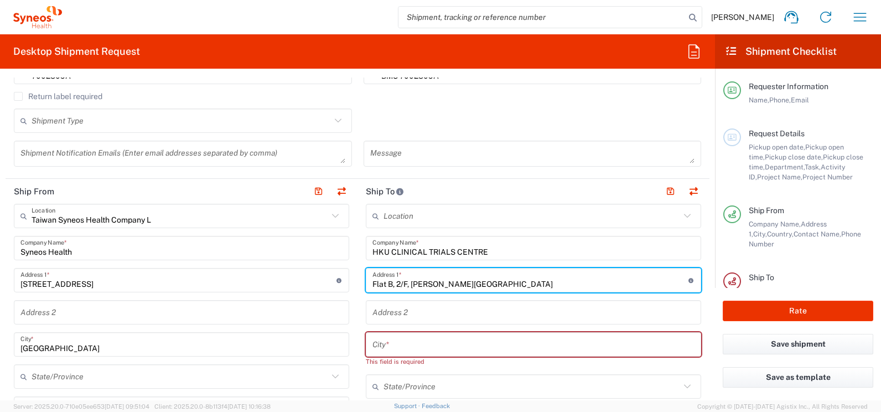
type input "Flat B, 2/F, [PERSON_NAME][GEOGRAPHIC_DATA]"
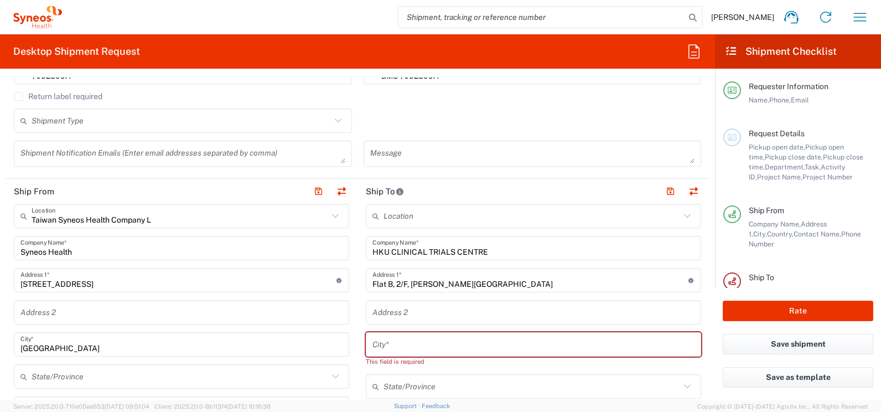
click at [402, 344] on input "text" at bounding box center [533, 344] width 322 height 19
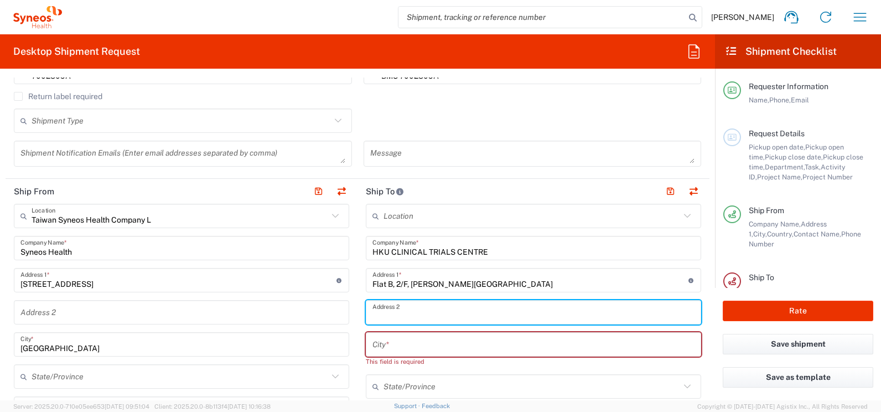
click at [409, 313] on input "text" at bounding box center [533, 312] width 322 height 19
paste input "[STREET_ADDRESS][PERSON_NAME][PERSON_NAME],"
type input "[STREET_ADDRESS][PERSON_NAME][PERSON_NAME],"
click at [538, 317] on input "[STREET_ADDRESS][PERSON_NAME][PERSON_NAME]," at bounding box center [533, 312] width 322 height 19
click at [610, 349] on input "text" at bounding box center [533, 344] width 322 height 19
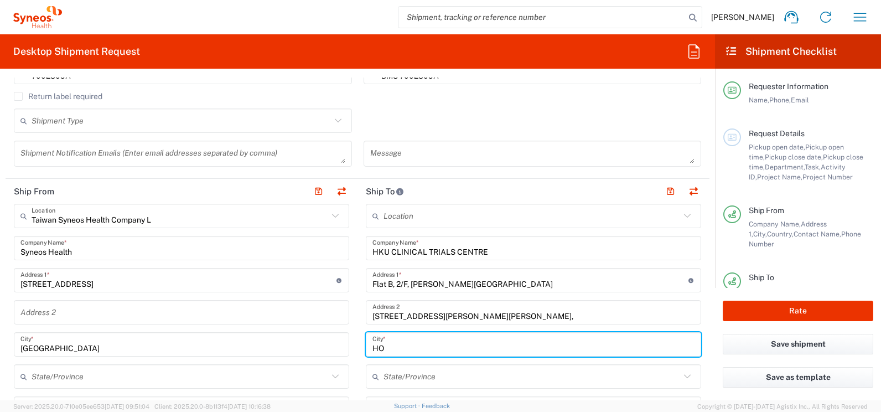
type input "H"
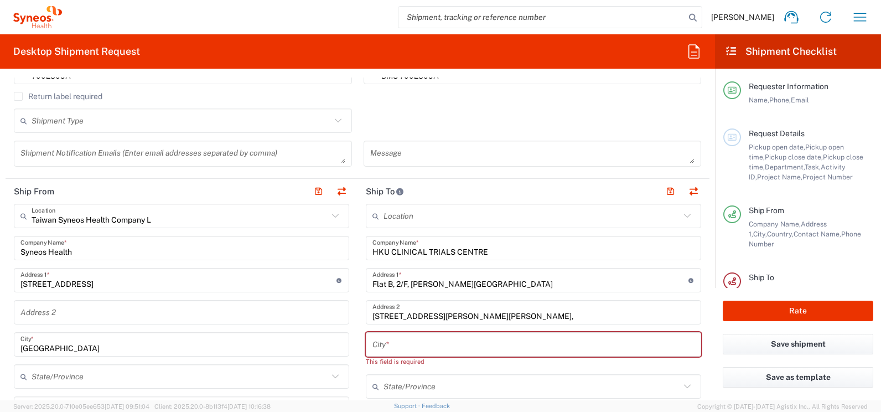
click at [387, 347] on input "text" at bounding box center [533, 344] width 322 height 19
paste input "[GEOGRAPHIC_DATA]"
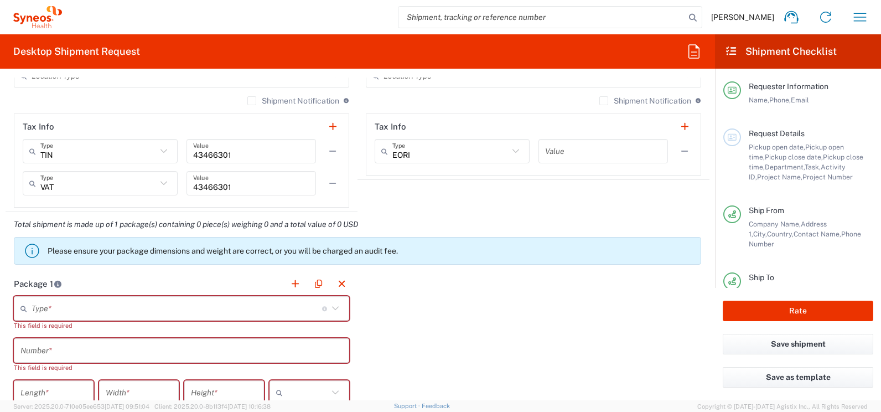
scroll to position [830, 0]
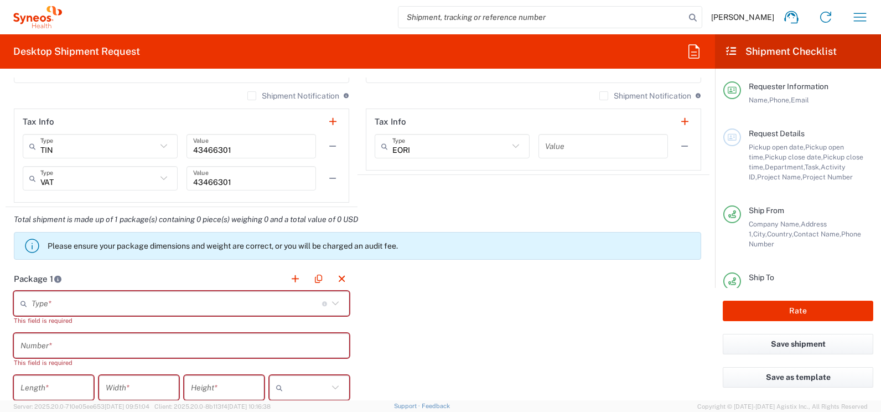
type input "[GEOGRAPHIC_DATA]"
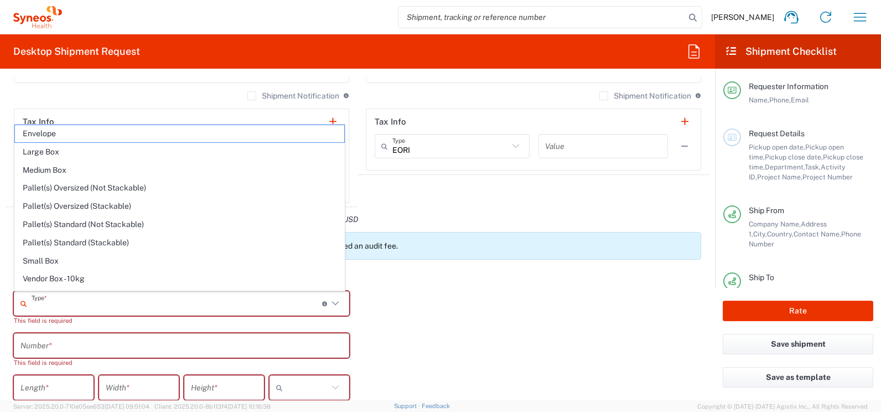
click at [126, 302] on input "text" at bounding box center [177, 303] width 291 height 19
click at [56, 136] on span "Envelope" at bounding box center [179, 133] width 329 height 17
type input "Envelope"
type input "1"
type input "9.5"
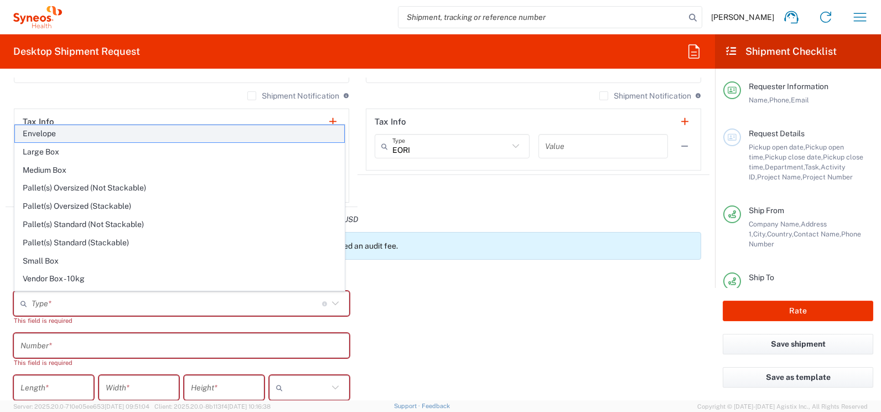
type input "12.5"
type input "0.25"
type input "in"
type input "0.45"
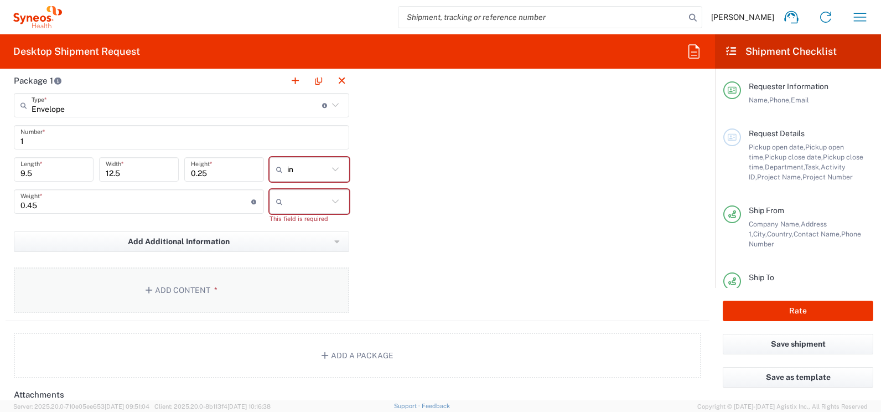
scroll to position [1051, 0]
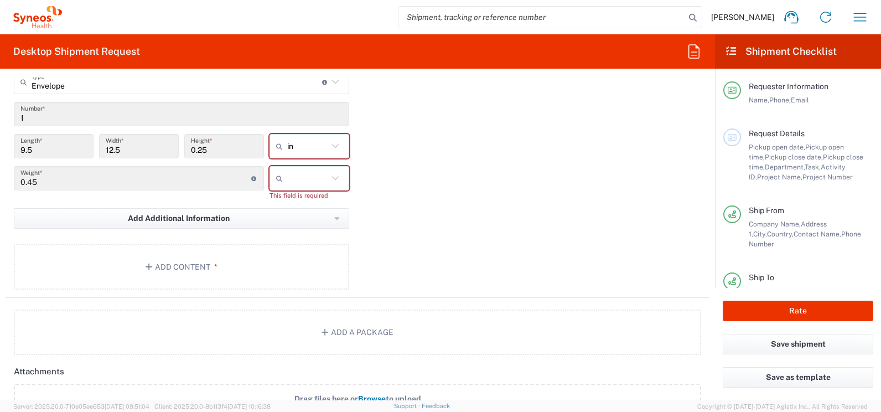
click at [328, 143] on icon at bounding box center [335, 146] width 14 height 14
click at [283, 190] on span "cm" at bounding box center [305, 188] width 76 height 17
type input "24.13"
type input "31.75"
type input "0.64"
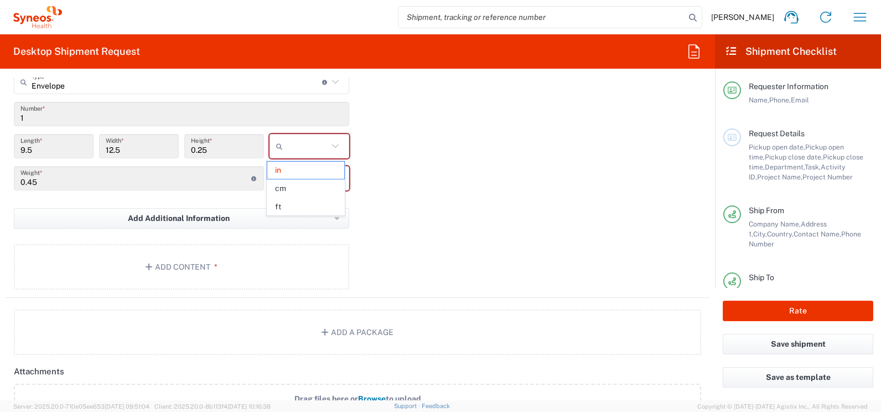
type input "cm"
click at [331, 177] on icon at bounding box center [335, 178] width 14 height 14
click at [305, 204] on span "kgs" at bounding box center [305, 202] width 76 height 17
type input "kgs"
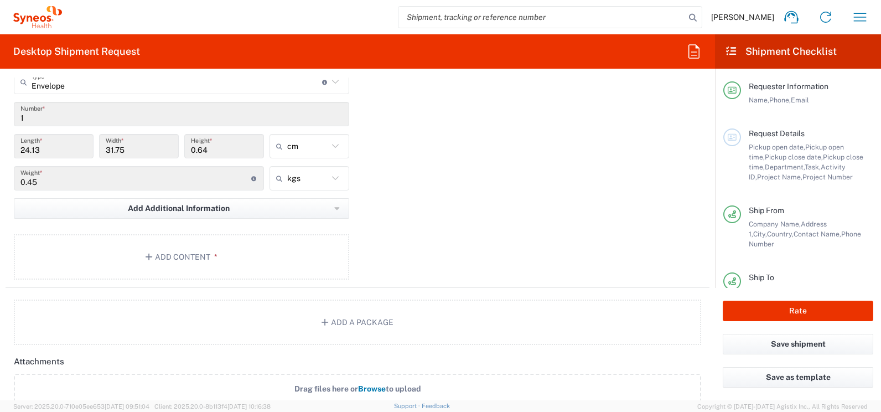
scroll to position [1107, 0]
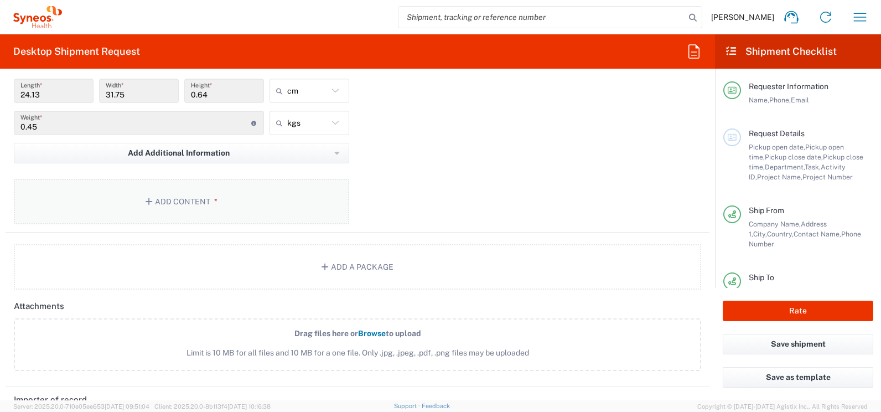
click at [194, 200] on button "Add Content *" at bounding box center [181, 201] width 335 height 45
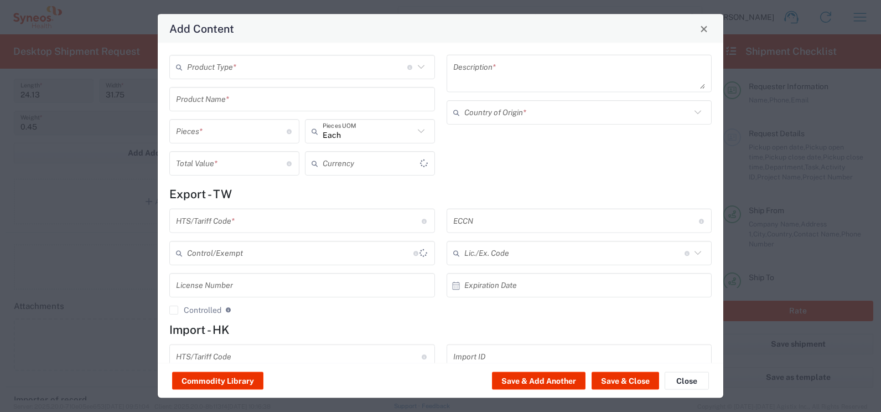
type input "US Dollar"
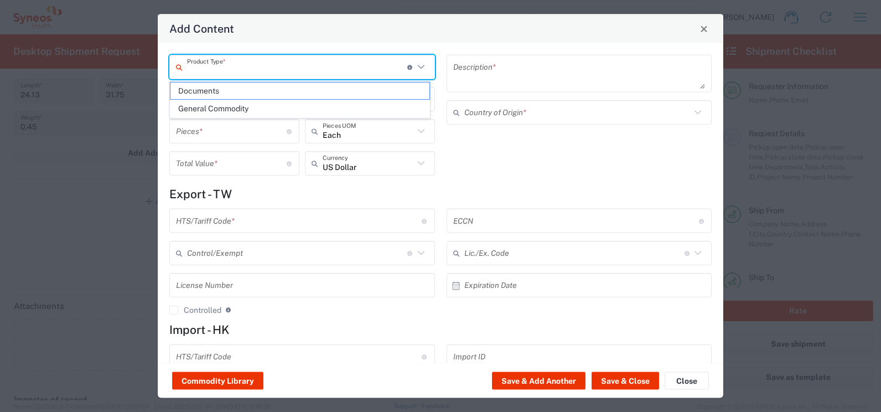
click at [237, 70] on input "text" at bounding box center [297, 66] width 220 height 19
click at [227, 92] on span "Documents" at bounding box center [299, 90] width 259 height 17
type input "Documents"
type input "1"
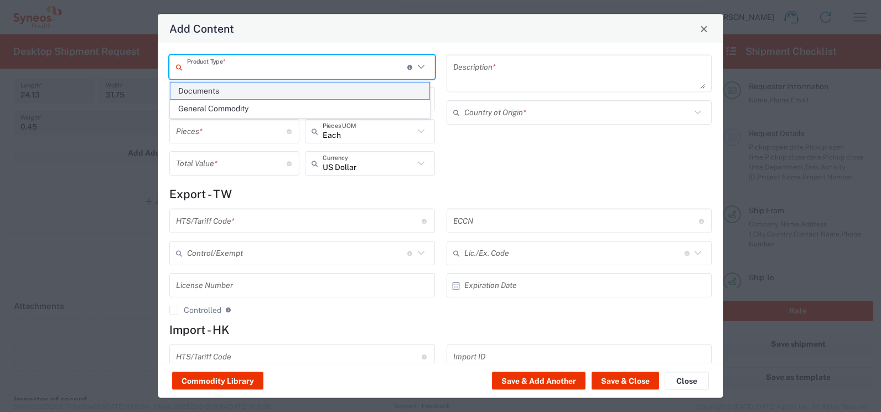
type input "1"
type textarea "Documents"
type input "[GEOGRAPHIC_DATA]"
type input "0000.00.0000"
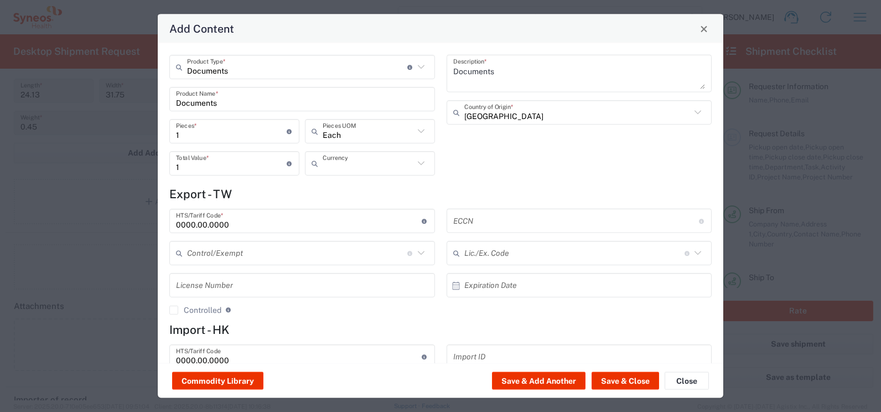
click at [383, 162] on input "text" at bounding box center [368, 162] width 91 height 19
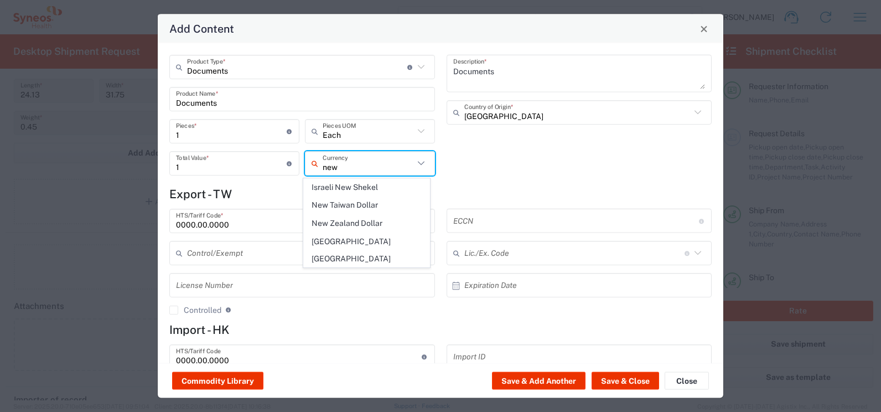
click at [333, 202] on span "New Taiwan Dollar" at bounding box center [367, 204] width 126 height 17
type input "New Taiwan Dollar"
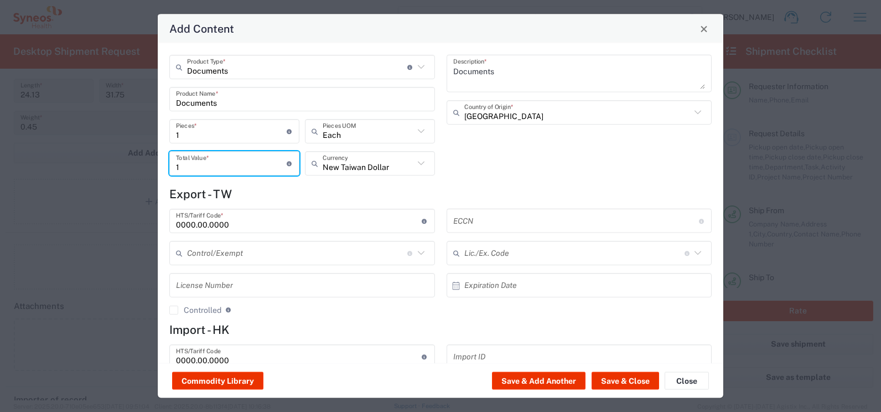
click at [162, 167] on div "Documents Product Type * Document: Paper document generated internally by Syneo…" at bounding box center [441, 203] width 566 height 320
drag, startPoint x: 183, startPoint y: 167, endPoint x: 204, endPoint y: 173, distance: 22.1
click at [153, 171] on div "Add Content Documents Product Type * Document: Paper document generated interna…" at bounding box center [440, 206] width 881 height 412
type input "400"
click at [484, 169] on div "Documents Description * [GEOGRAPHIC_DATA] Country of Origin *" at bounding box center [578, 119] width 277 height 128
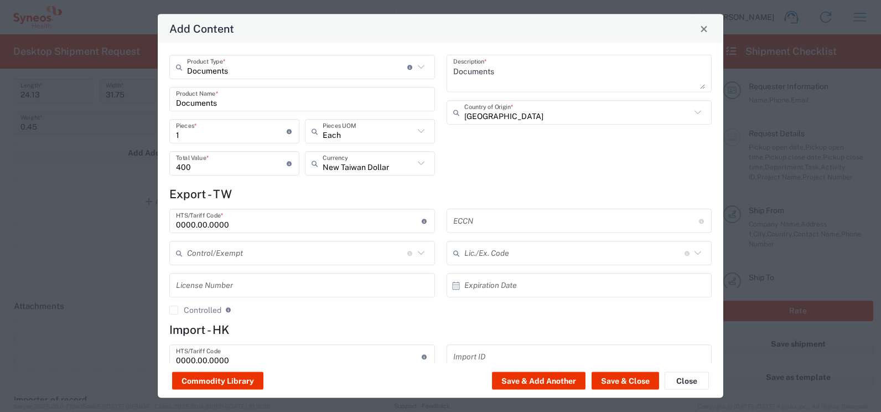
scroll to position [43, 0]
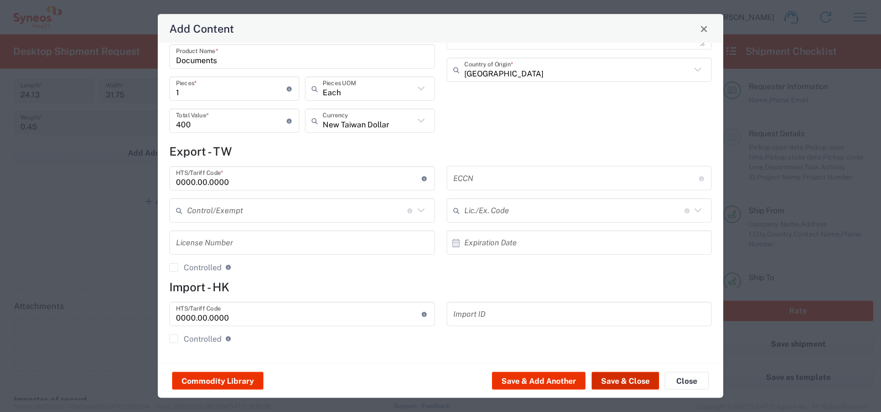
drag, startPoint x: 611, startPoint y: 379, endPoint x: 620, endPoint y: 367, distance: 15.1
click at [611, 378] on button "Save & Close" at bounding box center [626, 381] width 68 height 18
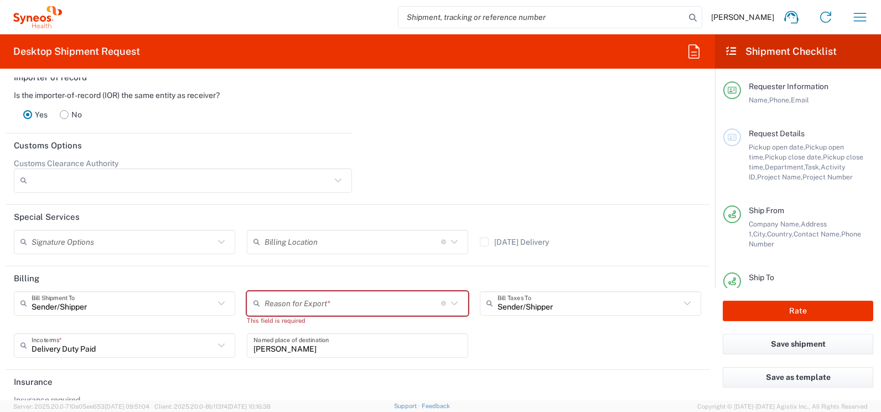
scroll to position [1494, 0]
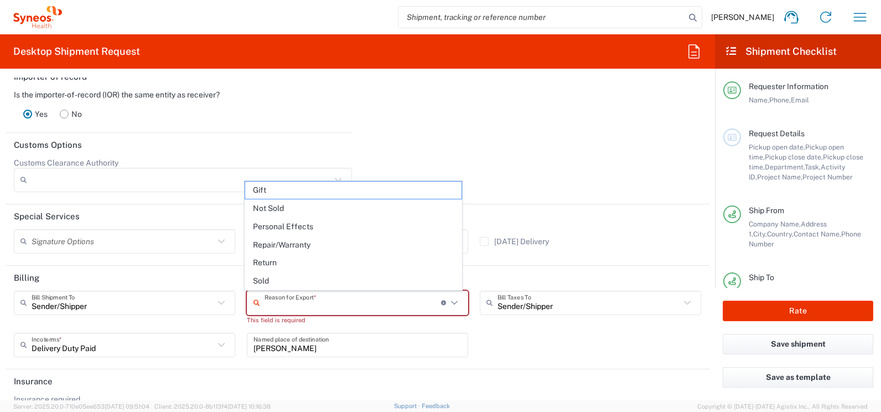
click at [351, 302] on input "text" at bounding box center [352, 302] width 177 height 19
click at [285, 210] on span "Not Sold" at bounding box center [353, 208] width 216 height 17
type input "Not Sold"
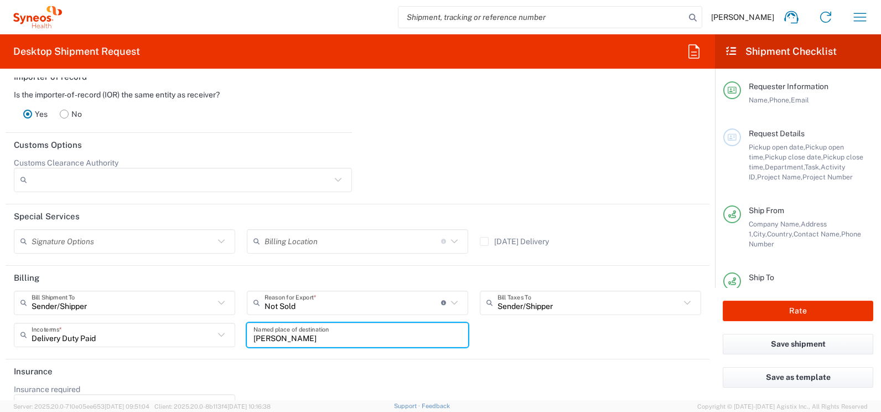
drag, startPoint x: 329, startPoint y: 338, endPoint x: 229, endPoint y: 341, distance: 100.7
click at [222, 338] on div "Sender/[PERSON_NAME] Shipment To Sender/Shipper Recipient Account Third Party A…" at bounding box center [357, 323] width 699 height 64
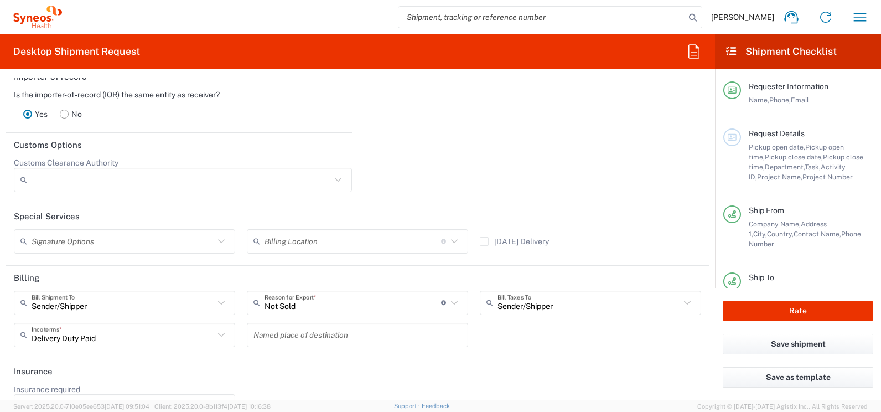
click at [548, 377] on header "Insurance" at bounding box center [358, 371] width 704 height 25
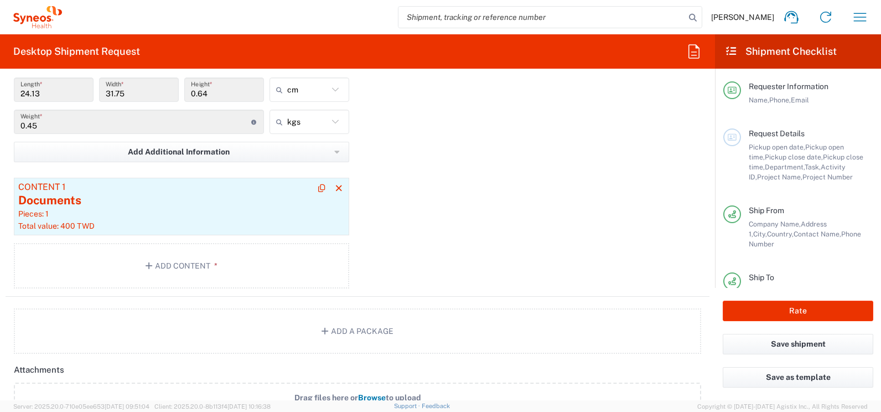
scroll to position [1107, 0]
click at [136, 216] on div "Pieces: 1" at bounding box center [181, 215] width 326 height 10
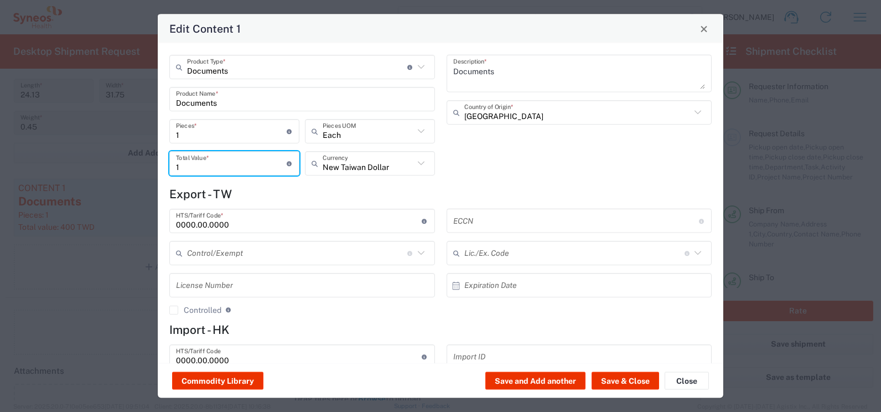
drag, startPoint x: 210, startPoint y: 166, endPoint x: 167, endPoint y: 166, distance: 43.2
click at [167, 166] on div "1 Total Value * Total value of all the pieces" at bounding box center [235, 167] width 136 height 32
type input "500"
click at [630, 381] on button "Save & Close" at bounding box center [626, 381] width 68 height 18
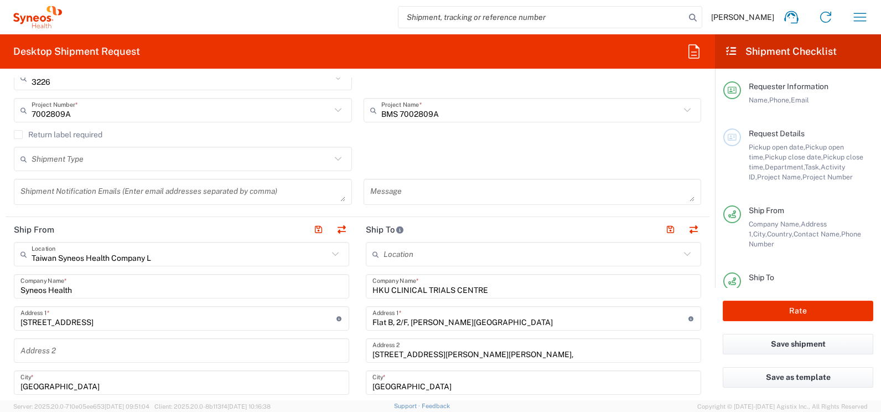
scroll to position [332, 0]
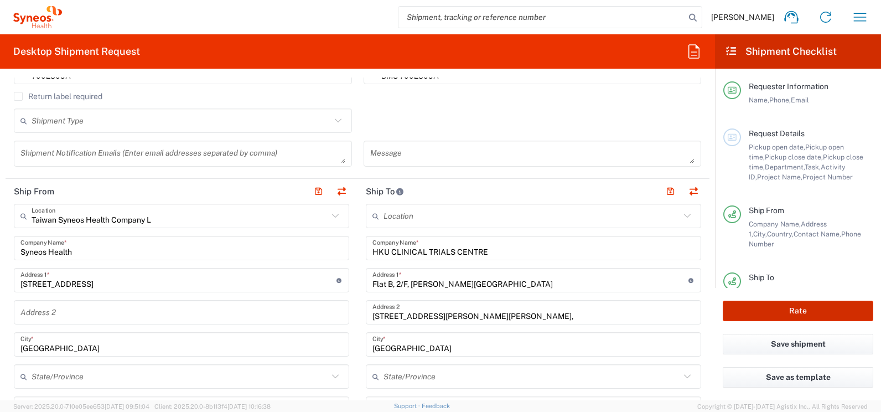
click at [768, 309] on button "Rate" at bounding box center [798, 310] width 151 height 20
type input "BMS 7002809A"
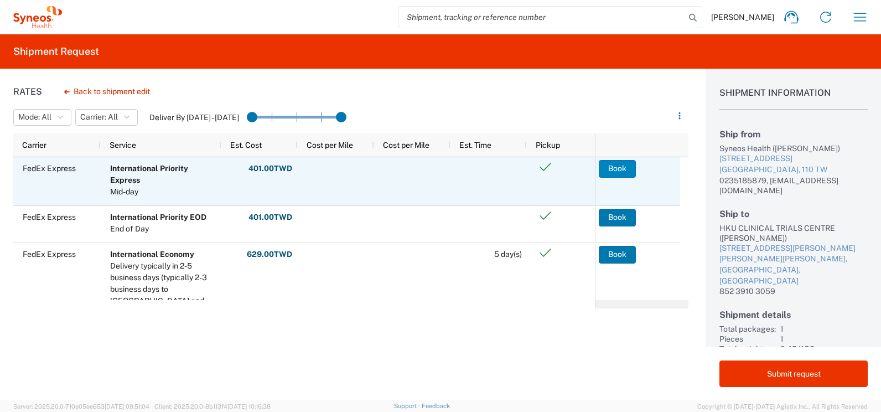
click at [617, 169] on button "Book" at bounding box center [617, 169] width 37 height 18
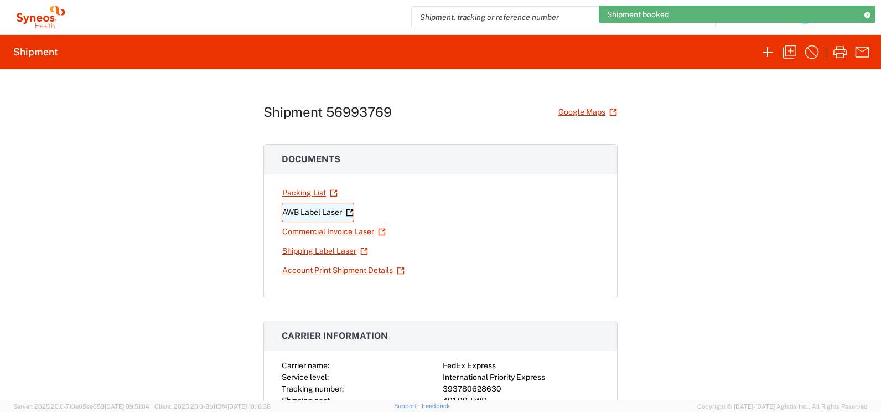
click at [314, 211] on link "AWB Label Laser" at bounding box center [318, 212] width 72 height 19
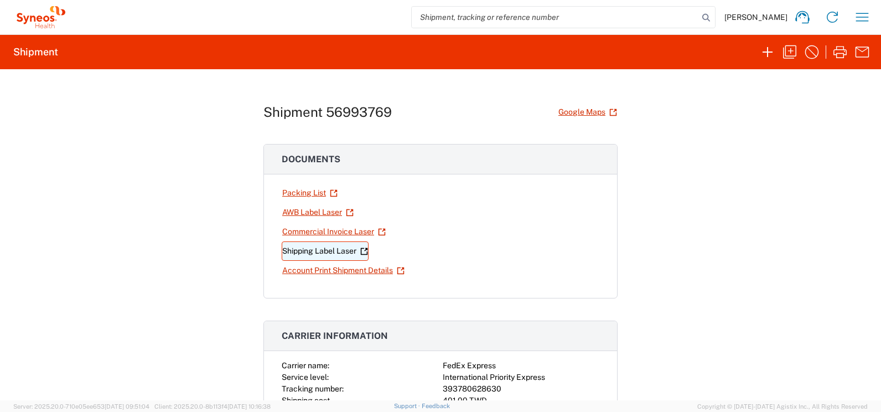
click at [305, 250] on link "Shipping Label Laser" at bounding box center [325, 250] width 87 height 19
click at [857, 18] on icon "button" at bounding box center [862, 17] width 18 height 18
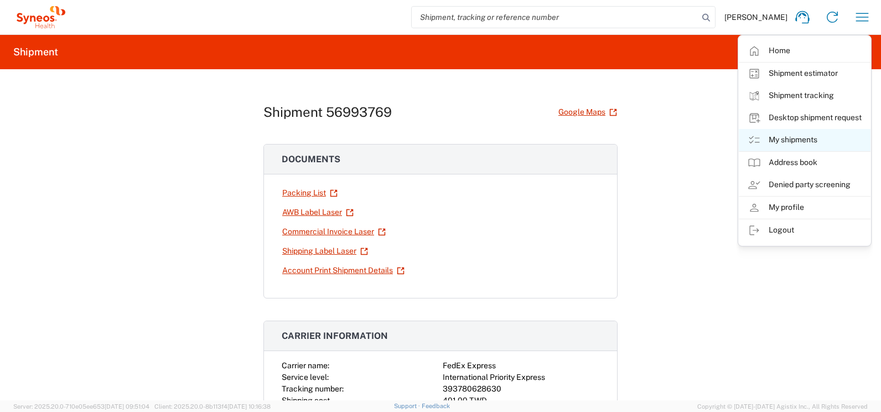
click at [774, 138] on link "My shipments" at bounding box center [805, 140] width 132 height 22
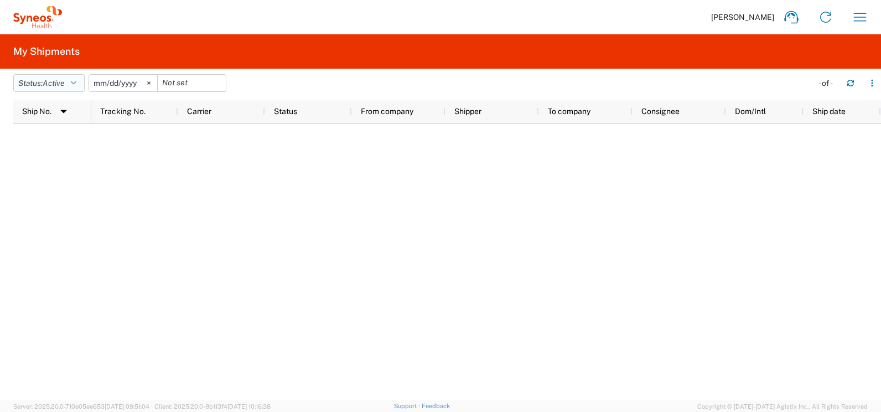
click at [81, 80] on button "Status: Active" at bounding box center [48, 83] width 71 height 18
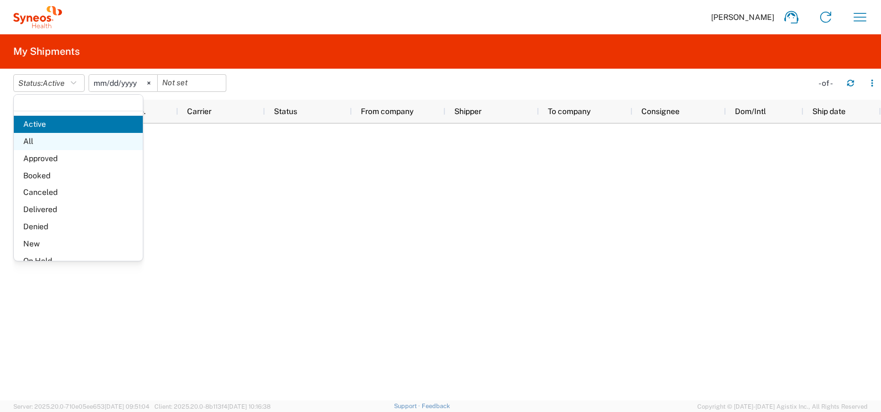
click at [37, 141] on span "All" at bounding box center [78, 141] width 129 height 17
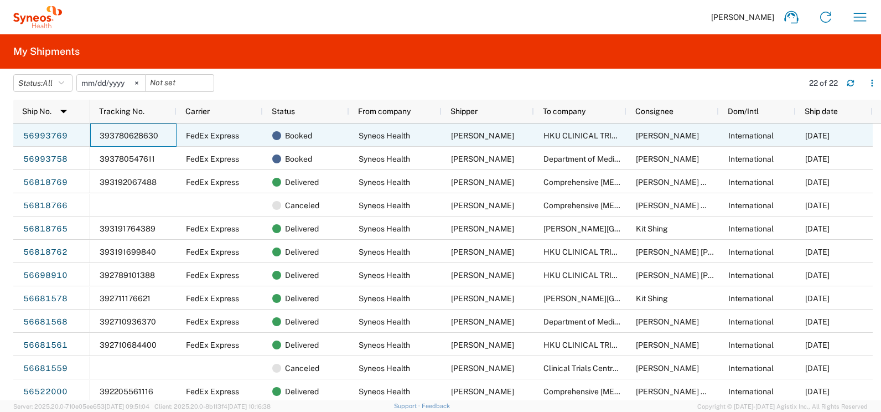
click at [122, 131] on span "393780628630" at bounding box center [129, 135] width 59 height 9
click at [59, 132] on link "56993769" at bounding box center [45, 136] width 45 height 18
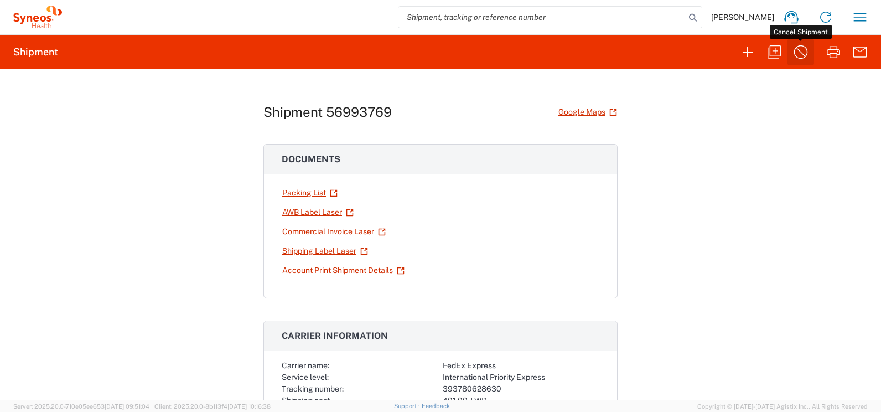
click at [801, 52] on icon "button" at bounding box center [801, 52] width 14 height 14
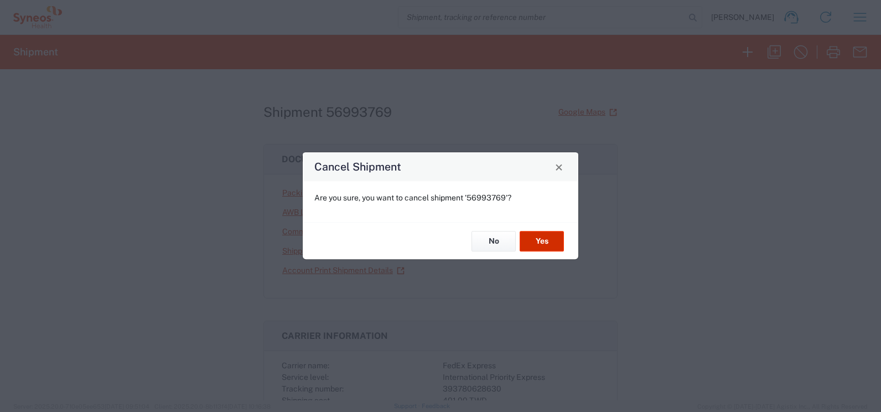
click at [539, 237] on button "Yes" at bounding box center [542, 241] width 44 height 20
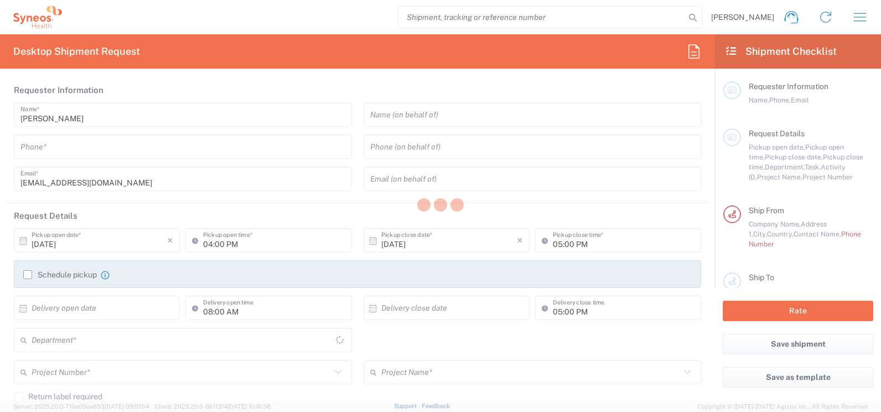
type input "3226"
type input "[GEOGRAPHIC_DATA]"
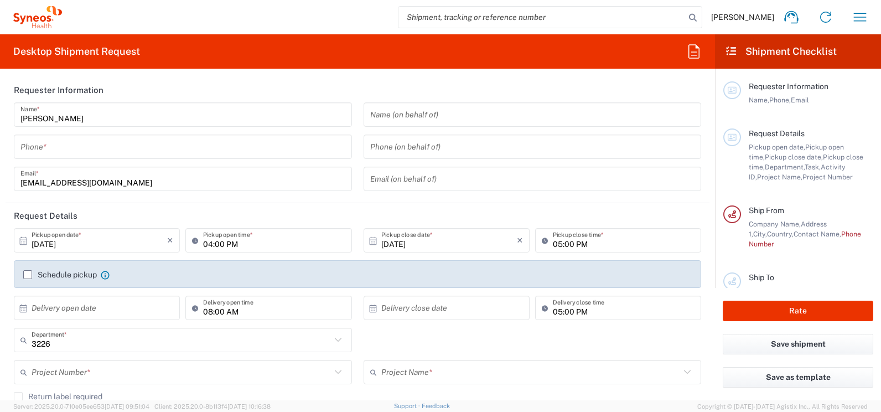
type input "Taiwan Syneos Health Company L"
click at [124, 146] on input "tel" at bounding box center [182, 146] width 325 height 19
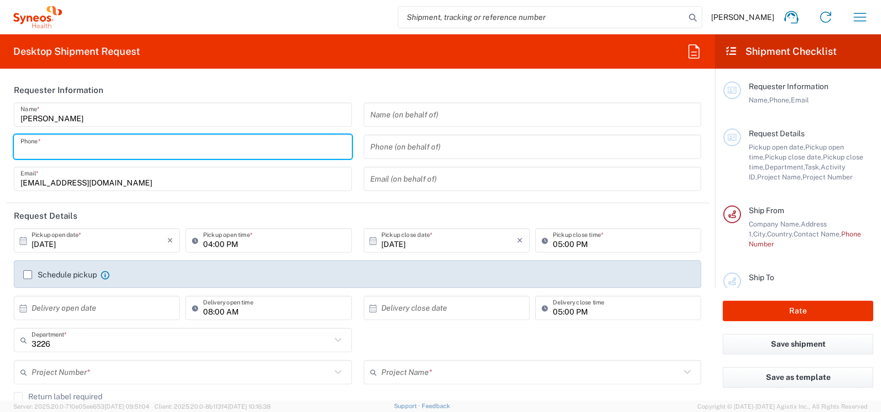
type input "0235185879"
type input "[EMAIL_ADDRESS][DOMAIN_NAME]"
type input "[GEOGRAPHIC_DATA]"
type input "0235185879"
type input "住家(賽紐仕員工)"
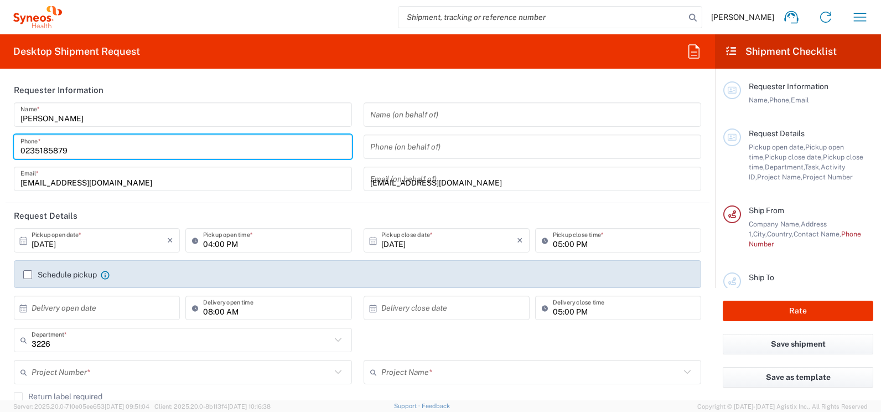
type input "[STREET_ADDRESS]"
type input "北市"
type input "[GEOGRAPHIC_DATA]"
type input "0235185879"
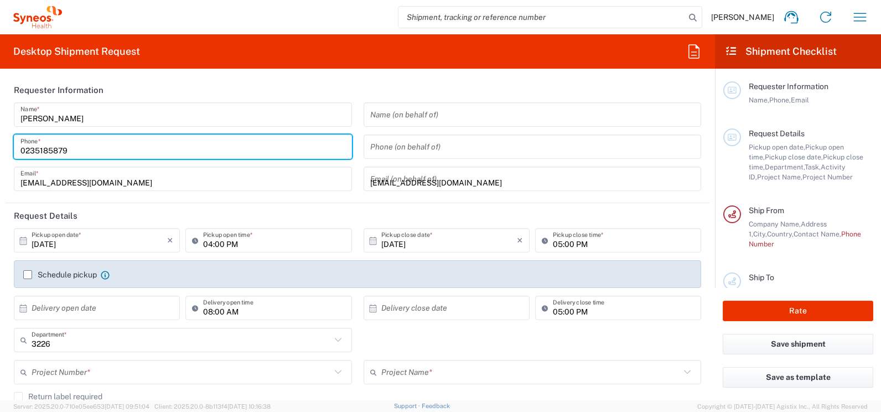
type input "[EMAIL_ADDRESS][DOMAIN_NAME]"
type input "[PERSON_NAME]"
click at [50, 243] on input "[DATE]" at bounding box center [100, 240] width 136 height 19
click at [116, 240] on input "[DATE]" at bounding box center [100, 240] width 136 height 19
click at [55, 243] on input "[DATE]" at bounding box center [100, 240] width 136 height 19
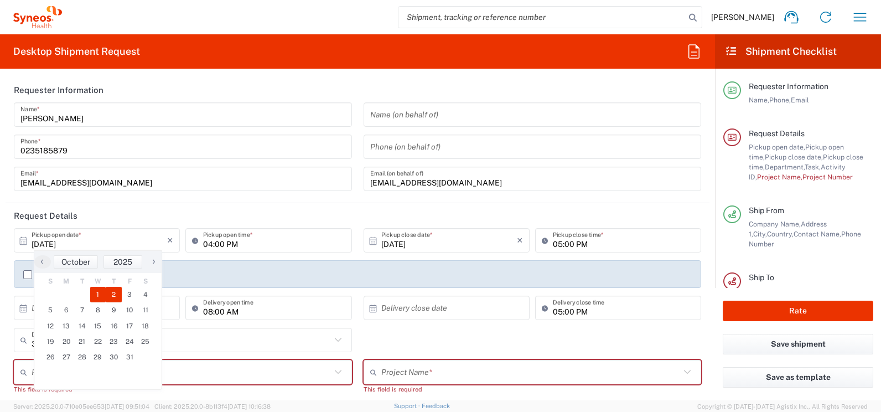
drag, startPoint x: 121, startPoint y: 292, endPoint x: 114, endPoint y: 289, distance: 7.7
click at [114, 289] on span "2" at bounding box center [114, 294] width 16 height 15
type input "[DATE]"
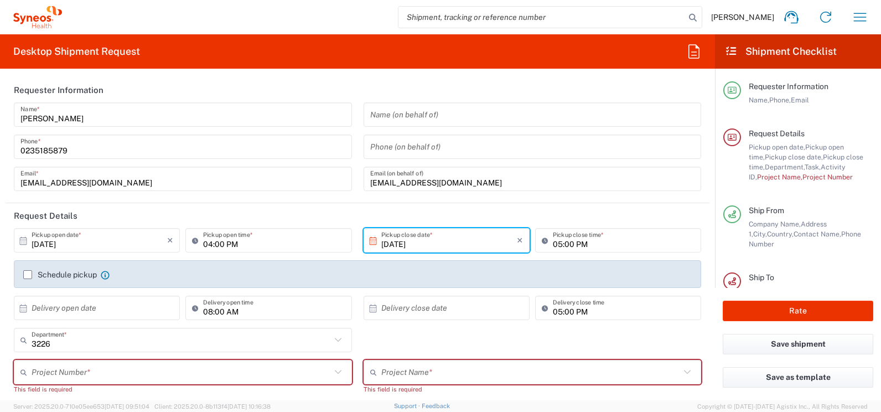
click at [233, 239] on input "04:00 PM" at bounding box center [274, 240] width 142 height 19
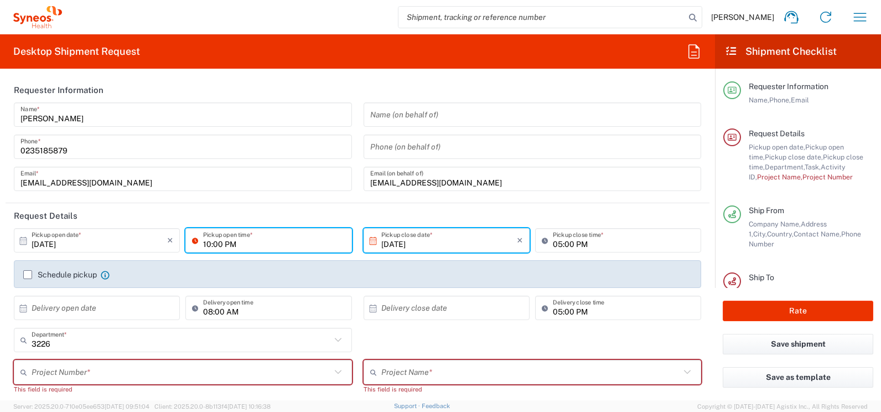
drag, startPoint x: 239, startPoint y: 244, endPoint x: 222, endPoint y: 247, distance: 16.8
click at [222, 247] on input "10:00 PM" at bounding box center [274, 240] width 142 height 19
type input "10:00 AM"
click at [402, 242] on input "[DATE]" at bounding box center [449, 240] width 136 height 19
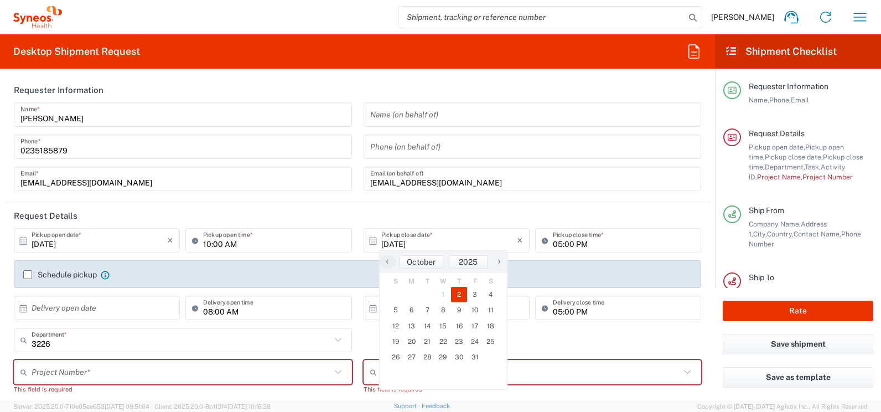
click at [458, 290] on span "2" at bounding box center [459, 294] width 16 height 15
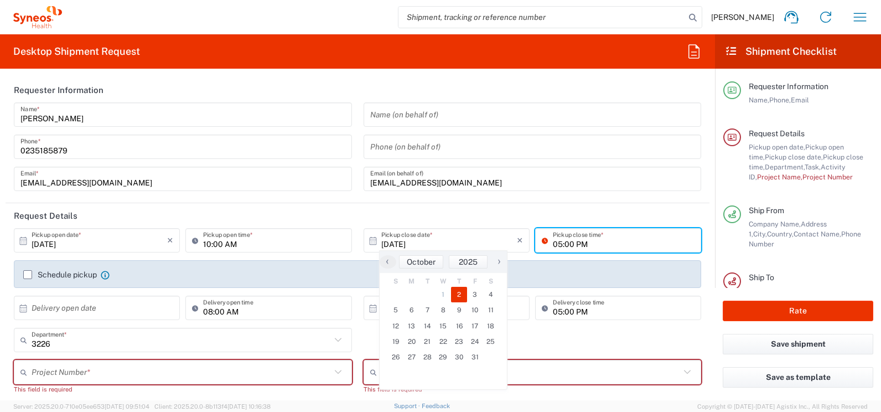
click at [555, 240] on input "05:00 PM" at bounding box center [624, 240] width 142 height 19
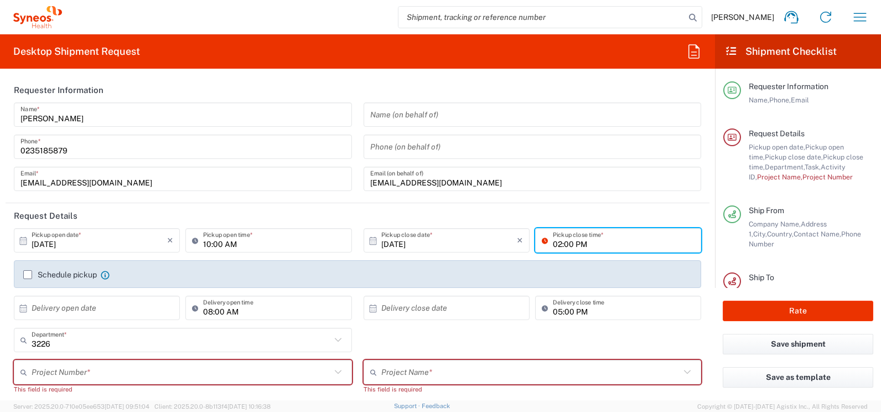
type input "02:00 PM"
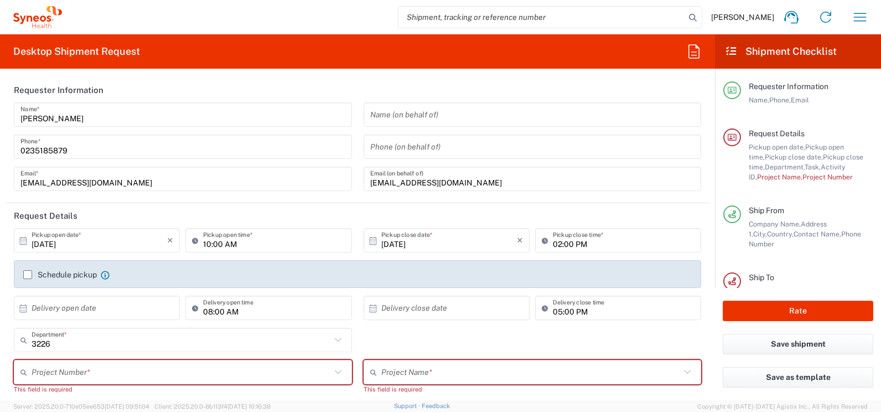
click at [32, 272] on label "Schedule pickup" at bounding box center [60, 274] width 74 height 9
click at [28, 274] on input "Schedule pickup" at bounding box center [28, 274] width 0 height 0
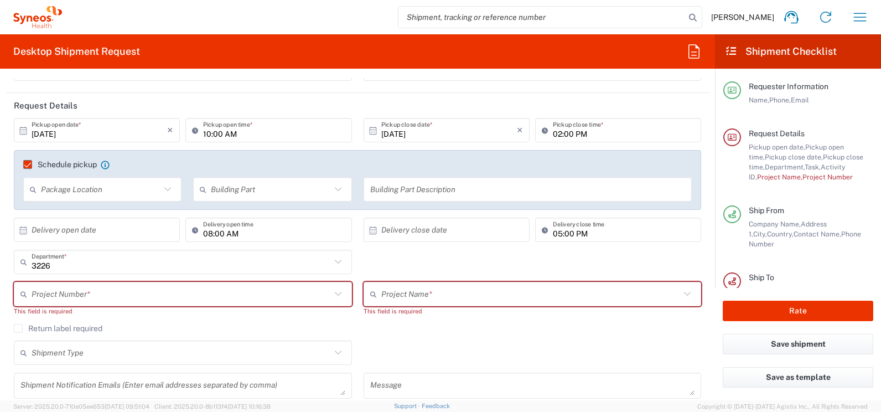
scroll to position [111, 0]
click at [411, 298] on input "text" at bounding box center [530, 293] width 299 height 19
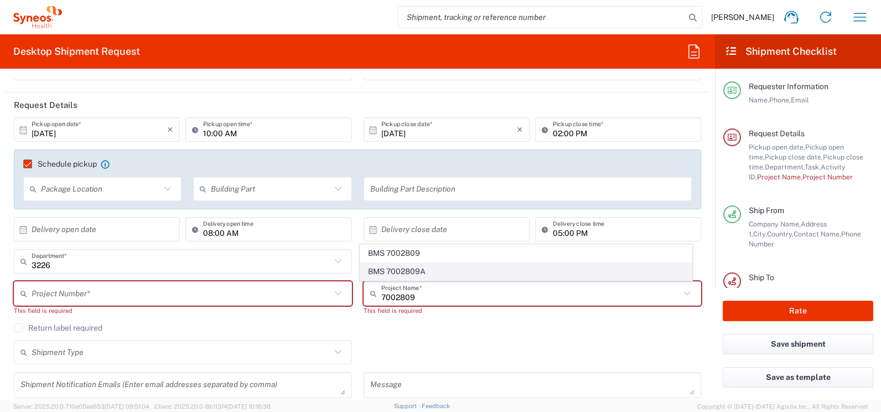
click at [422, 272] on span "BMS 7002809A" at bounding box center [525, 271] width 331 height 17
type input "BMS 7002809A"
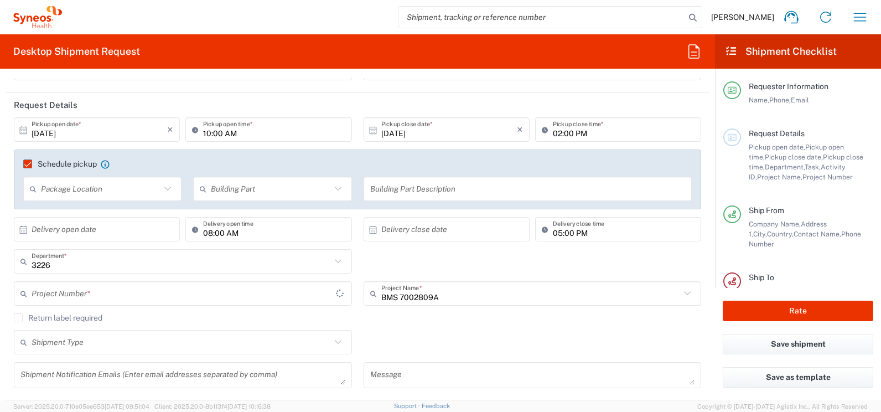
type input "7002809A"
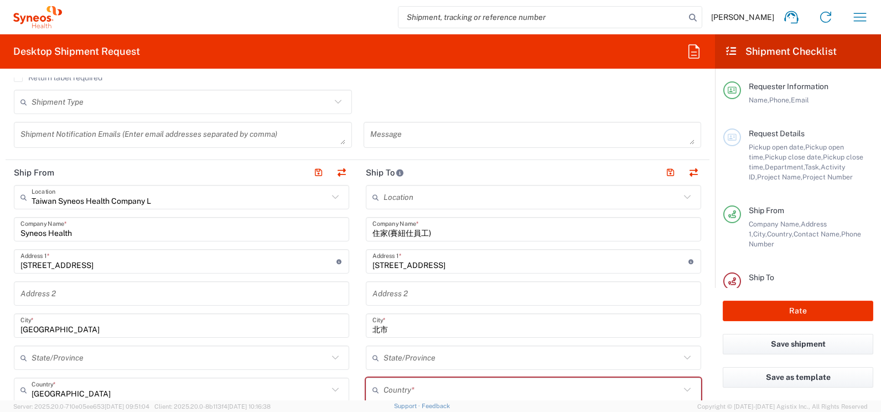
scroll to position [387, 0]
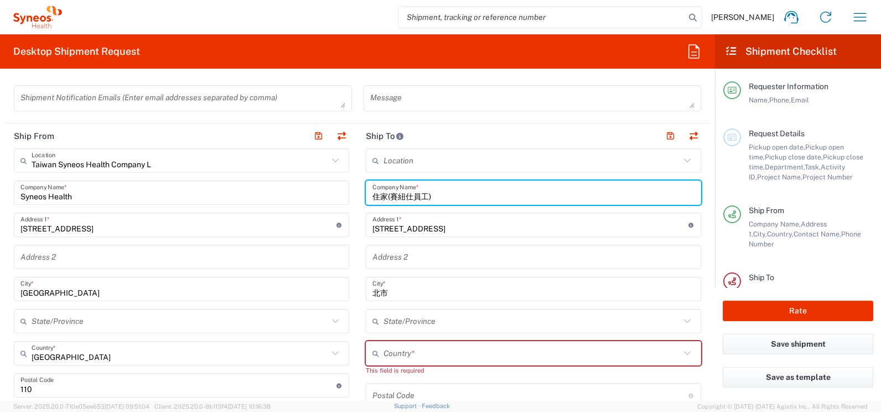
drag, startPoint x: 431, startPoint y: 194, endPoint x: 349, endPoint y: 195, distance: 81.9
click at [349, 195] on div "Ship From [GEOGRAPHIC_DATA] Syneos Health Company L Location Taiwan Syneos Heal…" at bounding box center [358, 386] width 704 height 526
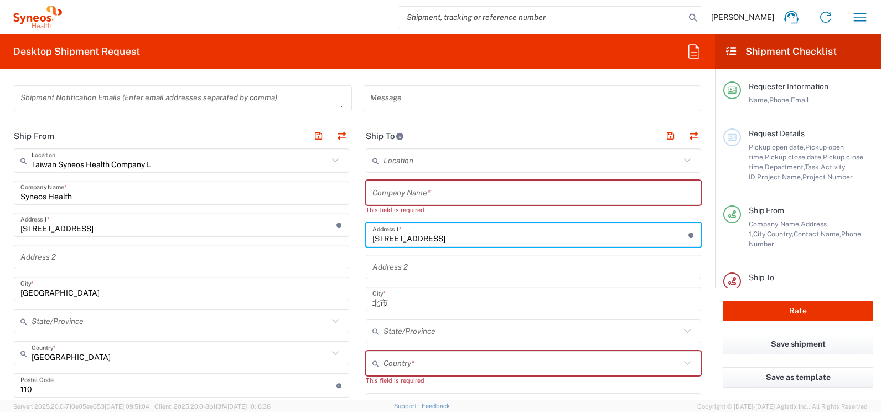
drag, startPoint x: 515, startPoint y: 239, endPoint x: 357, endPoint y: 235, distance: 157.8
click at [357, 235] on main "Location [PERSON_NAME] LLC-[GEOGRAPHIC_DATA] [GEOGRAPHIC_DATA] [GEOGRAPHIC_DATA…" at bounding box center [533, 395] width 352 height 495
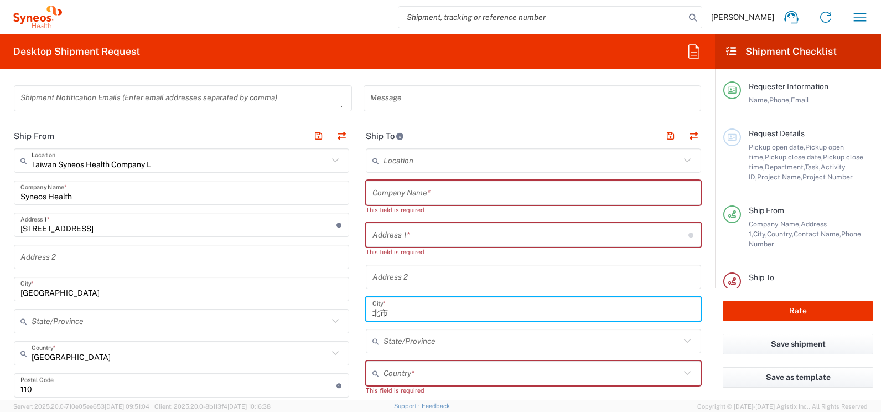
click at [360, 313] on main "Location [PERSON_NAME] LLC-[GEOGRAPHIC_DATA] [GEOGRAPHIC_DATA] [GEOGRAPHIC_DATA…" at bounding box center [533, 400] width 352 height 505
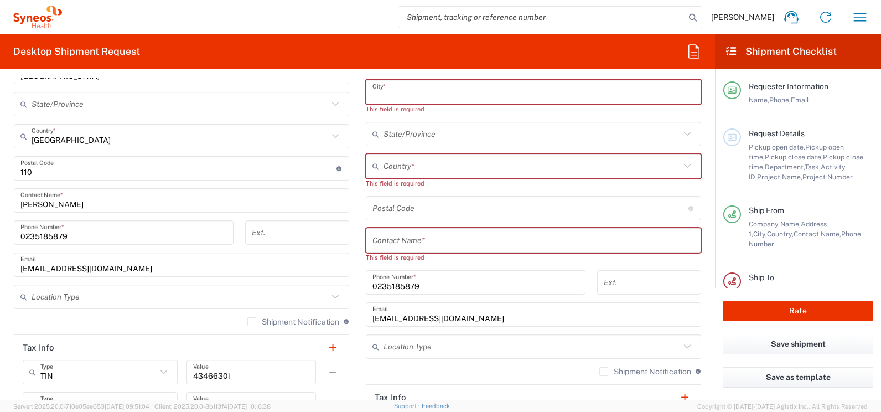
scroll to position [609, 0]
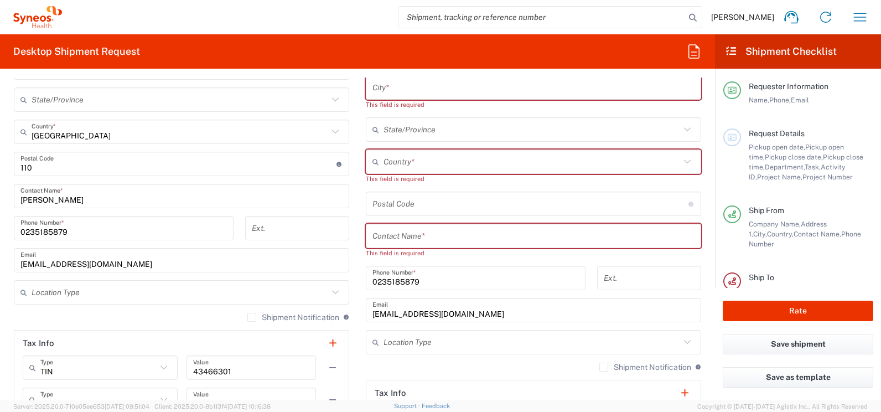
click at [247, 316] on label "Shipment Notification" at bounding box center [293, 317] width 92 height 9
click at [252, 317] on input "Shipment Notification" at bounding box center [252, 317] width 0 height 0
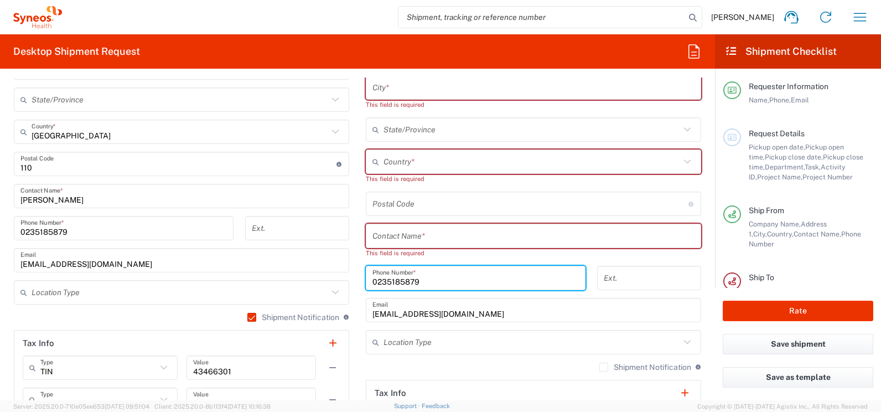
drag, startPoint x: 428, startPoint y: 283, endPoint x: 358, endPoint y: 282, distance: 69.7
click at [339, 281] on div "Ship From [GEOGRAPHIC_DATA] Syneos Health Company L Location Taiwan Syneos Heal…" at bounding box center [358, 174] width 704 height 544
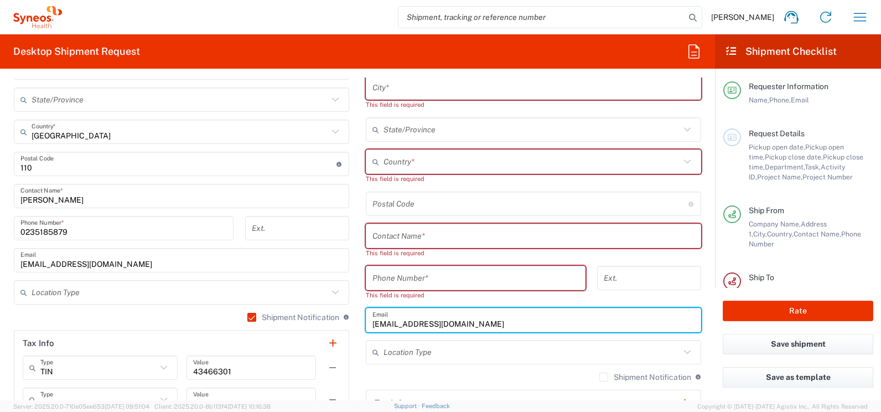
drag, startPoint x: 496, startPoint y: 323, endPoint x: 373, endPoint y: 323, distance: 123.4
click at [348, 326] on div "Ship From [GEOGRAPHIC_DATA] Syneos Health Company L Location Taiwan Syneos Heal…" at bounding box center [358, 179] width 704 height 554
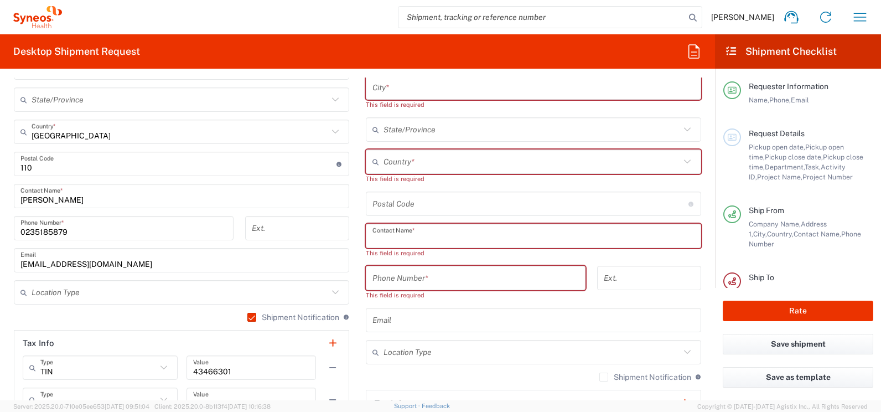
click at [401, 241] on input "text" at bounding box center [533, 235] width 322 height 19
paste input "[PERSON_NAME]"
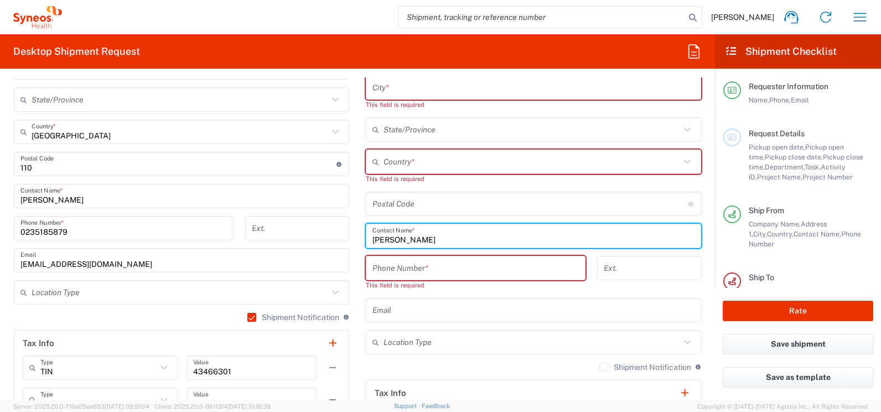
type input "[PERSON_NAME]"
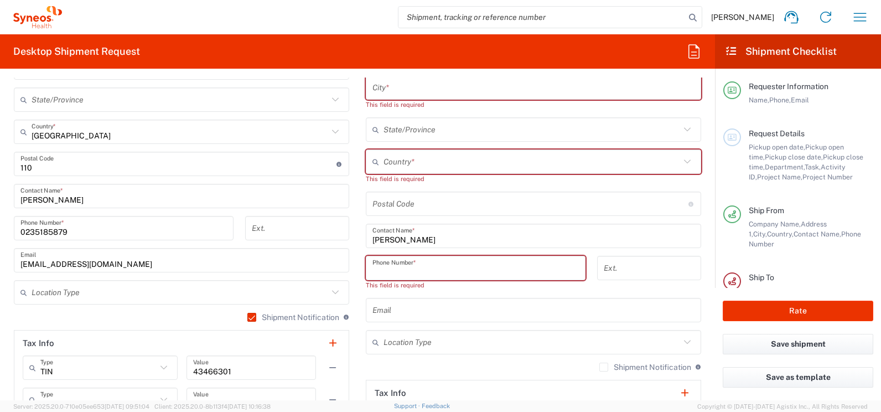
click at [397, 273] on input "tel" at bounding box center [475, 267] width 206 height 19
paste input "852 3910 3059"
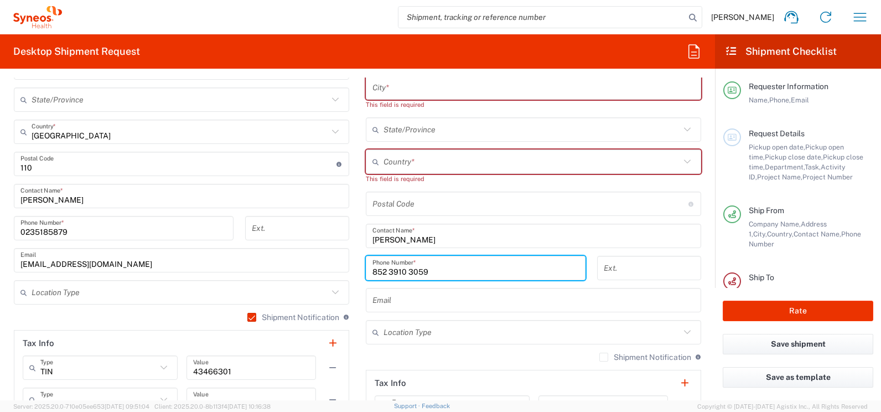
type input "852 3910 3059"
click at [395, 170] on input "text" at bounding box center [531, 161] width 297 height 19
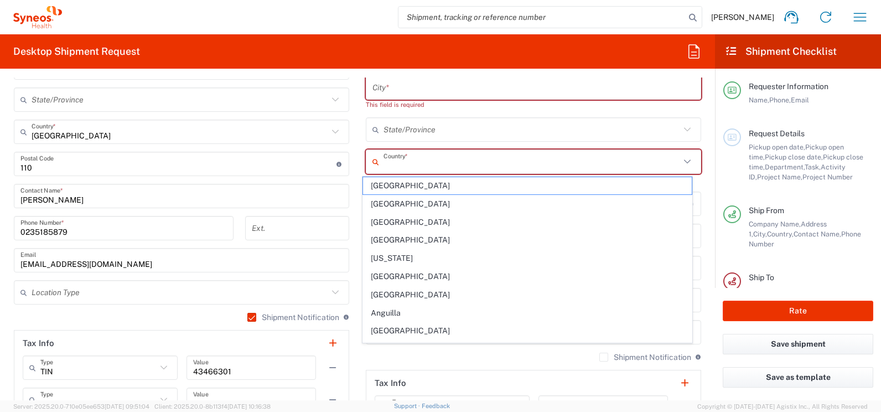
type input "[GEOGRAPHIC_DATA] SAR [GEOGRAPHIC_DATA]"
type input "[PERSON_NAME][GEOGRAPHIC_DATA],[STREET_ADDRESS]"
type input "Department of Medicine [PERSON_NAME][GEOGRAPHIC_DATA]"
type input "Room K4S,4/F, Block K, Department of Medicine"
type input "[PERSON_NAME][GEOGRAPHIC_DATA],[STREET_ADDRESS]"
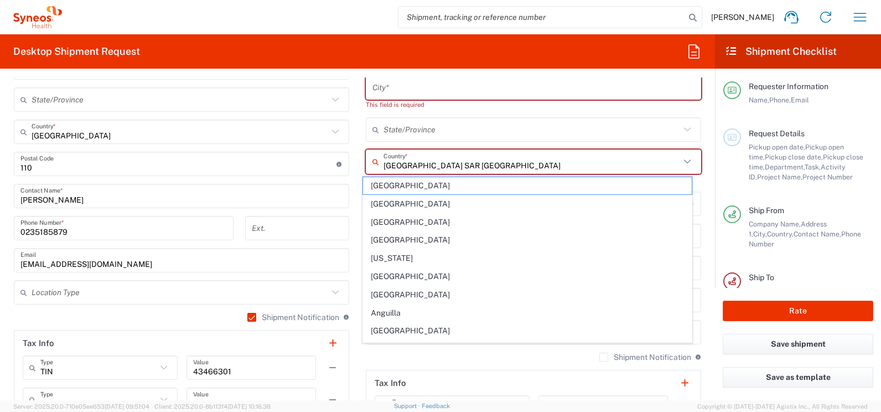
type input "[GEOGRAPHIC_DATA]"
click at [473, 194] on input "undefined" at bounding box center [530, 203] width 316 height 19
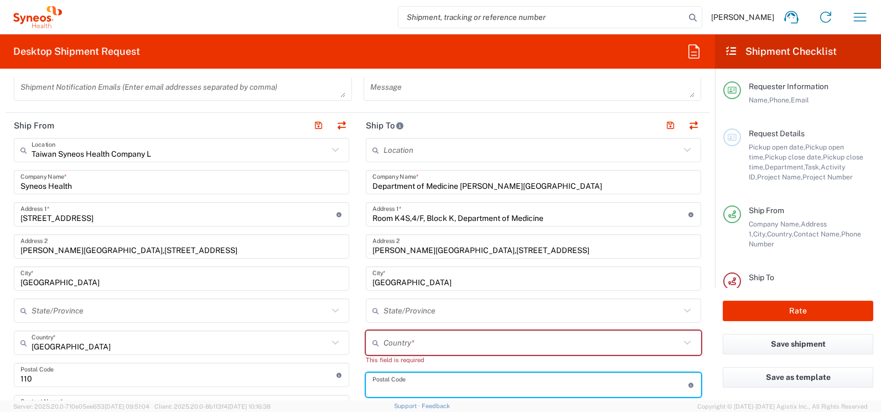
scroll to position [387, 0]
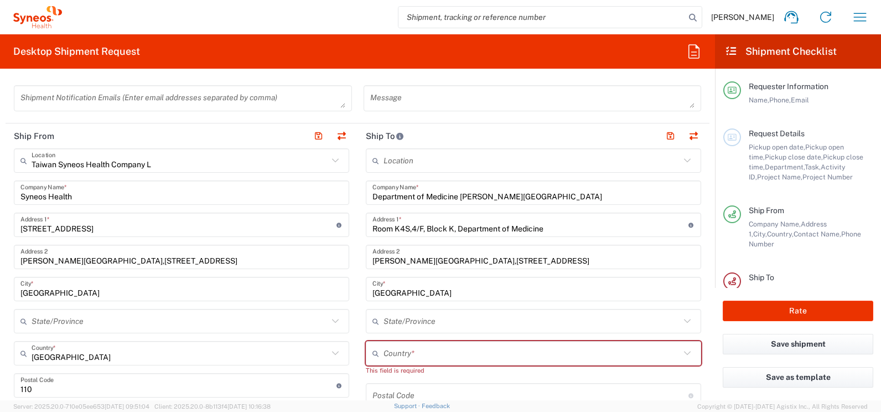
drag, startPoint x: 355, startPoint y: 180, endPoint x: 371, endPoint y: 186, distance: 17.5
click at [357, 181] on main "Location [PERSON_NAME] LLC-[GEOGRAPHIC_DATA] [GEOGRAPHIC_DATA] [GEOGRAPHIC_DATA…" at bounding box center [533, 385] width 352 height 475
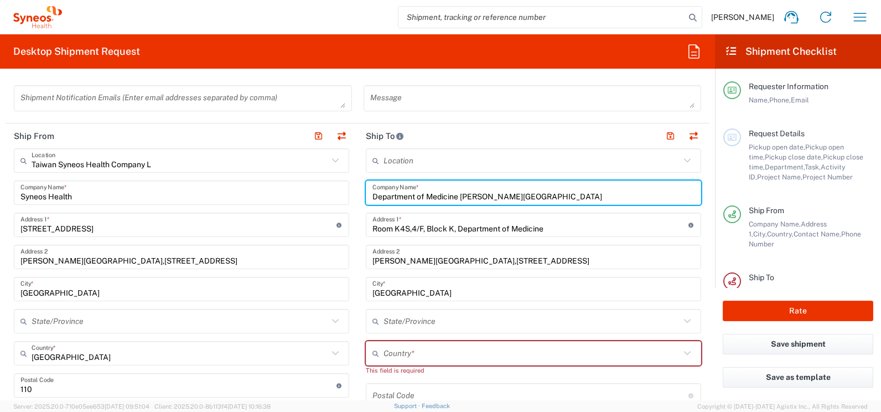
drag, startPoint x: 549, startPoint y: 196, endPoint x: 364, endPoint y: 195, distance: 185.4
click at [366, 195] on div "Department of Medicine [PERSON_NAME] Hospital Company Name *" at bounding box center [533, 192] width 335 height 24
paste input "HKU CLINICAL TRIALS CENTRE"
type input "HKU CLINICAL TRIALS CENTRE"
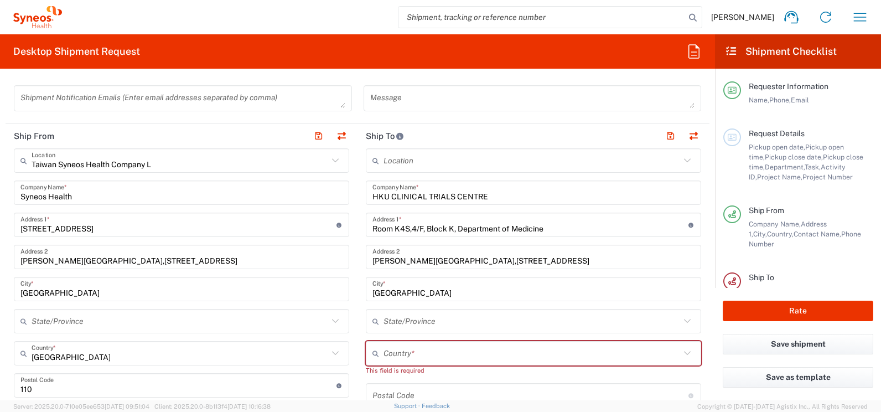
drag, startPoint x: 314, startPoint y: 292, endPoint x: 365, endPoint y: 288, distance: 51.6
click at [314, 292] on input "[GEOGRAPHIC_DATA]" at bounding box center [181, 288] width 322 height 19
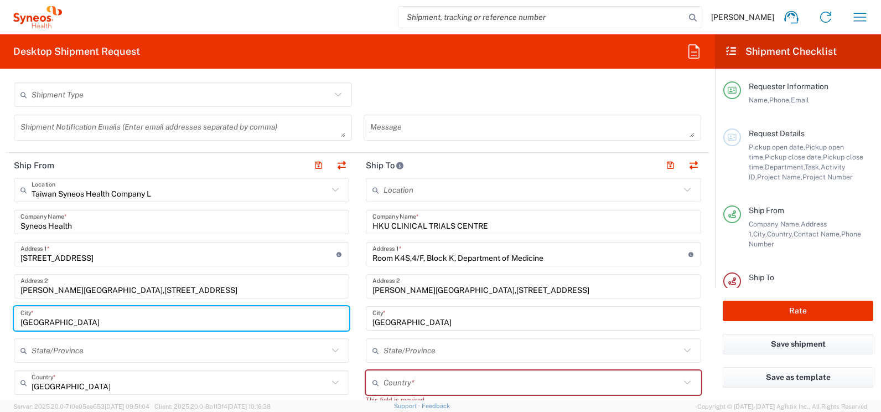
scroll to position [332, 0]
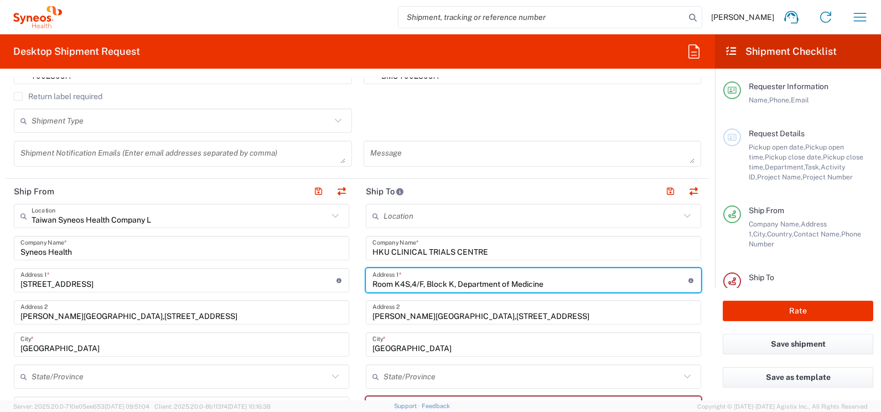
drag, startPoint x: 495, startPoint y: 281, endPoint x: 359, endPoint y: 281, distance: 135.6
paste input "[STREET_ADDRESS][PERSON_NAME]"
type input "Flat B, 2/F, [PERSON_NAME][GEOGRAPHIC_DATA]"
type input "[GEOGRAPHIC_DATA] SAR [GEOGRAPHIC_DATA]"
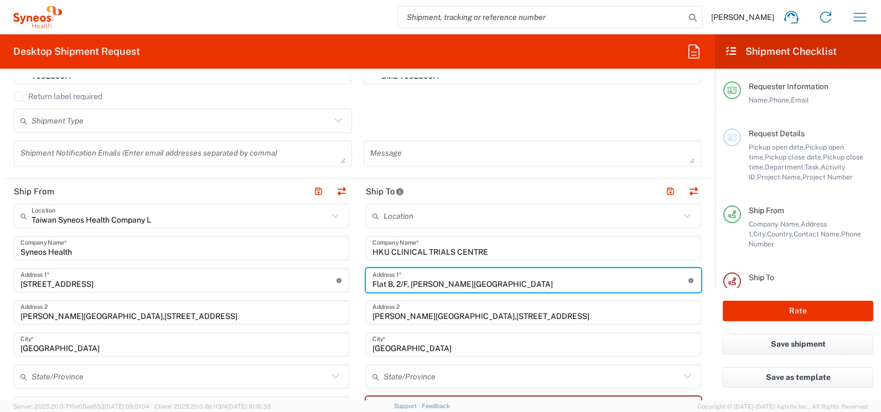
type input "Flat B, 2/F, [PERSON_NAME][GEOGRAPHIC_DATA]"
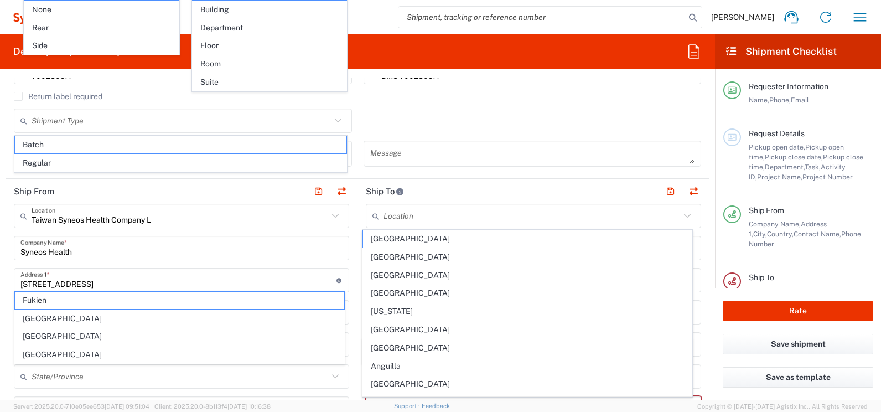
drag, startPoint x: 345, startPoint y: 226, endPoint x: 356, endPoint y: 278, distance: 53.8
click at [345, 226] on div "Taiwan Syneos Health Company L Location" at bounding box center [181, 216] width 335 height 24
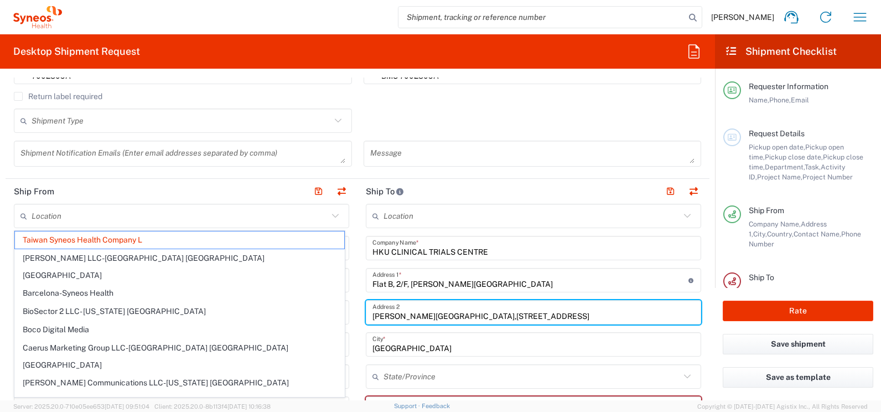
drag, startPoint x: 524, startPoint y: 318, endPoint x: 357, endPoint y: 318, distance: 166.6
type input "Taiwan Syneos Health Company L"
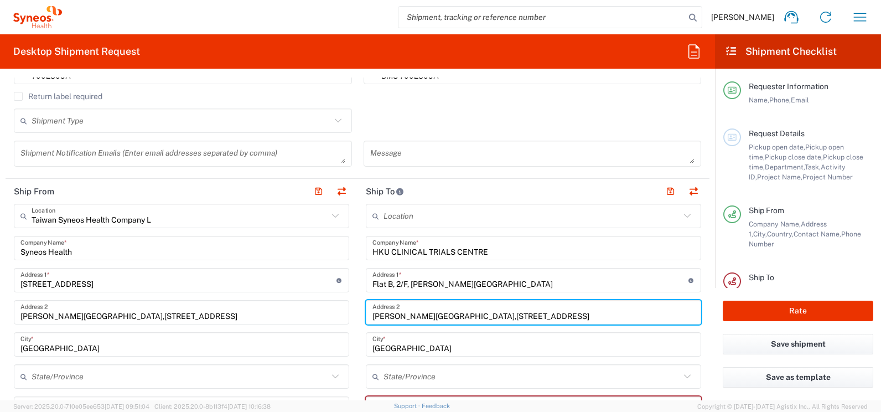
paste input "[STREET_ADDRESS][PERSON_NAME][PERSON_NAME],"
type input "[STREET_ADDRESS][PERSON_NAME][PERSON_NAME],"
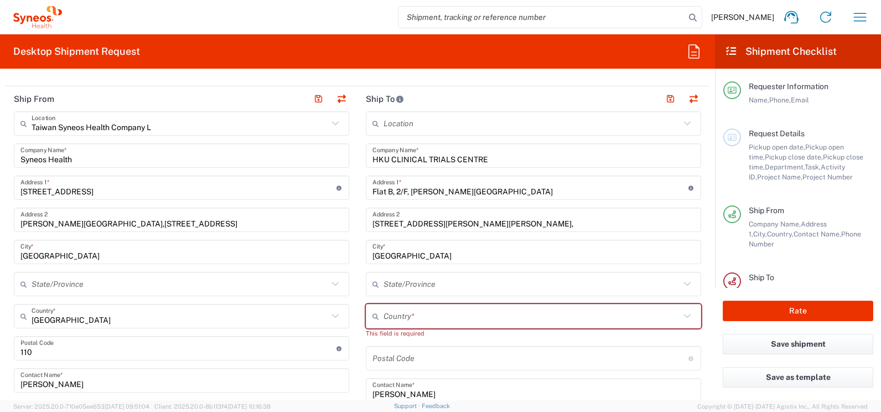
scroll to position [443, 0]
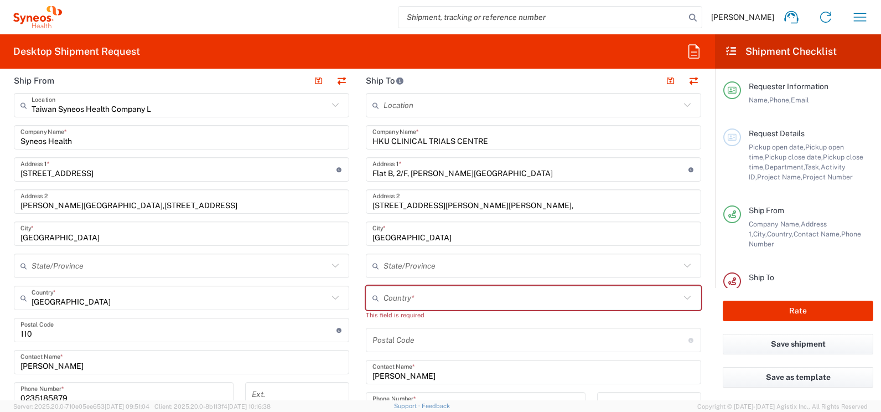
click at [422, 300] on input "text" at bounding box center [531, 297] width 297 height 19
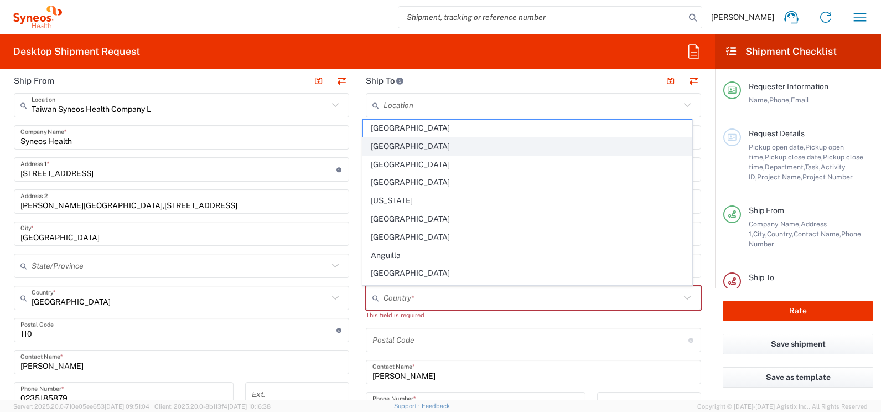
drag, startPoint x: 503, startPoint y: 149, endPoint x: 469, endPoint y: 153, distance: 34.0
click at [469, 153] on span "Åland Islands" at bounding box center [527, 146] width 329 height 17
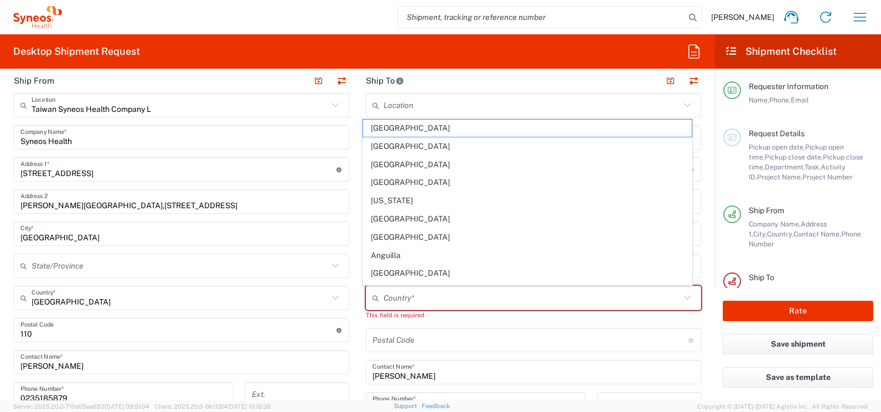
type input "[GEOGRAPHIC_DATA]"
type input "Sender/Shipper"
type input "Delivery Duty Paid"
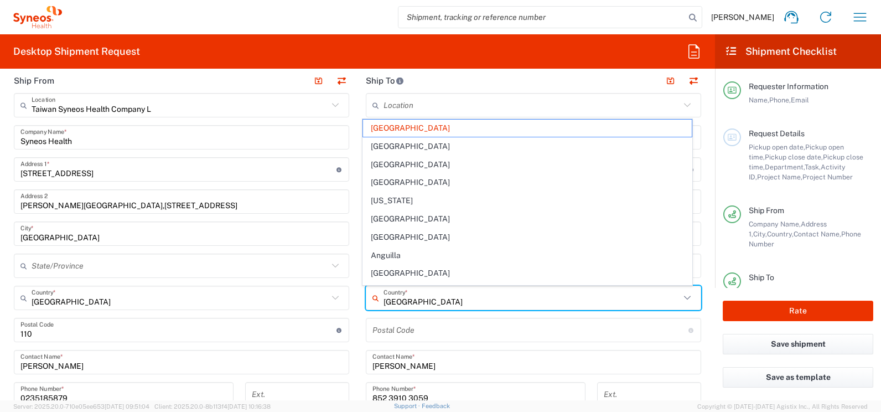
drag, startPoint x: 435, startPoint y: 302, endPoint x: 371, endPoint y: 304, distance: 64.2
click at [371, 304] on div "Åland Islands Country *" at bounding box center [533, 298] width 335 height 24
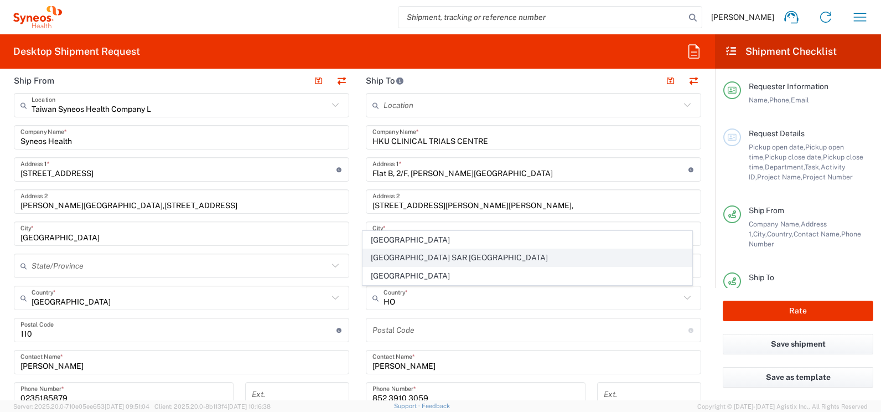
click at [424, 257] on span "[GEOGRAPHIC_DATA] SAR [GEOGRAPHIC_DATA]" at bounding box center [527, 257] width 329 height 17
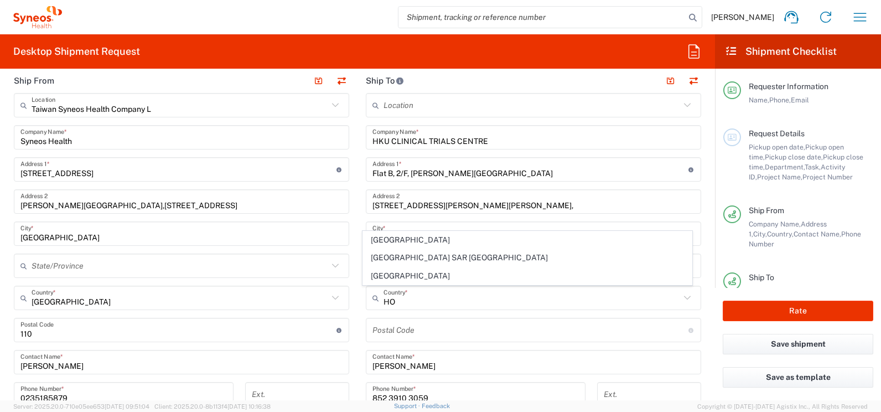
type input "[GEOGRAPHIC_DATA] SAR [GEOGRAPHIC_DATA]"
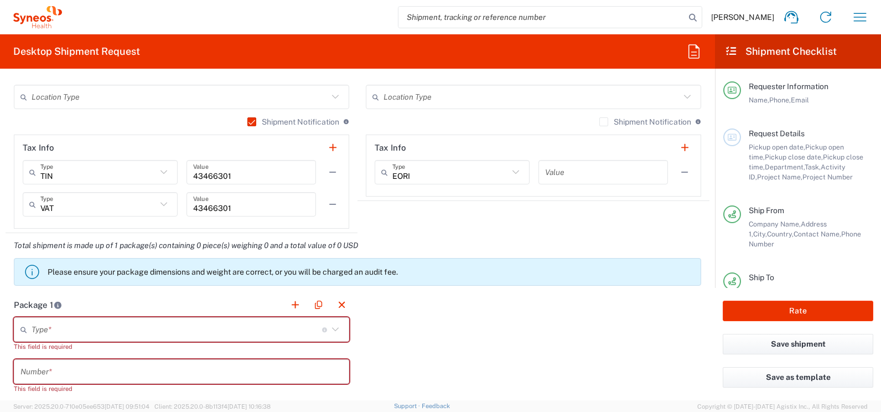
scroll to position [830, 0]
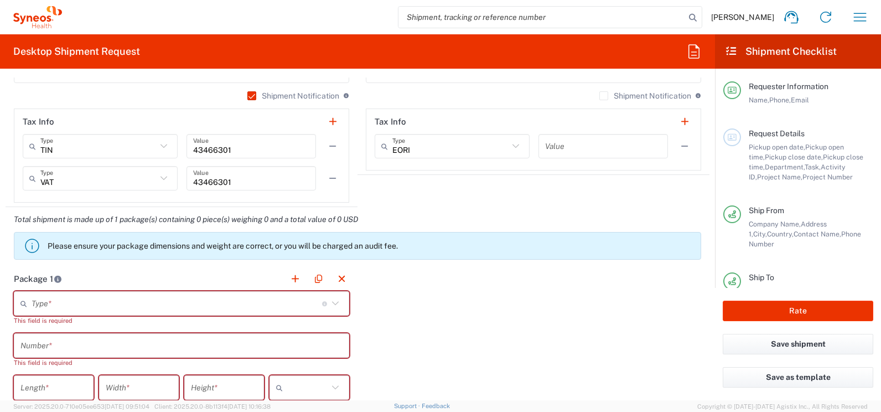
click at [84, 302] on input "text" at bounding box center [177, 303] width 291 height 19
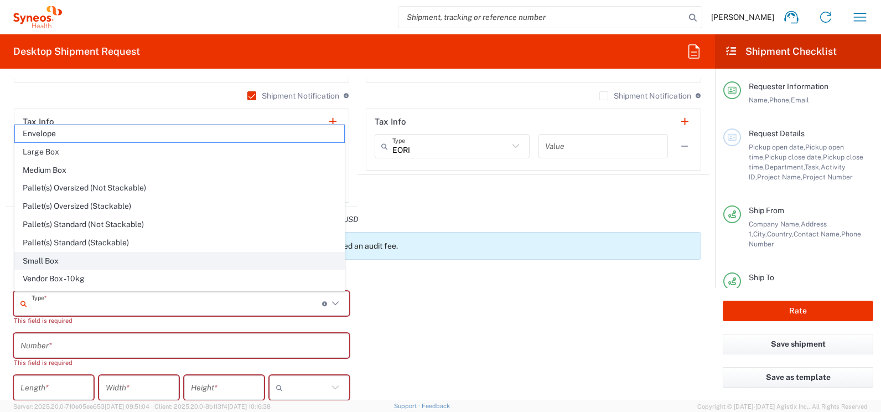
click at [47, 262] on span "Small Box" at bounding box center [179, 260] width 329 height 17
type input "Small Box"
type input "12.25"
type input "11"
type input "1.5"
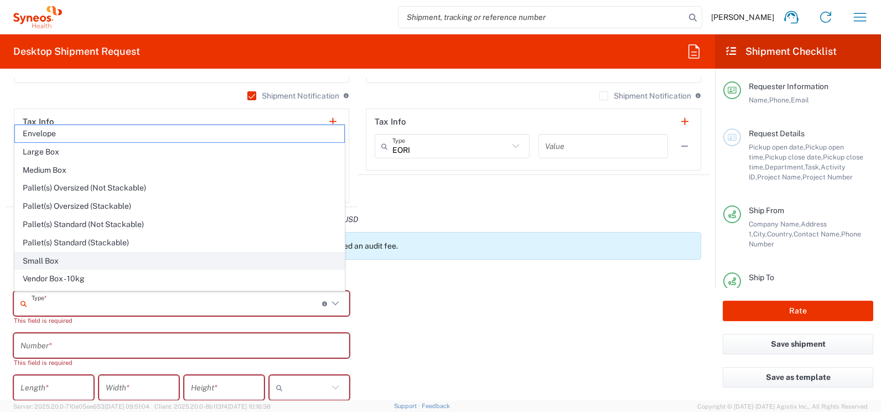
type input "in"
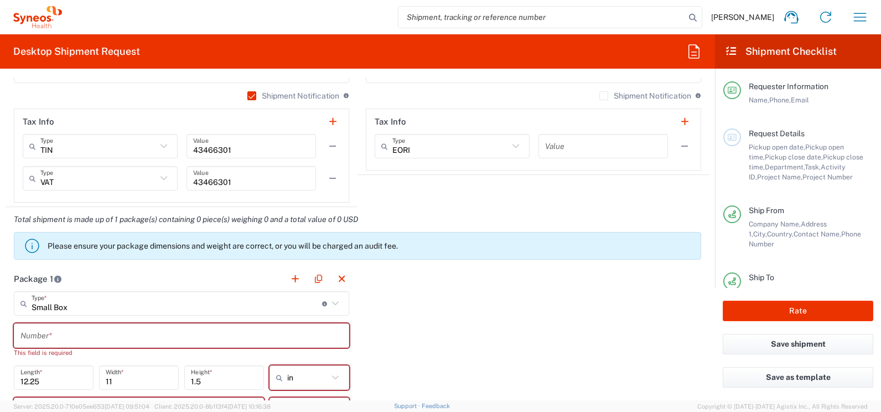
click at [66, 335] on input "text" at bounding box center [181, 335] width 322 height 19
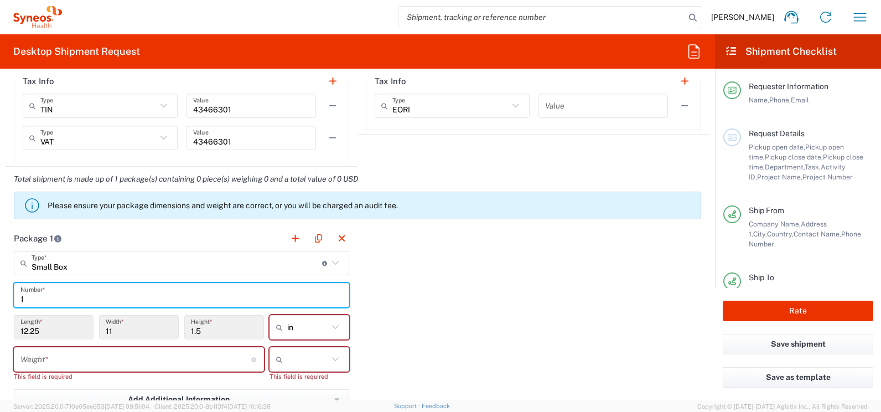
scroll to position [941, 0]
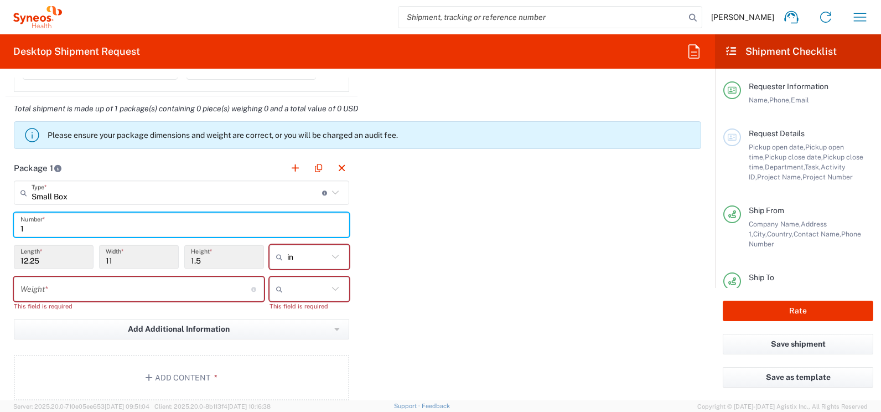
type input "1"
click at [330, 255] on icon at bounding box center [335, 257] width 14 height 14
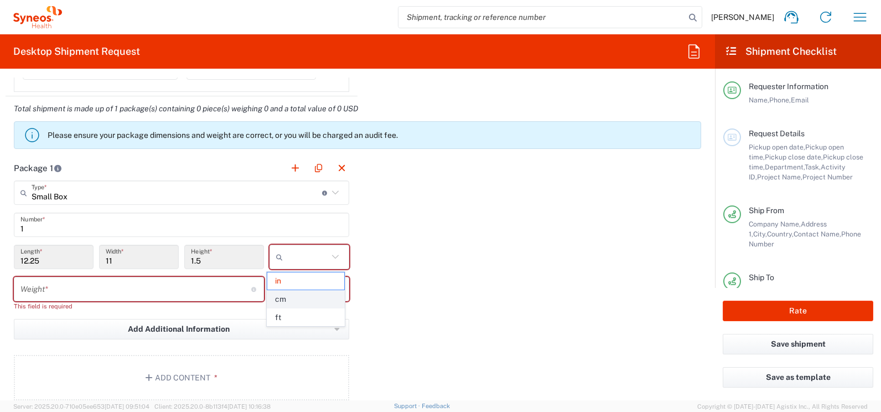
click at [291, 297] on span "cm" at bounding box center [305, 299] width 76 height 17
type input "31.12"
type input "27.94"
type input "3.81"
type input "cm"
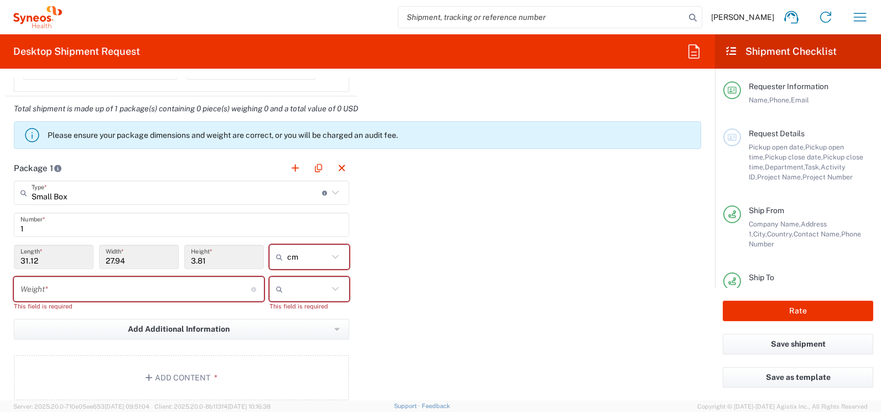
click at [334, 288] on icon at bounding box center [335, 289] width 14 height 14
click at [298, 314] on span "kgs" at bounding box center [305, 312] width 76 height 17
type input "kgs"
click at [83, 291] on input "number" at bounding box center [135, 288] width 231 height 19
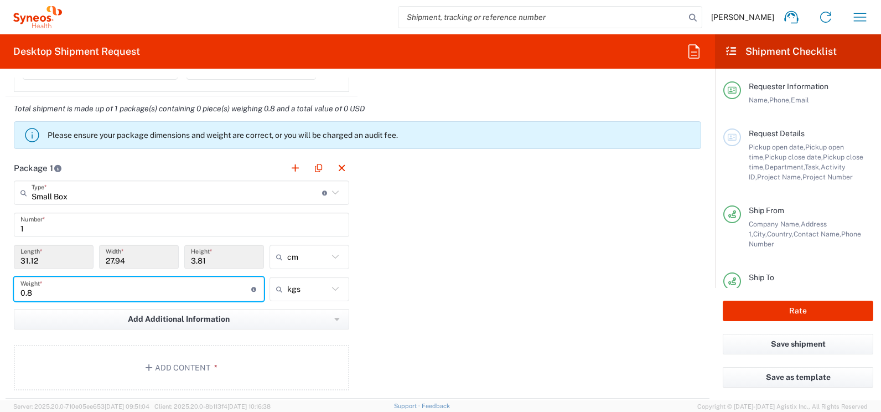
type input "0.8"
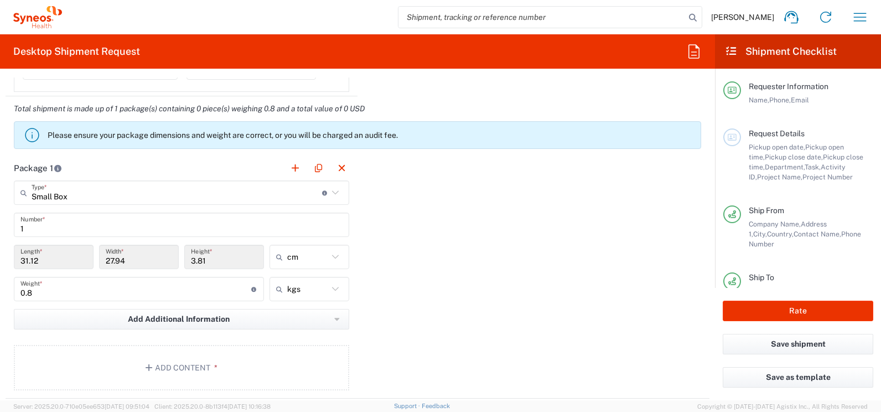
click at [538, 282] on div "Package 1 Small Box Type * Material used to package goods Envelope Large Box Me…" at bounding box center [358, 276] width 704 height 243
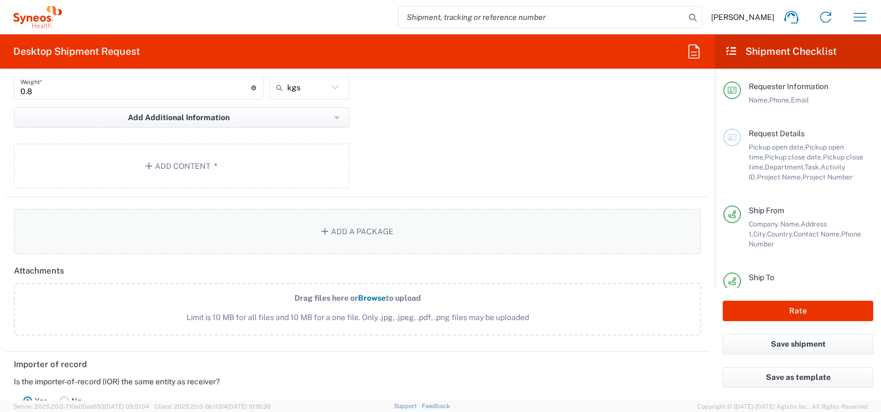
scroll to position [1162, 0]
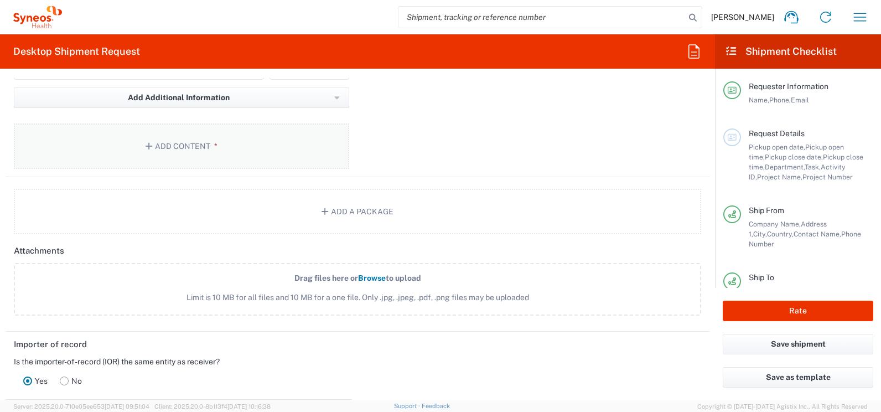
click at [186, 147] on button "Add Content *" at bounding box center [181, 145] width 335 height 45
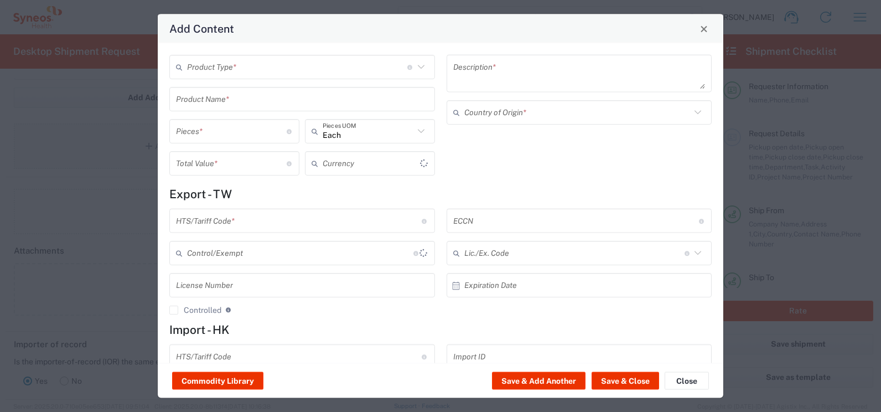
type input "US Dollar"
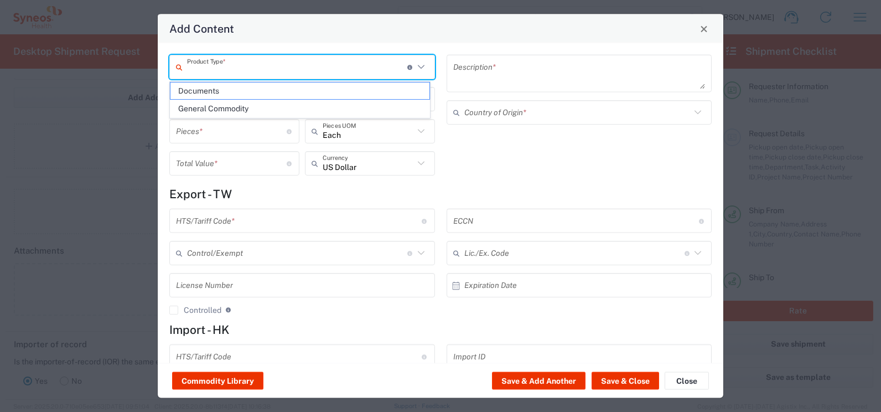
click at [229, 70] on input "text" at bounding box center [297, 66] width 220 height 19
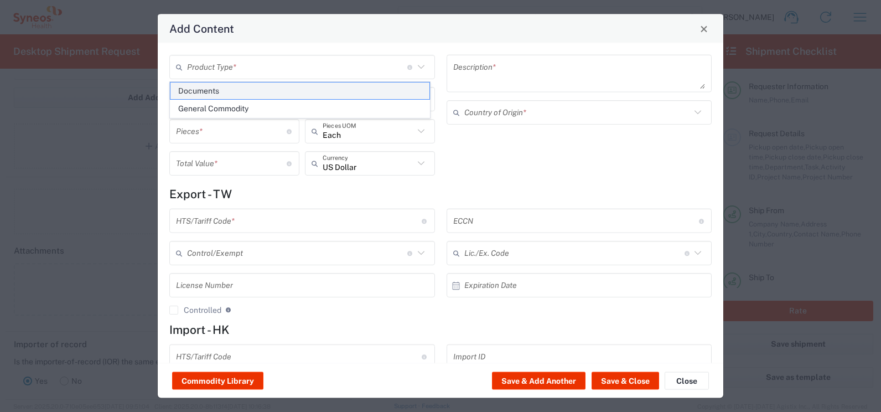
click at [216, 95] on span "Documents" at bounding box center [299, 90] width 259 height 17
type input "Documents"
type input "1"
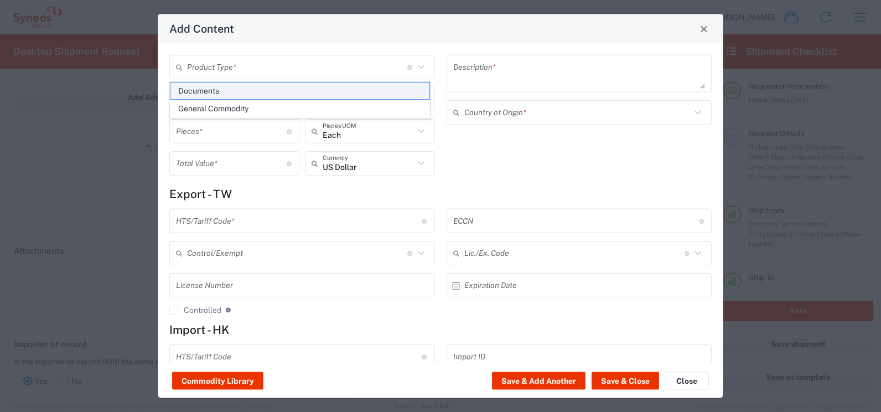
type textarea "Documents"
type input "[GEOGRAPHIC_DATA]"
type input "0000.00.0000"
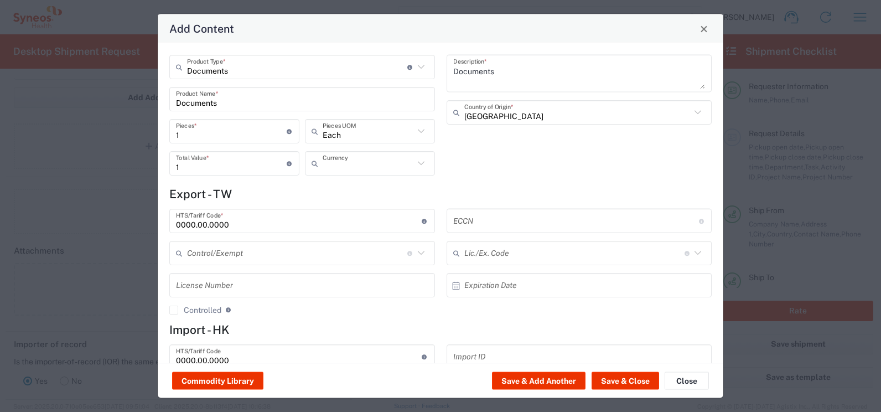
click at [345, 167] on input "text" at bounding box center [368, 162] width 91 height 19
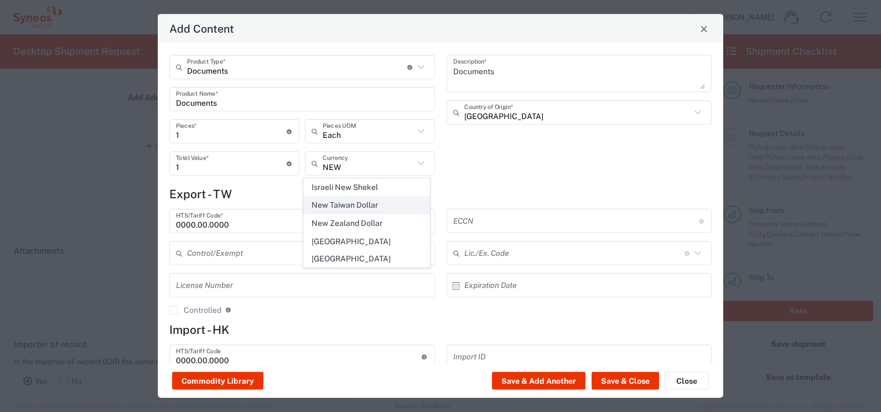
click at [361, 205] on span "New Taiwan Dollar" at bounding box center [367, 204] width 126 height 17
type input "New Taiwan Dollar"
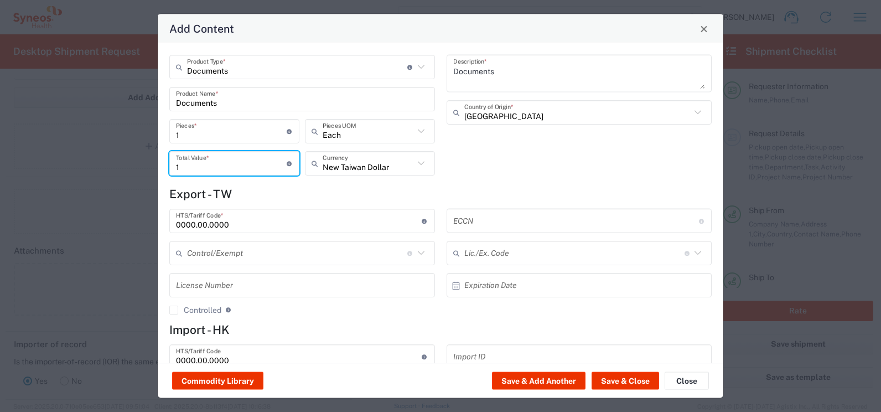
drag, startPoint x: 196, startPoint y: 166, endPoint x: 165, endPoint y: 167, distance: 30.5
click at [165, 167] on div "Documents Product Type * Document: Paper document generated internally by Syneo…" at bounding box center [302, 119] width 277 height 128
type input "400"
click at [478, 173] on div "Documents Description * Taiwan Country of Origin *" at bounding box center [578, 119] width 277 height 128
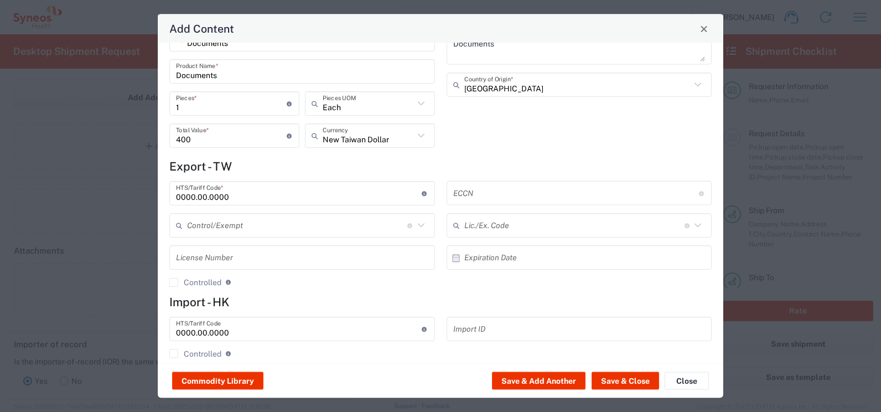
scroll to position [43, 0]
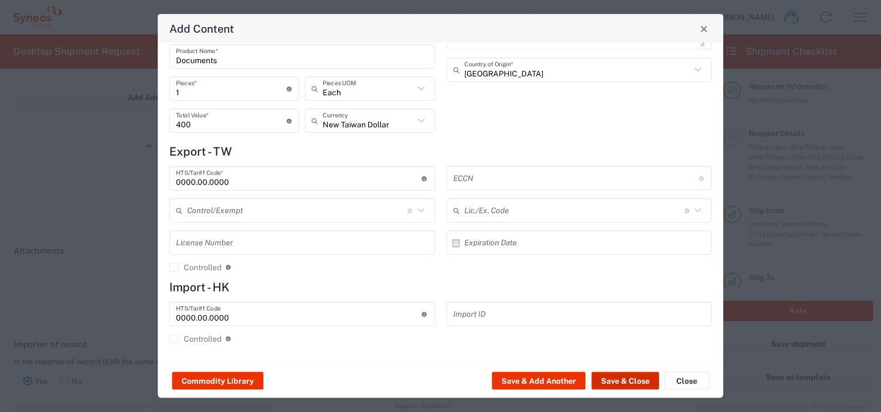
click at [614, 382] on button "Save & Close" at bounding box center [626, 381] width 68 height 18
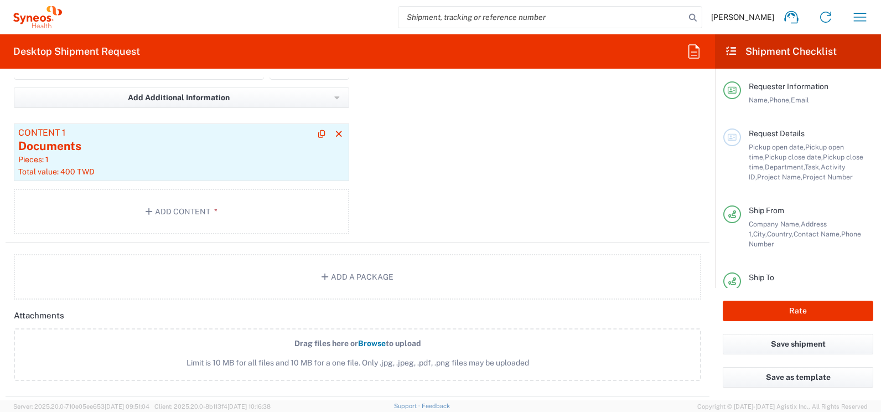
click at [129, 148] on div "Documents" at bounding box center [181, 146] width 326 height 17
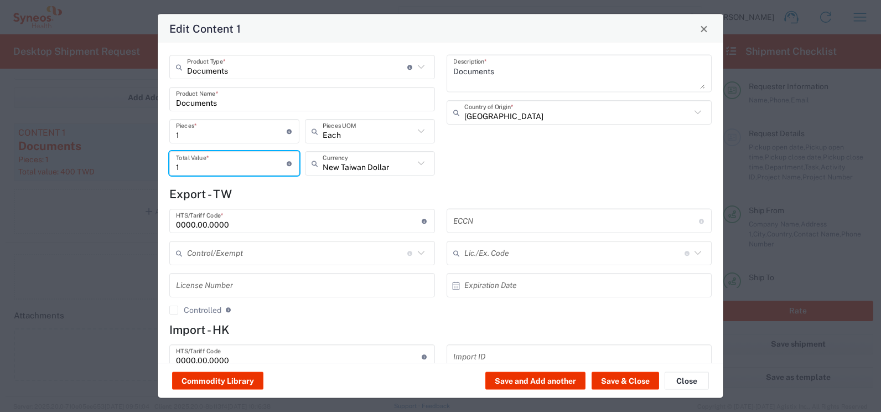
drag, startPoint x: 207, startPoint y: 168, endPoint x: 168, endPoint y: 169, distance: 38.7
click at [169, 168] on div "1 Total Value * Total value of all the pieces" at bounding box center [234, 163] width 130 height 24
type input "500"
click at [629, 378] on button "Save & Close" at bounding box center [626, 381] width 68 height 18
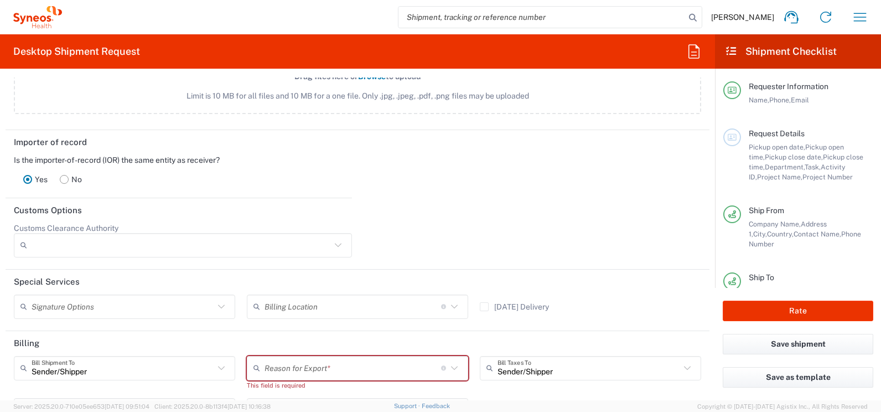
scroll to position [1479, 0]
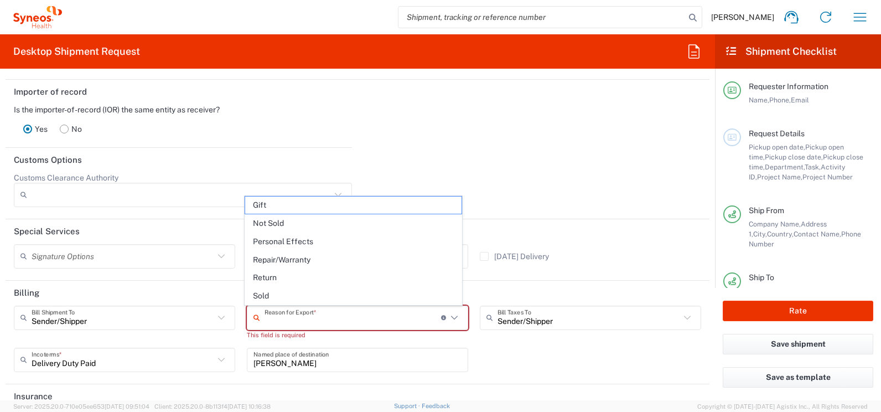
click at [346, 318] on input "text" at bounding box center [352, 317] width 177 height 19
click at [295, 225] on span "Not Sold" at bounding box center [353, 223] width 216 height 17
type input "Not Sold"
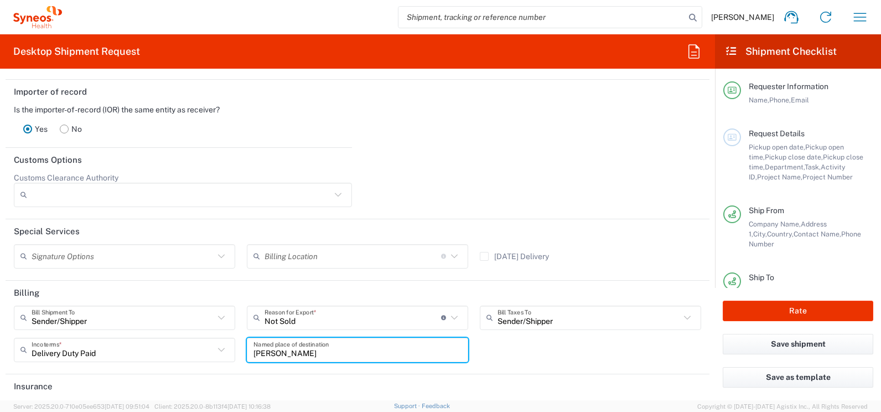
drag, startPoint x: 336, startPoint y: 357, endPoint x: 243, endPoint y: 356, distance: 93.0
click at [226, 358] on div "Sender/Shipper Bill Shipment To Sender/Shipper Recipient Account Third Party Ac…" at bounding box center [357, 337] width 699 height 64
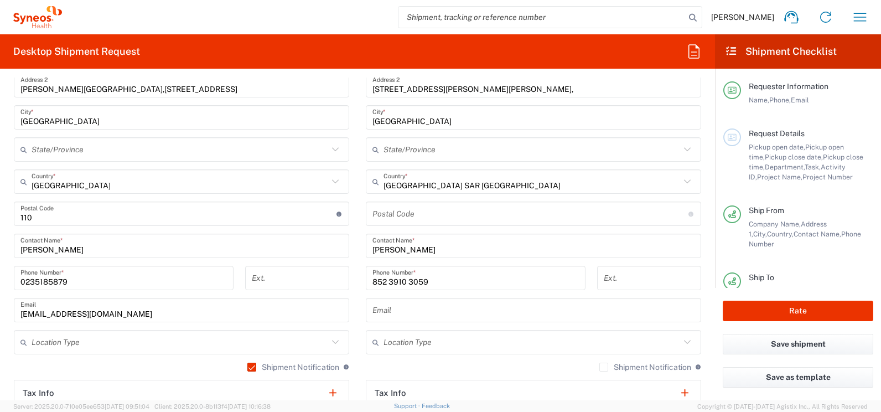
scroll to position [428, 0]
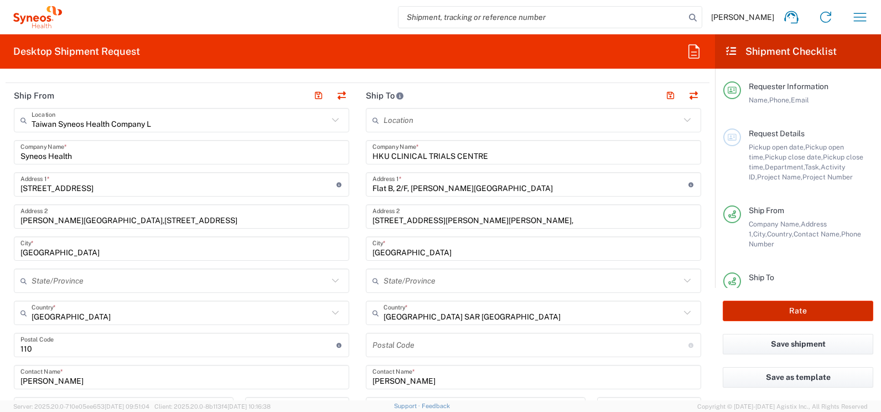
click at [801, 306] on button "Rate" at bounding box center [798, 310] width 151 height 20
type input "BMS 7002809A"
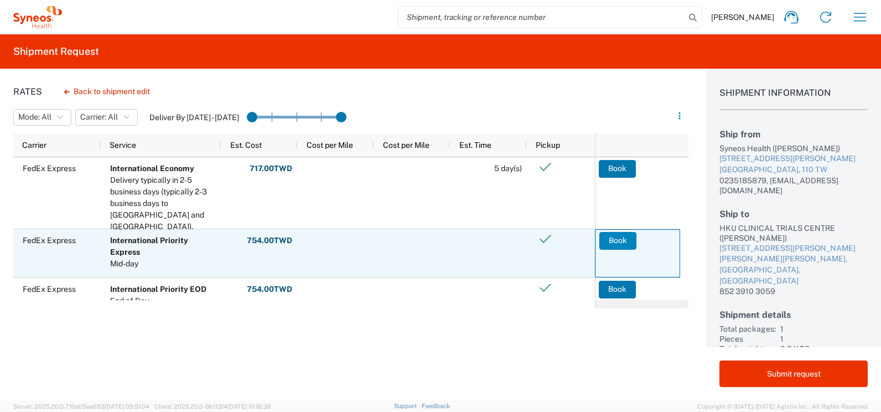
click at [616, 243] on button "Book" at bounding box center [617, 241] width 37 height 18
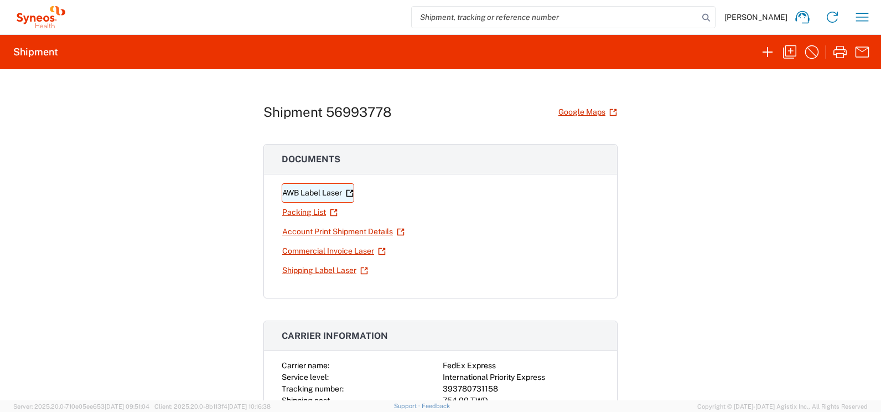
click at [315, 191] on link "AWB Label Laser" at bounding box center [318, 192] width 72 height 19
click at [296, 269] on link "Shipping Label Laser" at bounding box center [325, 270] width 87 height 19
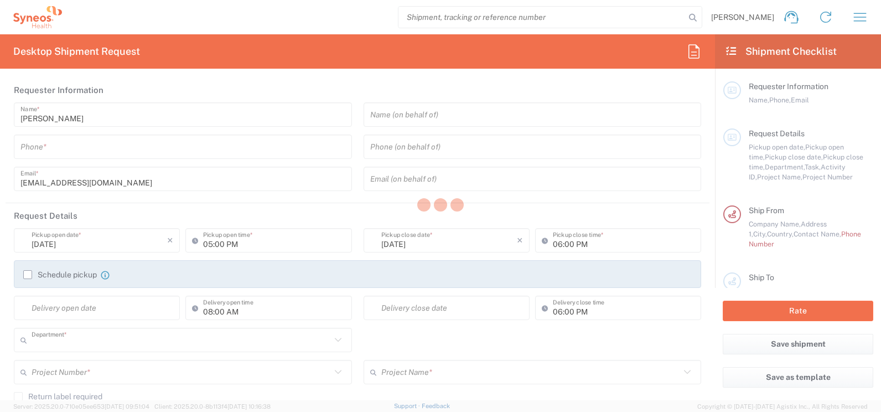
type input "3226"
type input "[GEOGRAPHIC_DATA]"
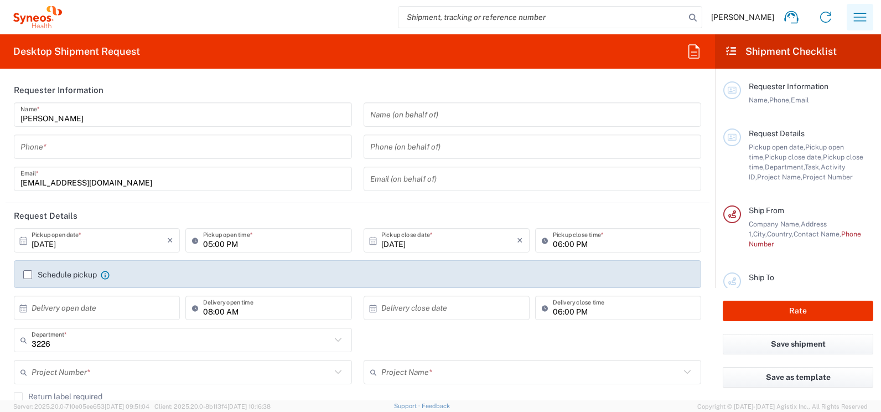
click at [862, 17] on icon "button" at bounding box center [860, 17] width 18 height 18
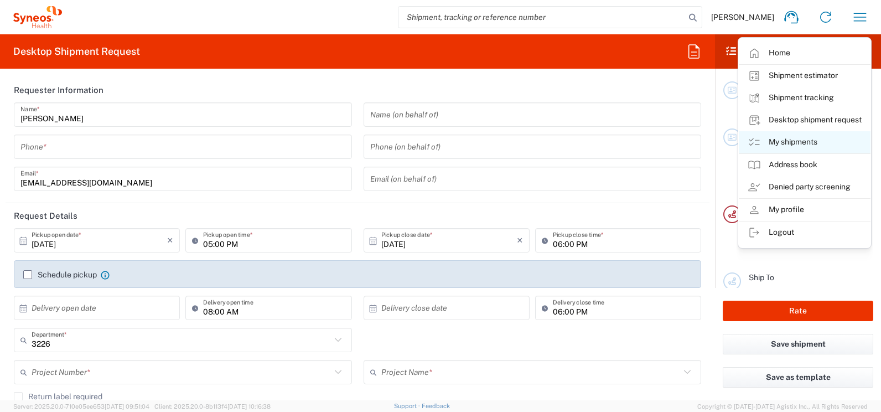
type input "Taiwan Syneos Health Company L"
click at [798, 141] on link "My shipments" at bounding box center [805, 142] width 132 height 22
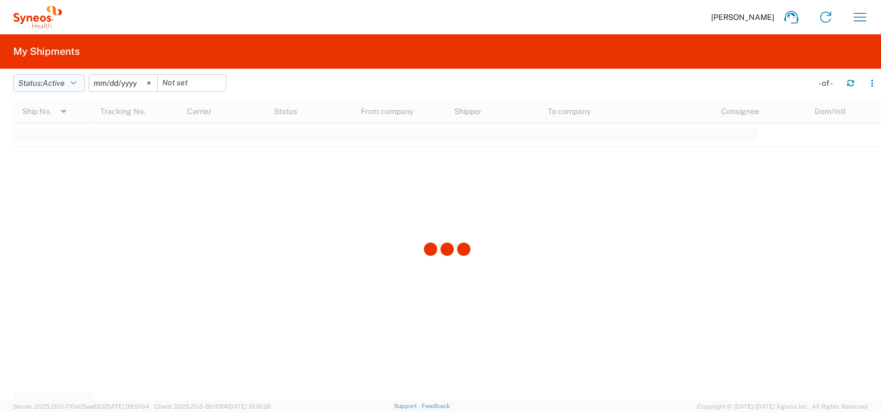
click at [75, 81] on icon "button" at bounding box center [74, 83] width 6 height 8
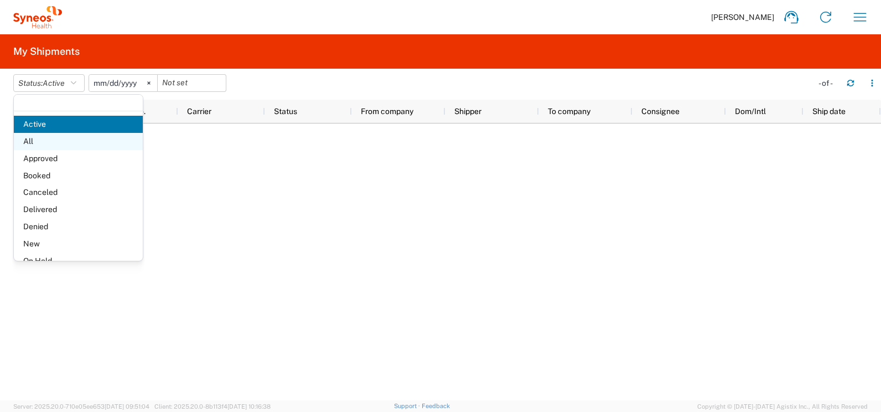
click at [31, 140] on span "All" at bounding box center [78, 141] width 129 height 17
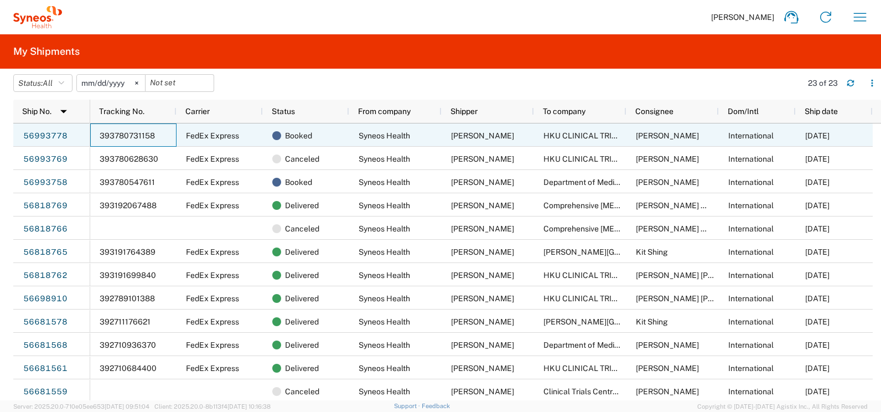
drag, startPoint x: 165, startPoint y: 135, endPoint x: 107, endPoint y: 133, distance: 57.6
click at [107, 133] on div "393780731158" at bounding box center [133, 134] width 86 height 23
click at [107, 133] on span "393780731158" at bounding box center [127, 135] width 55 height 9
drag, startPoint x: 101, startPoint y: 133, endPoint x: 142, endPoint y: 137, distance: 41.1
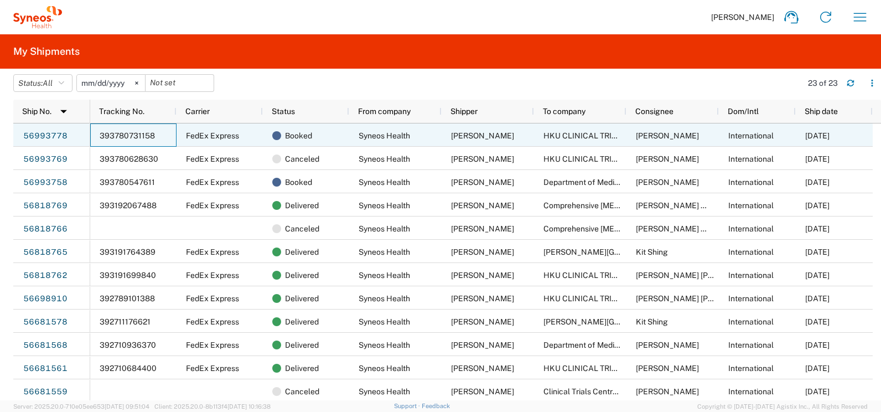
click at [142, 137] on span "393780731158" at bounding box center [127, 135] width 55 height 9
click at [64, 133] on link "56993778" at bounding box center [45, 136] width 45 height 18
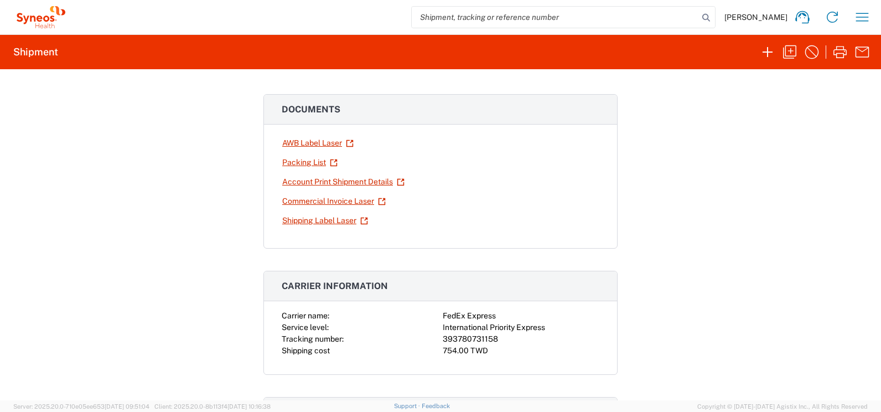
scroll to position [111, 0]
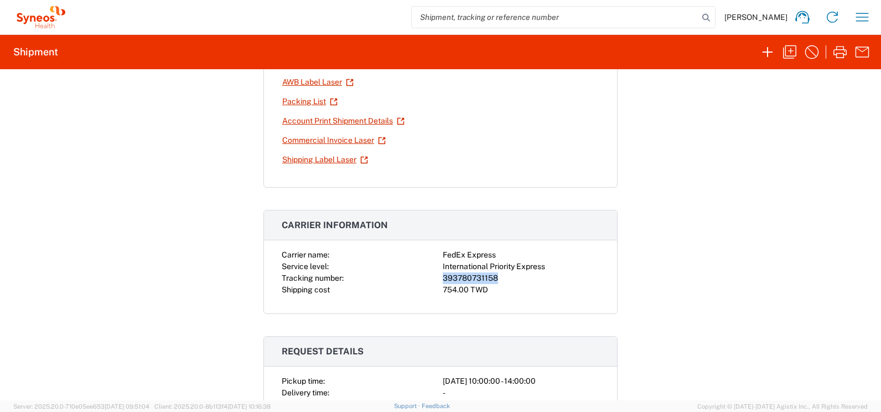
drag, startPoint x: 439, startPoint y: 275, endPoint x: 493, endPoint y: 278, distance: 53.7
click at [493, 278] on div "393780731158" at bounding box center [521, 278] width 157 height 12
copy div "393780731158"
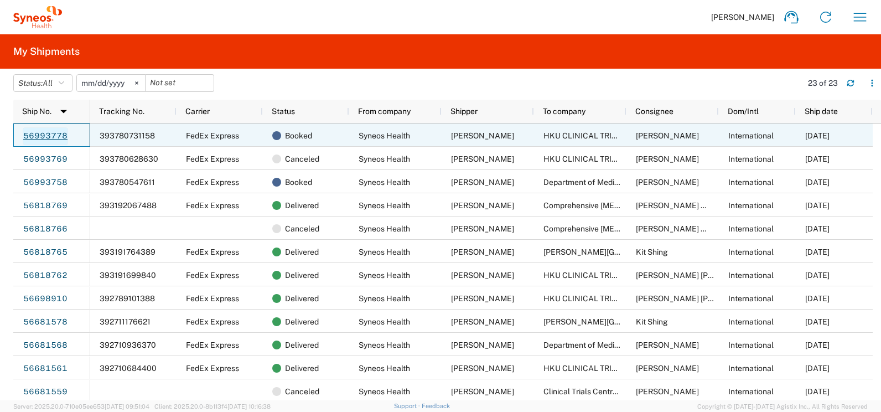
click at [60, 134] on link "56993778" at bounding box center [45, 136] width 45 height 18
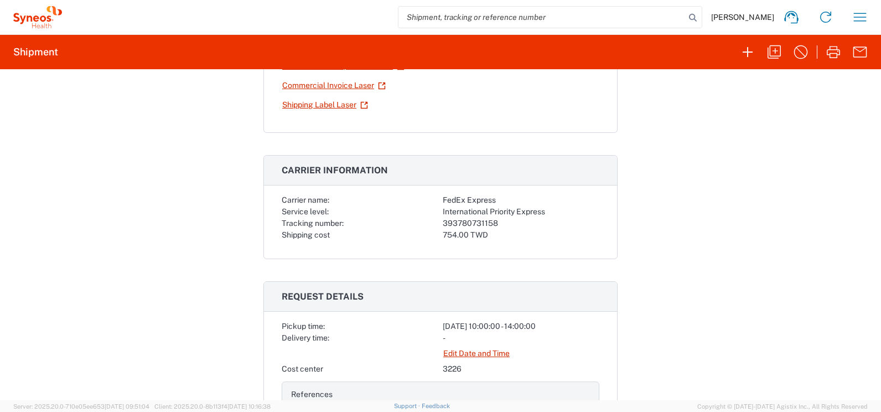
scroll to position [166, 0]
drag, startPoint x: 439, startPoint y: 222, endPoint x: 493, endPoint y: 225, distance: 54.3
click at [493, 225] on div "393780731158" at bounding box center [521, 223] width 157 height 12
copy div "393780731158"
